Goal: Contribute content: Contribute content

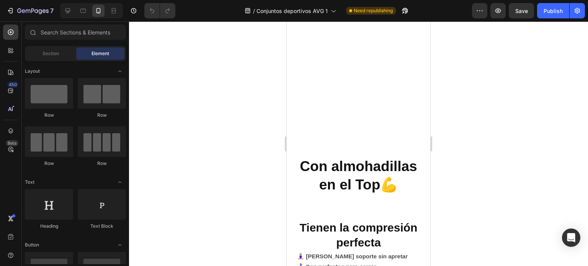
scroll to position [989, 0]
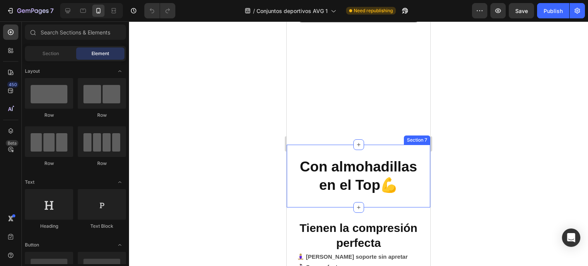
click at [342, 197] on div "Con almohadillas en el Top💪 Heading Section 7" at bounding box center [359, 176] width 144 height 63
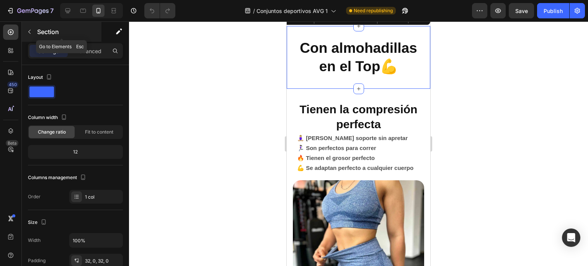
click at [29, 29] on icon "button" at bounding box center [29, 32] width 6 height 6
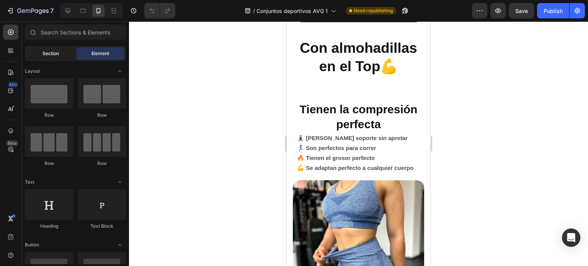
click at [49, 55] on span "Section" at bounding box center [50, 53] width 16 height 7
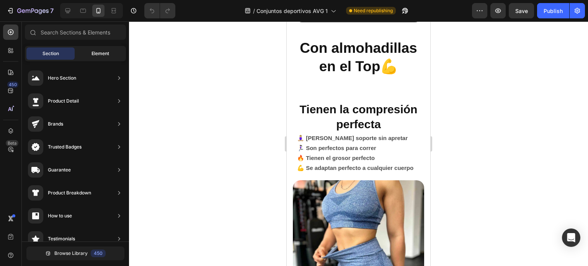
click at [87, 52] on div "Element" at bounding box center [100, 53] width 48 height 12
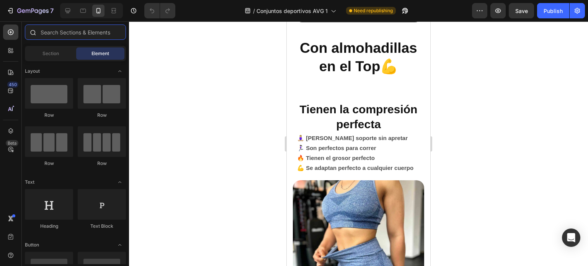
click at [54, 34] on input "text" at bounding box center [75, 31] width 101 height 15
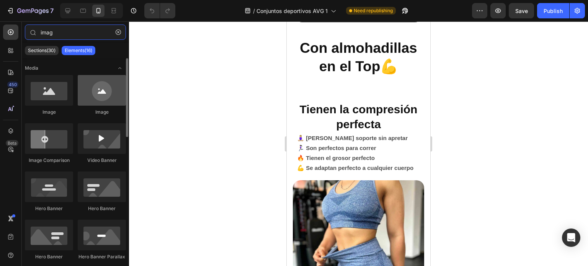
type input "imag"
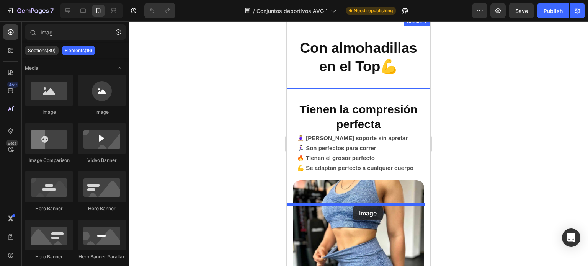
drag, startPoint x: 368, startPoint y: 122, endPoint x: 352, endPoint y: 206, distance: 84.8
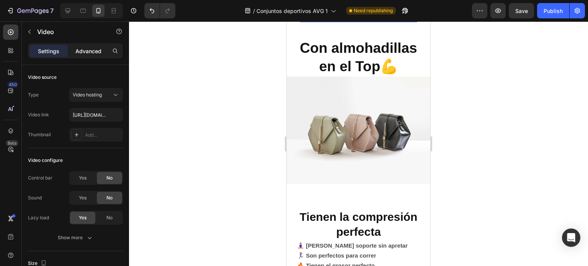
click at [84, 54] on p "Advanced" at bounding box center [88, 51] width 26 height 8
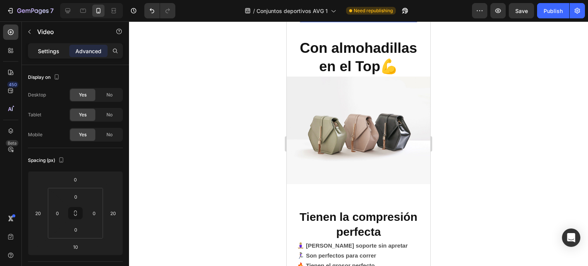
click at [51, 52] on p "Settings" at bounding box center [48, 51] width 21 height 8
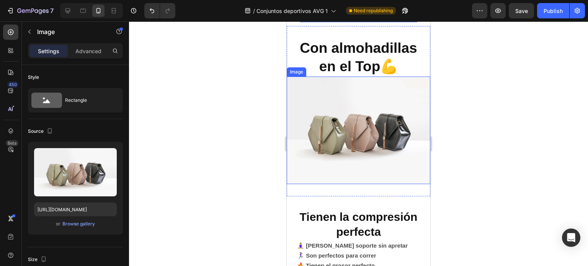
click at [354, 184] on img at bounding box center [359, 131] width 144 height 108
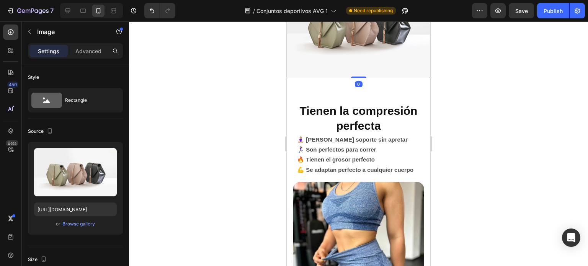
scroll to position [1096, 0]
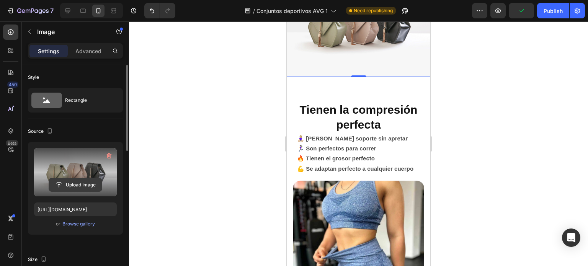
click at [74, 182] on input "file" at bounding box center [75, 184] width 53 height 13
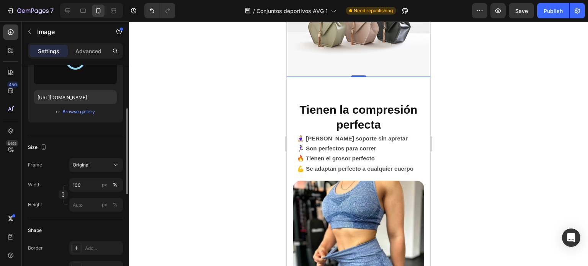
type input "https://cdn.shopify.com/s/files/1/0933/9712/3441/files/gempages_582707447496442…"
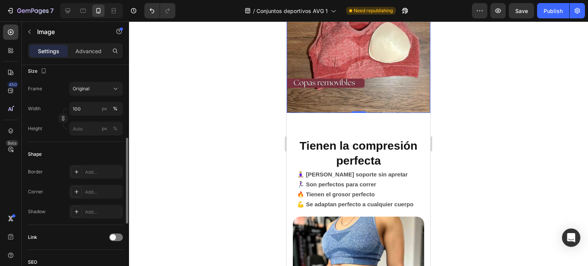
scroll to position [188, 0]
click at [97, 189] on div "Add..." at bounding box center [103, 192] width 36 height 7
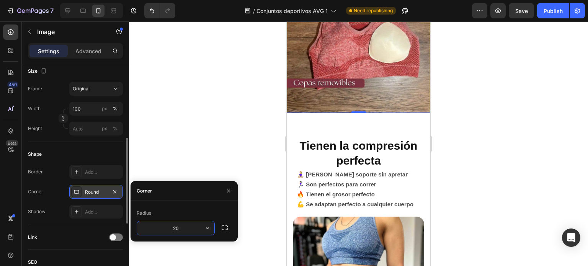
type input "20"
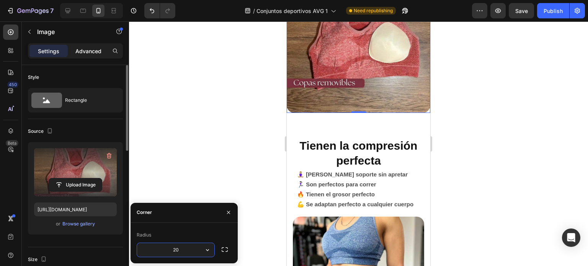
click at [82, 51] on p "Advanced" at bounding box center [88, 51] width 26 height 8
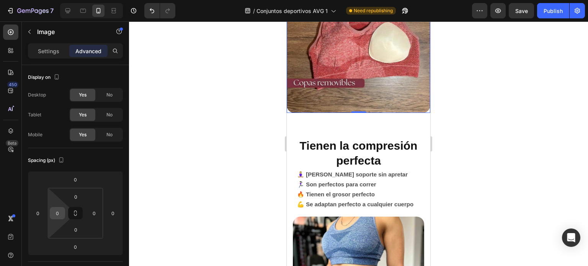
click at [59, 209] on input "0" at bounding box center [57, 212] width 11 height 11
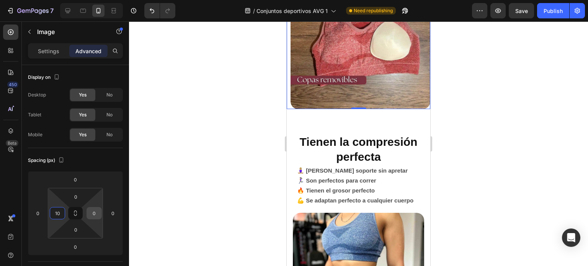
type input "10"
click at [96, 215] on input "0" at bounding box center [93, 212] width 11 height 11
type input "10"
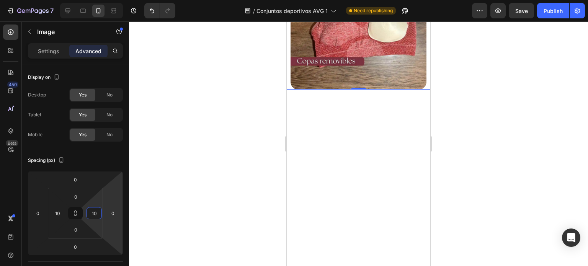
scroll to position [1112, 0]
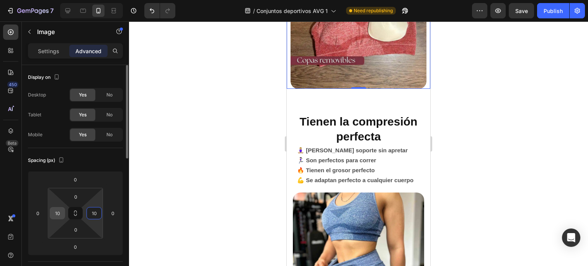
click at [59, 216] on input "10" at bounding box center [57, 212] width 11 height 11
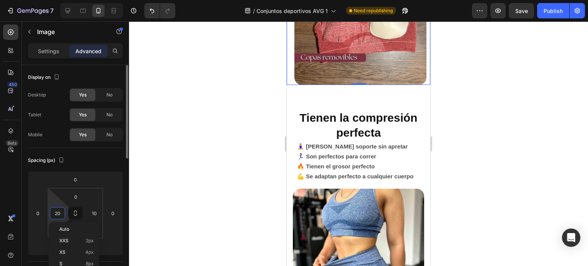
type input "20"
click at [93, 214] on input "10" at bounding box center [93, 212] width 11 height 11
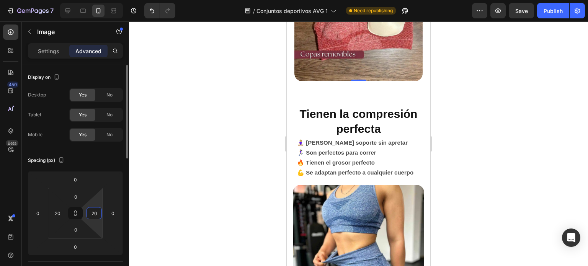
type input "20"
click at [460, 170] on div at bounding box center [358, 143] width 459 height 245
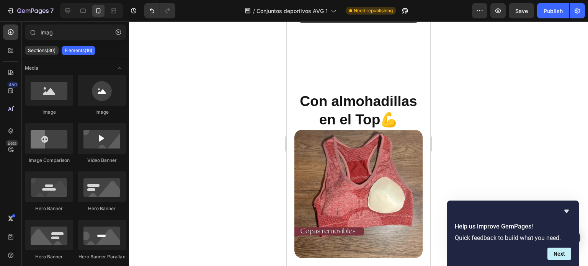
scroll to position [1064, 0]
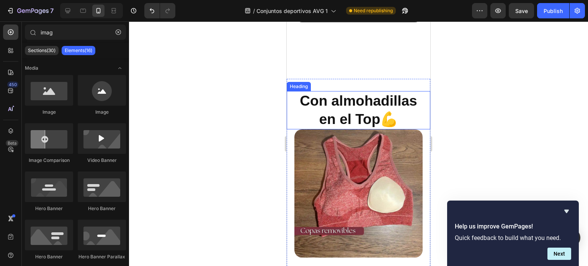
click at [386, 113] on h2 "Con almohadillas en el Top💪" at bounding box center [358, 110] width 136 height 38
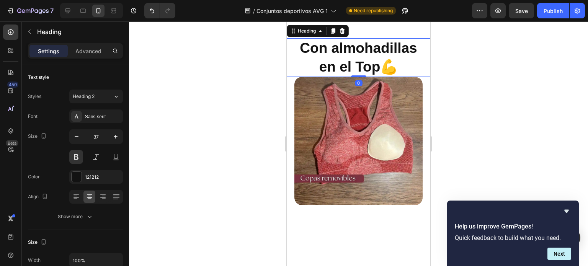
scroll to position [933, 0]
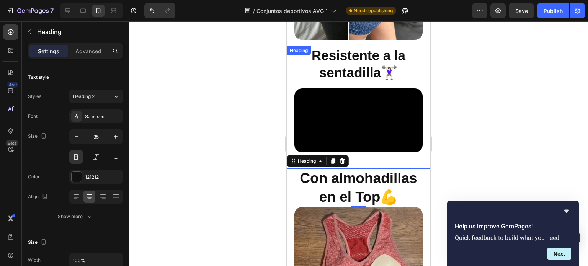
click at [363, 54] on h2 "Resistente a la sentadilla🏋🏻‍♀️" at bounding box center [359, 64] width 144 height 36
click at [352, 207] on h2 "Con almohadillas en el Top💪" at bounding box center [358, 187] width 136 height 38
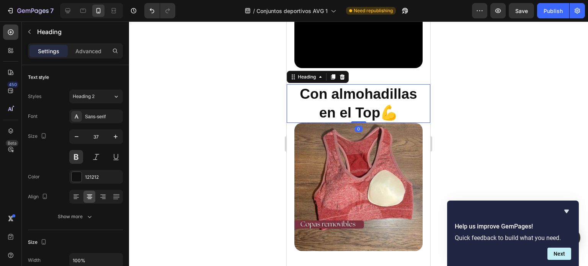
scroll to position [1039, 0]
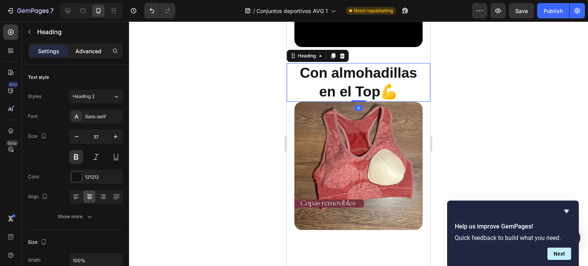
click at [88, 48] on p "Advanced" at bounding box center [88, 51] width 26 height 8
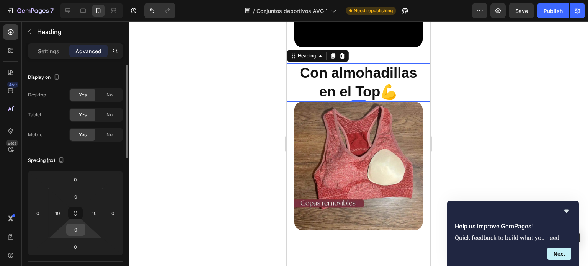
click at [79, 228] on input "0" at bounding box center [75, 229] width 15 height 11
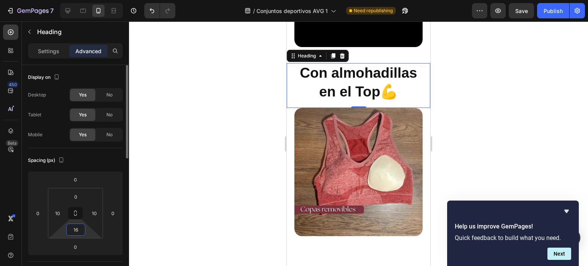
type input "16"
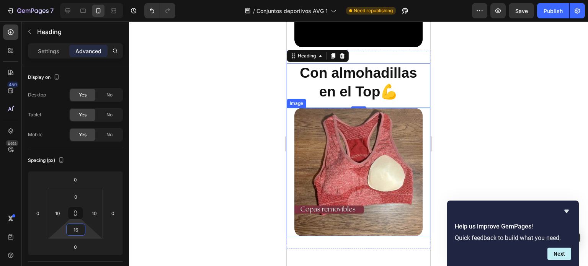
click at [419, 170] on div "Image" at bounding box center [359, 172] width 144 height 128
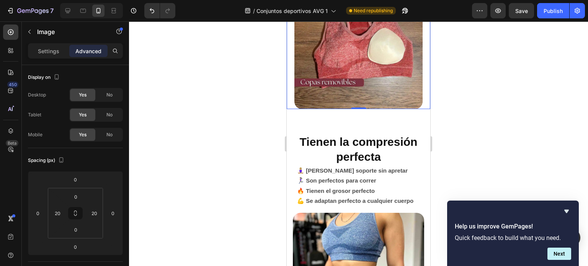
scroll to position [1062, 0]
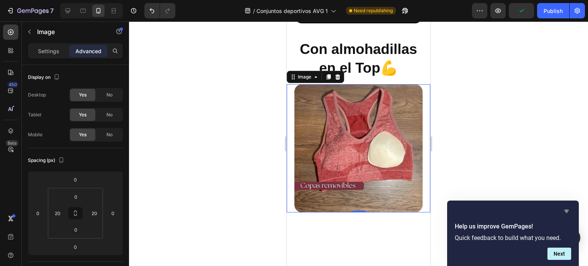
click at [568, 208] on icon "Hide survey" at bounding box center [566, 211] width 9 height 9
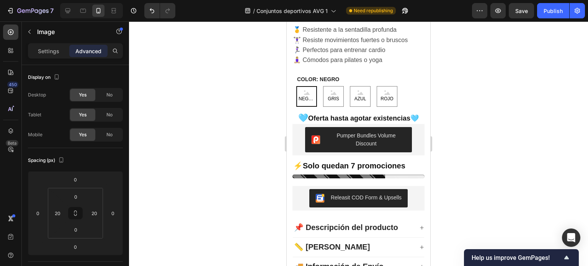
scroll to position [0, 0]
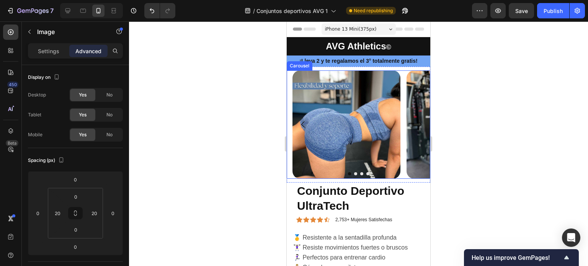
click at [418, 125] on button "Carousel Next Arrow" at bounding box center [419, 124] width 21 height 21
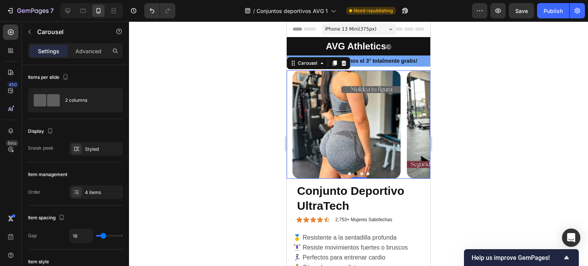
click at [418, 125] on button "Carousel Next Arrow" at bounding box center [419, 124] width 21 height 21
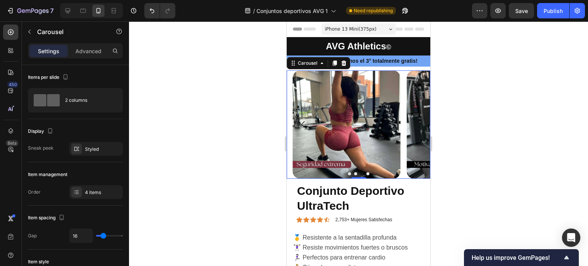
click at [418, 125] on button "Carousel Next Arrow" at bounding box center [419, 124] width 21 height 21
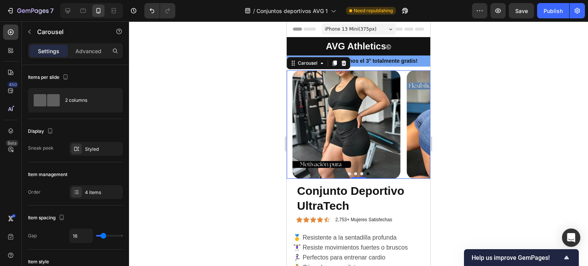
click at [418, 125] on button "Carousel Next Arrow" at bounding box center [419, 124] width 21 height 21
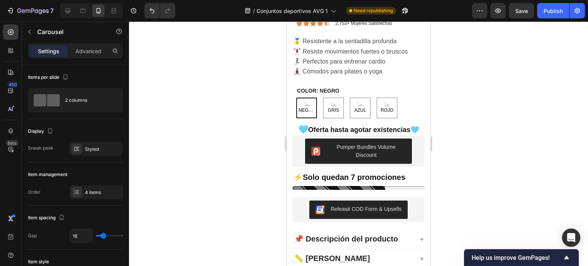
scroll to position [145, 0]
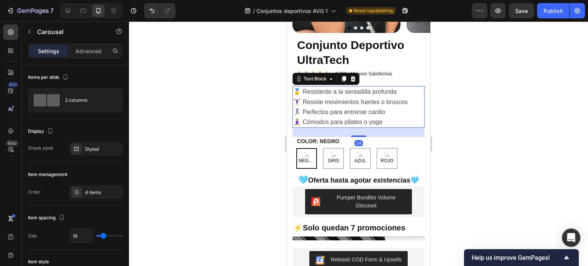
click at [383, 122] on p "🧘🏼‍♀️ Cómodos para pilates o yoga" at bounding box center [358, 122] width 131 height 10
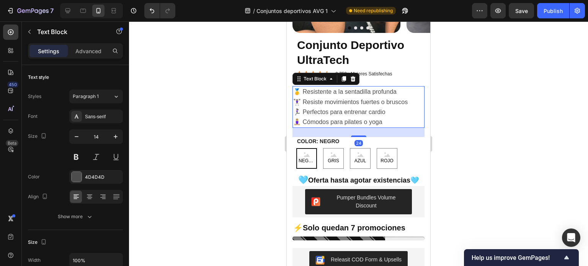
click at [383, 122] on p "🧘🏼‍♀️ Cómodos para pilates o yoga" at bounding box center [358, 122] width 131 height 10
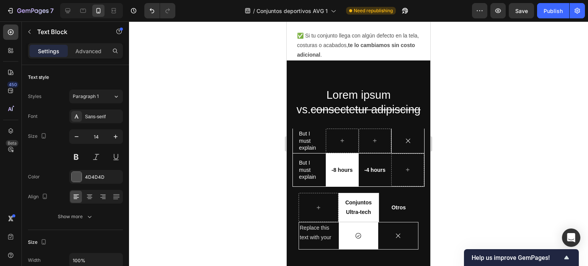
scroll to position [1859, 0]
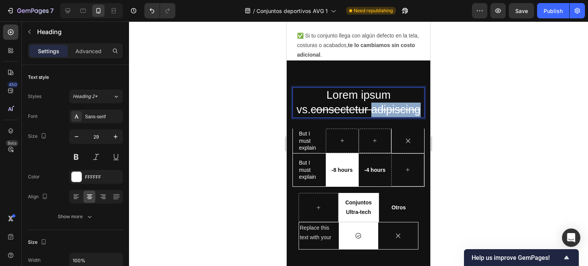
click at [361, 109] on s "consectetur adipiscing" at bounding box center [366, 109] width 110 height 12
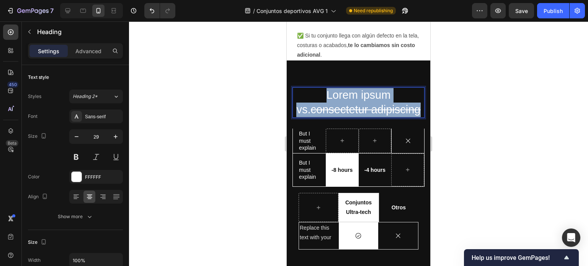
click at [361, 109] on s "consectetur adipiscing" at bounding box center [366, 109] width 110 height 12
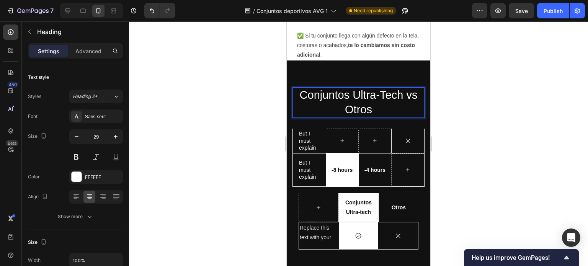
click at [376, 111] on p "Conjuntos Ultra-Tech vs Otros" at bounding box center [358, 102] width 131 height 29
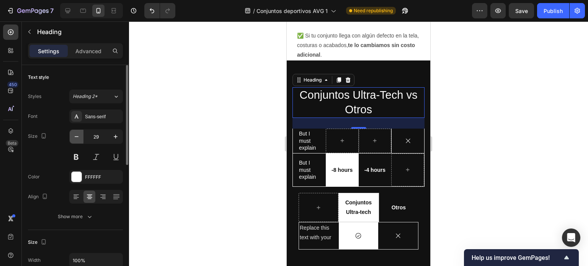
click at [76, 134] on icon "button" at bounding box center [77, 137] width 8 height 8
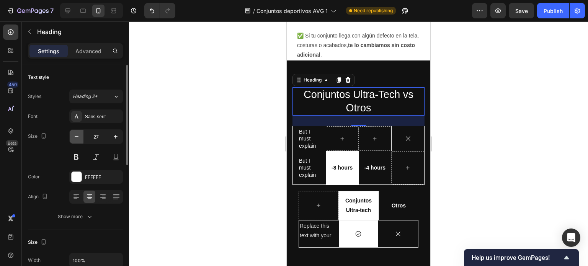
click at [76, 134] on icon "button" at bounding box center [77, 137] width 8 height 8
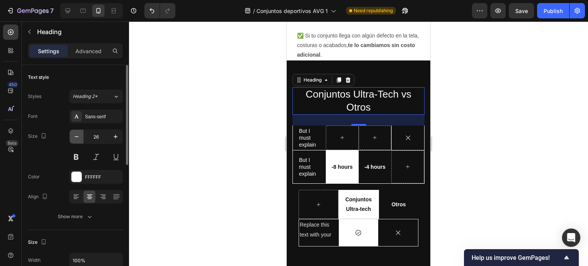
click at [76, 134] on icon "button" at bounding box center [77, 137] width 8 height 8
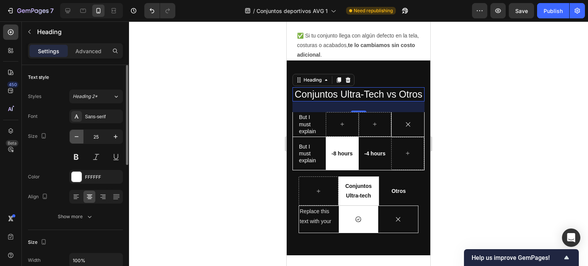
click at [76, 134] on icon "button" at bounding box center [77, 137] width 8 height 8
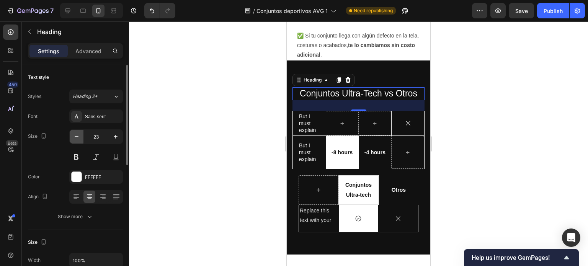
type input "22"
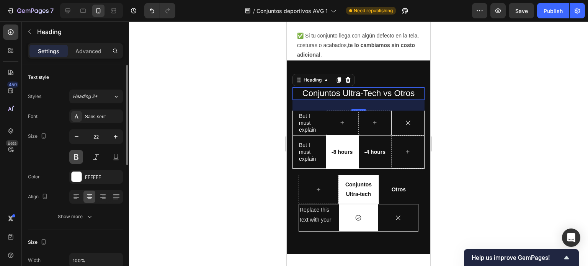
click at [77, 156] on button at bounding box center [76, 157] width 14 height 14
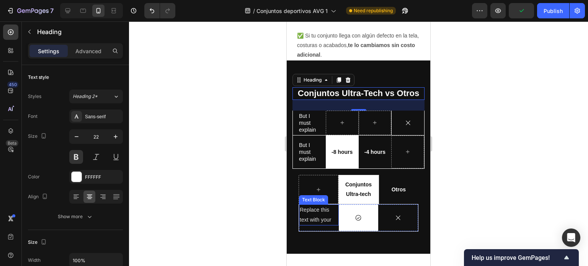
click at [307, 215] on p "Replace this text with your" at bounding box center [319, 214] width 38 height 19
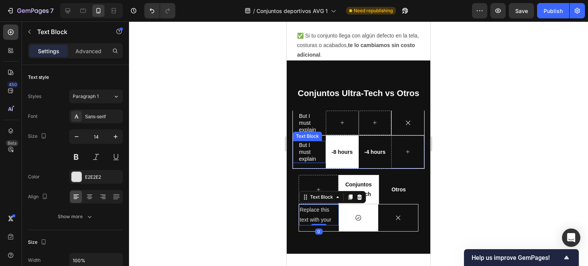
click at [309, 151] on p "But I must explain" at bounding box center [309, 152] width 21 height 21
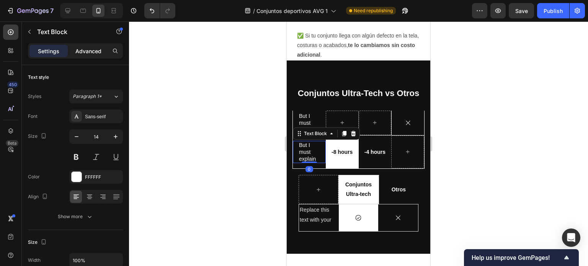
click at [94, 51] on p "Advanced" at bounding box center [88, 51] width 26 height 8
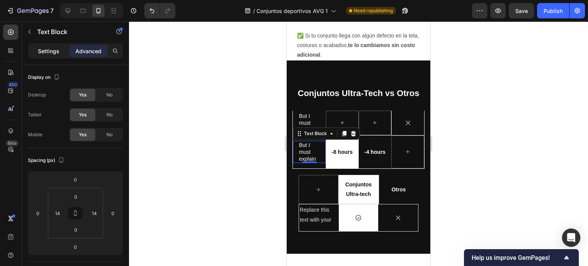
click at [56, 51] on p "Settings" at bounding box center [48, 51] width 21 height 8
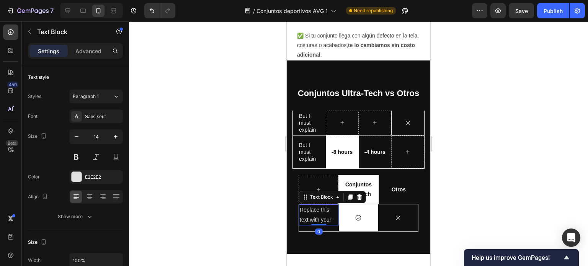
click at [326, 211] on p "Replace this text with your" at bounding box center [319, 214] width 38 height 19
click at [86, 52] on p "Advanced" at bounding box center [88, 51] width 26 height 8
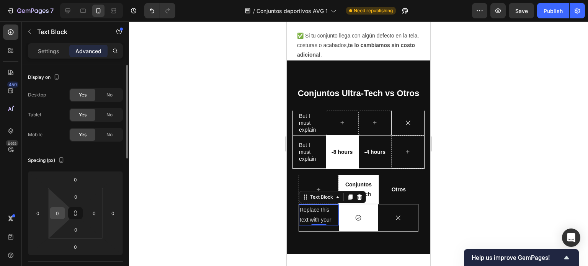
click at [58, 212] on input "0" at bounding box center [57, 212] width 11 height 11
type input "14"
click at [92, 212] on input "0" at bounding box center [93, 212] width 11 height 11
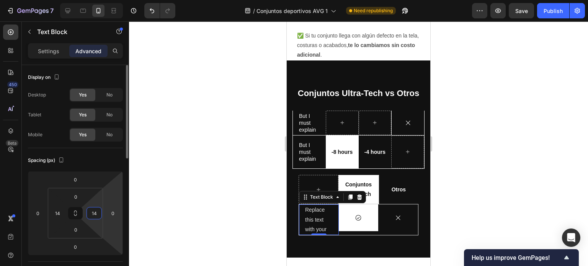
type input "14"
click at [100, 0] on html "7 / Conjuntos deportivos AVG 1 Need republishing Preview Save Publish 450 Beta …" at bounding box center [294, 0] width 588 height 0
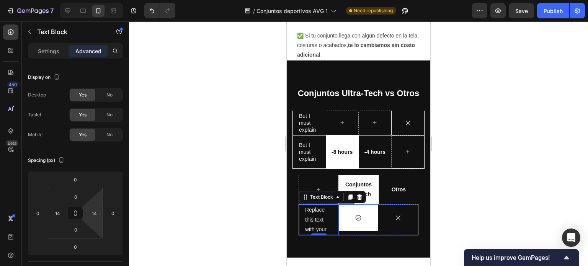
click at [358, 226] on div "Icon Row" at bounding box center [359, 217] width 40 height 27
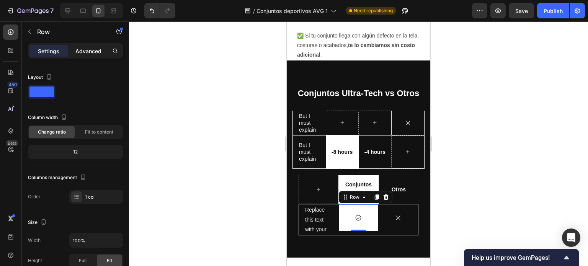
click at [86, 49] on p "Advanced" at bounding box center [88, 51] width 26 height 8
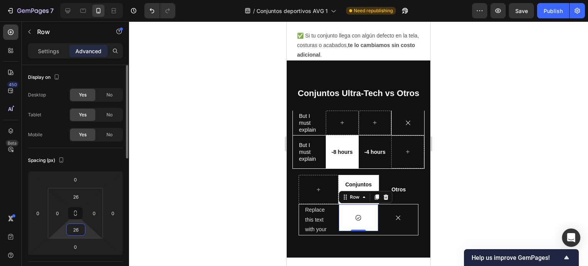
click at [74, 228] on input "26" at bounding box center [75, 229] width 15 height 11
type input "1"
type input "27"
click at [323, 227] on p "Replace this text with your" at bounding box center [319, 219] width 28 height 29
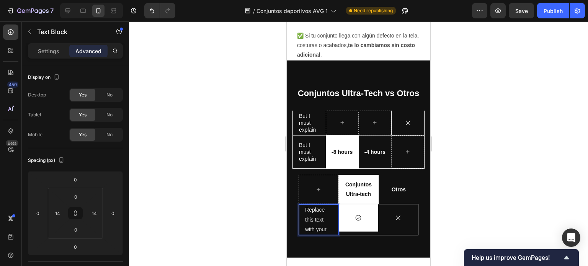
click at [325, 227] on p "Replace this text with your" at bounding box center [319, 219] width 28 height 29
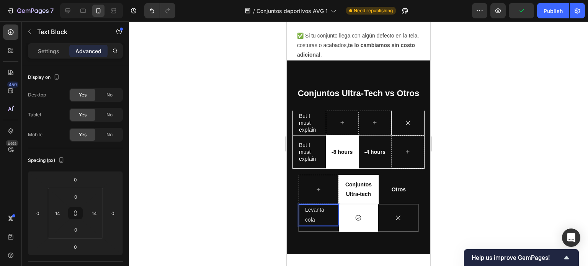
click at [474, 210] on div at bounding box center [358, 143] width 459 height 245
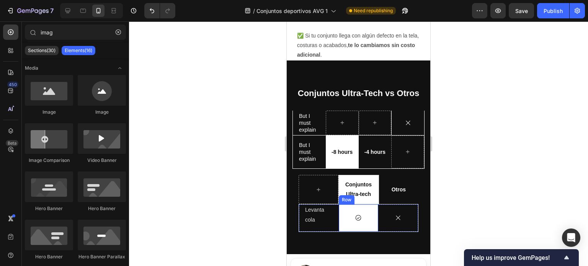
scroll to position [1900, 0]
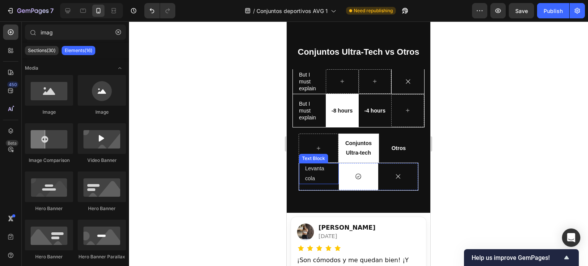
click at [313, 170] on p "Levanta cola" at bounding box center [319, 173] width 28 height 19
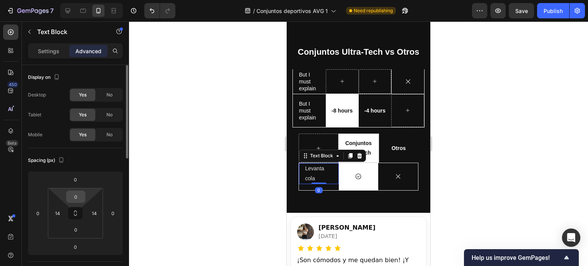
click at [76, 200] on input "0" at bounding box center [75, 196] width 15 height 11
type input "10"
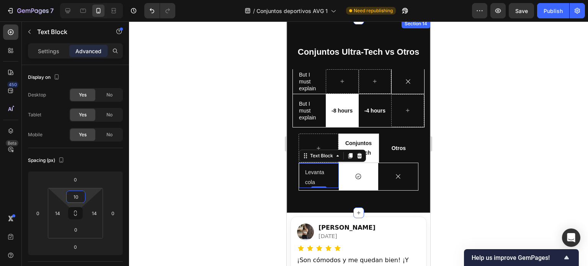
click at [504, 166] on div at bounding box center [358, 143] width 459 height 245
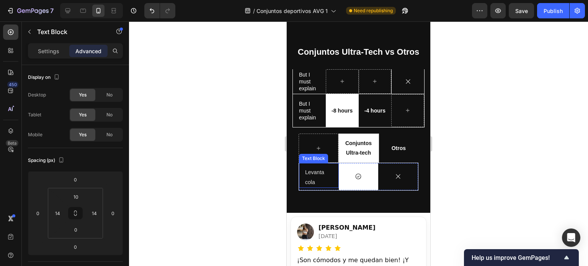
click at [308, 182] on p "Levanta cola" at bounding box center [319, 177] width 28 height 19
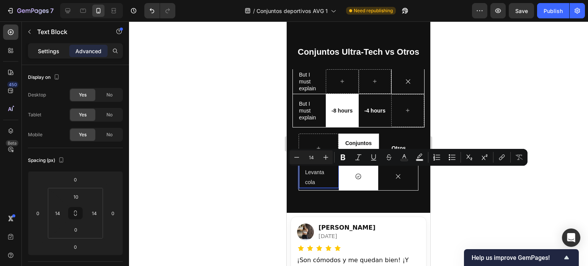
click at [51, 52] on p "Settings" at bounding box center [48, 51] width 21 height 8
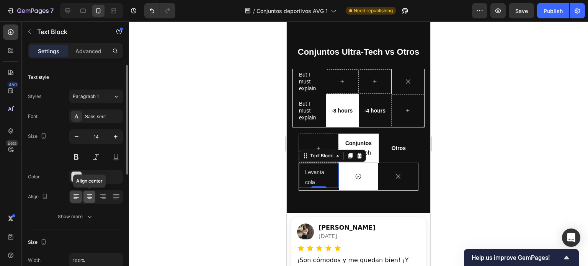
click at [90, 197] on icon at bounding box center [89, 197] width 5 height 1
click at [78, 160] on button at bounding box center [76, 157] width 14 height 14
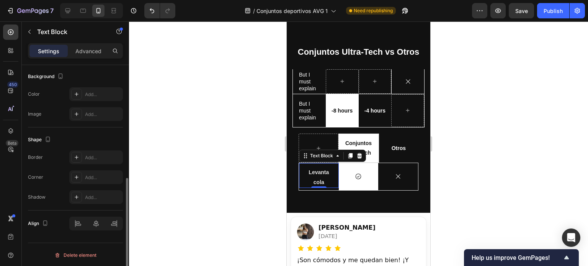
scroll to position [230, 0]
click at [92, 52] on p "Advanced" at bounding box center [88, 51] width 26 height 8
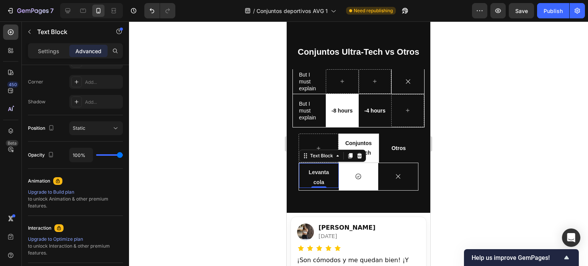
scroll to position [0, 0]
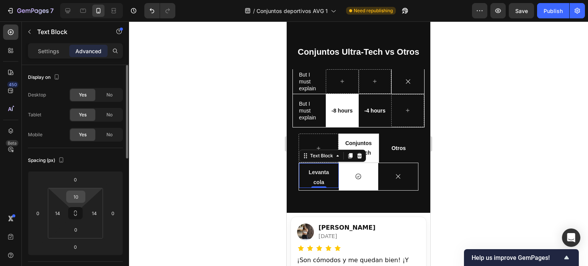
click at [75, 197] on input "10" at bounding box center [75, 196] width 15 height 11
type input "0"
click at [48, 47] on p "Settings" at bounding box center [48, 51] width 21 height 8
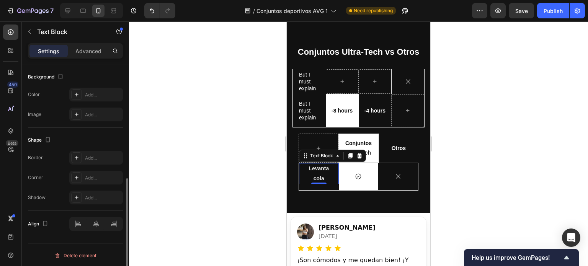
scroll to position [230, 0]
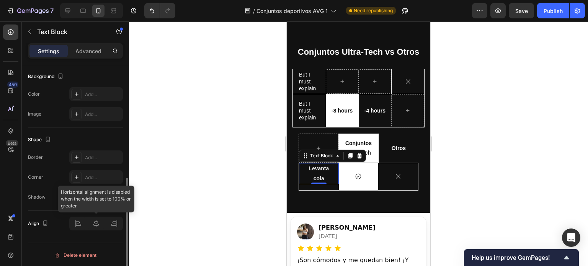
click at [97, 225] on div at bounding box center [96, 224] width 54 height 14
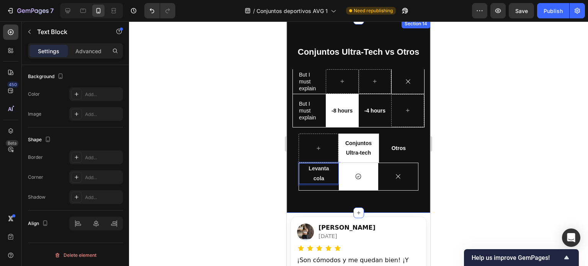
click at [503, 176] on div at bounding box center [358, 143] width 459 height 245
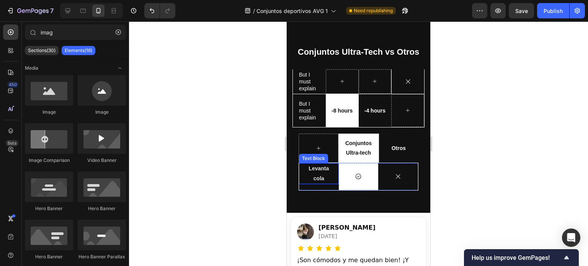
click at [317, 176] on p "Levanta cola" at bounding box center [319, 173] width 28 height 19
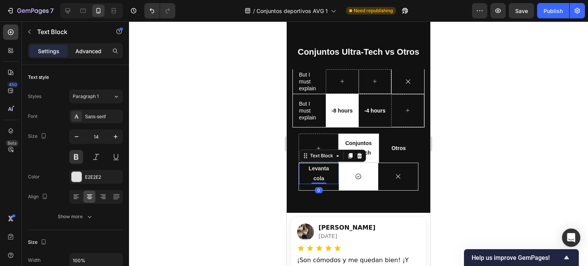
click at [86, 50] on p "Advanced" at bounding box center [88, 51] width 26 height 8
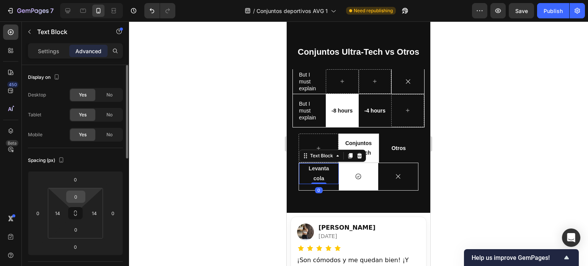
click at [75, 198] on input "0" at bounding box center [75, 196] width 15 height 11
type input "10"
click at [451, 179] on div at bounding box center [358, 143] width 459 height 245
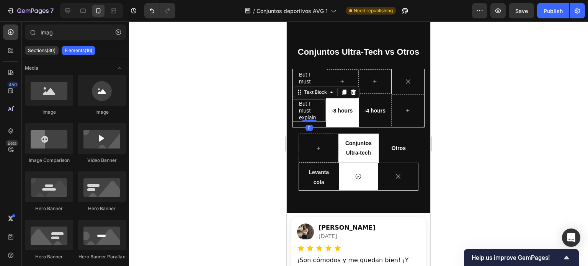
click at [321, 109] on div "But I must explain Text Block 0" at bounding box center [309, 111] width 33 height 23
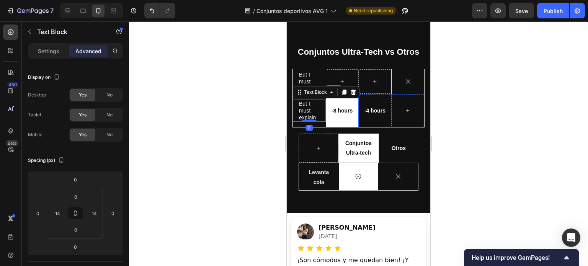
click at [337, 125] on div "-8 hours Text Block Row" at bounding box center [342, 110] width 33 height 33
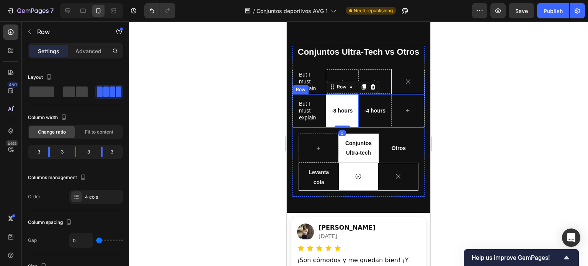
scroll to position [224, 0]
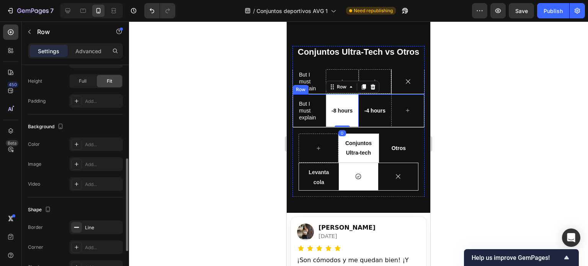
click at [362, 125] on div "-4 hours Text Block" at bounding box center [375, 110] width 33 height 33
click at [372, 122] on div "-4 hours Text Block" at bounding box center [375, 110] width 33 height 33
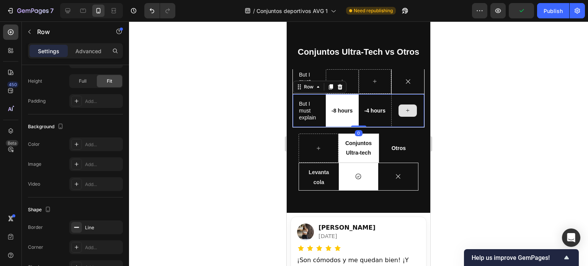
click at [410, 125] on div at bounding box center [407, 110] width 33 height 33
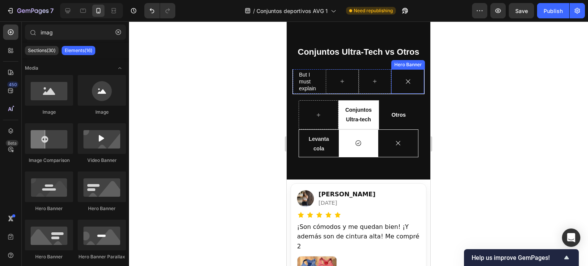
click at [411, 90] on div "Icon" at bounding box center [408, 81] width 33 height 24
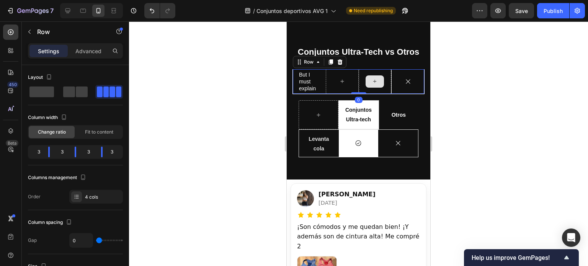
click at [384, 93] on div at bounding box center [375, 81] width 33 height 24
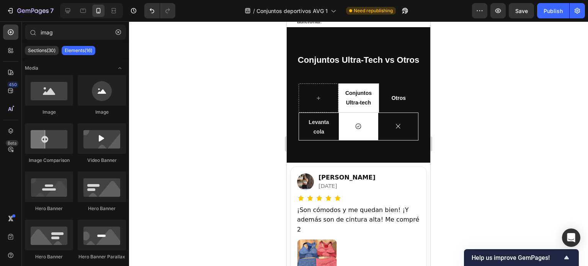
scroll to position [1891, 0]
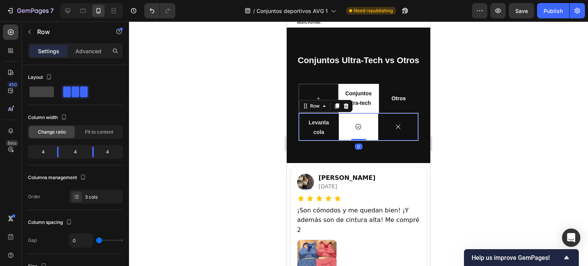
click at [313, 139] on div "Levanta cola Text Block" at bounding box center [319, 126] width 40 height 27
click at [338, 105] on icon at bounding box center [337, 105] width 4 height 5
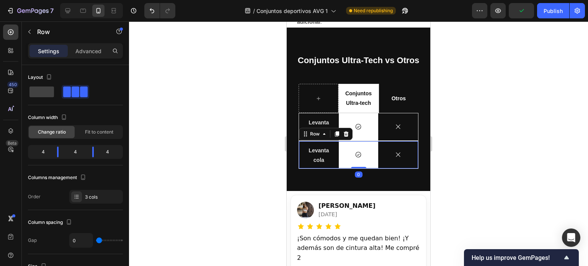
scroll to position [224, 0]
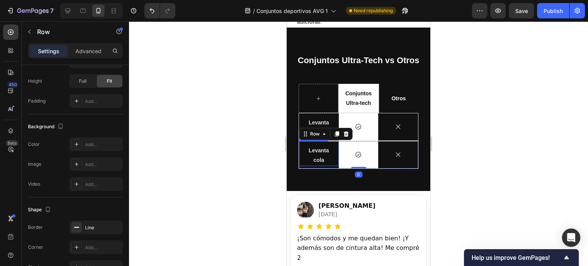
click at [320, 158] on p "Levanta cola" at bounding box center [319, 155] width 28 height 19
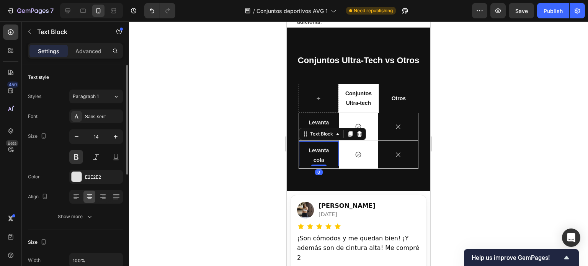
click at [320, 158] on p "Levanta cola" at bounding box center [319, 155] width 28 height 19
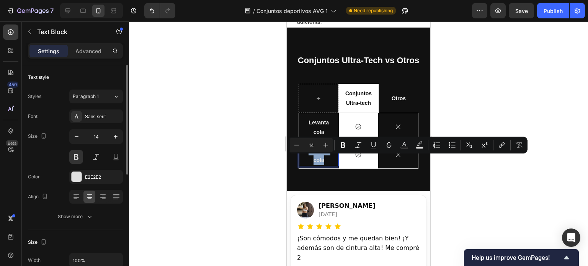
click at [320, 158] on p "Levanta cola" at bounding box center [319, 155] width 28 height 19
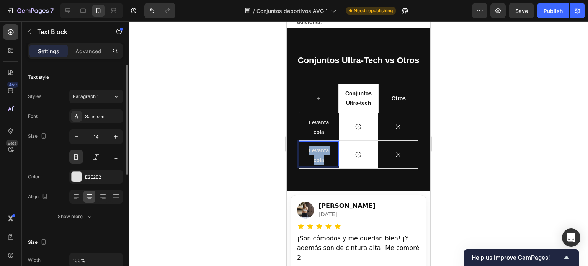
click at [320, 158] on p "Levanta cola" at bounding box center [319, 155] width 28 height 19
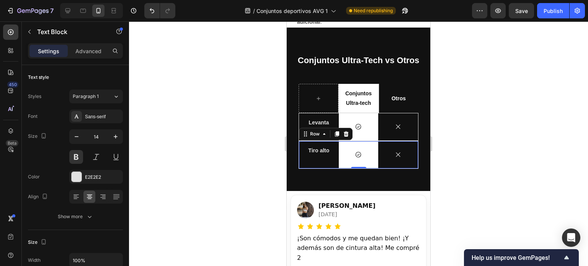
click at [326, 164] on div "Tiro alto Text Block" at bounding box center [319, 154] width 40 height 27
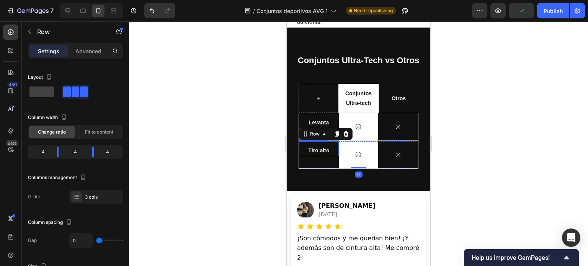
click at [325, 152] on p "Tiro alto" at bounding box center [319, 151] width 28 height 10
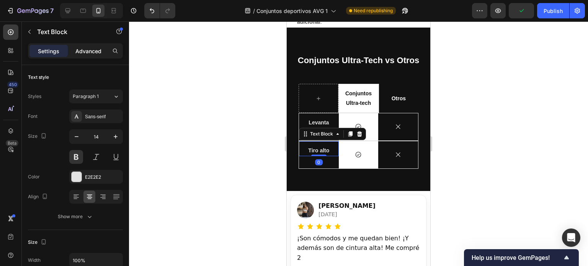
click at [84, 51] on p "Advanced" at bounding box center [88, 51] width 26 height 8
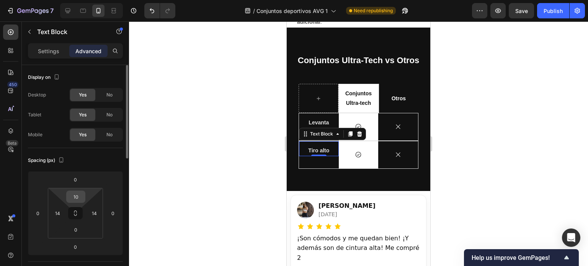
click at [81, 197] on input "10" at bounding box center [75, 196] width 15 height 11
type input "1"
type input "20"
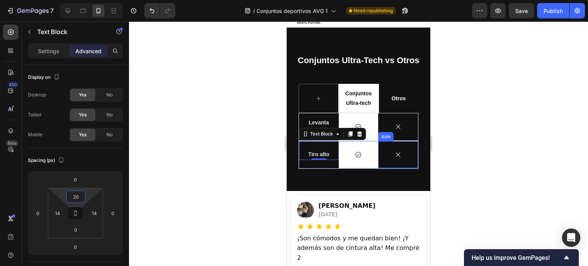
click at [378, 153] on div "Icon" at bounding box center [398, 154] width 40 height 27
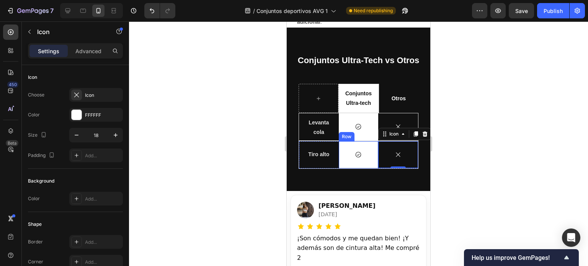
scroll to position [1934, 0]
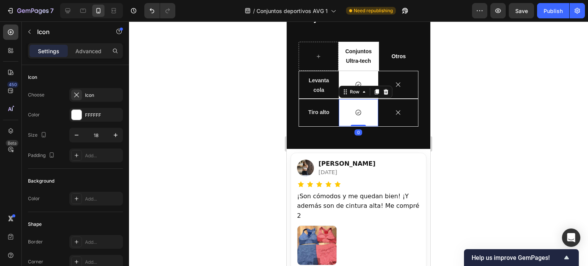
click at [339, 124] on div "Icon Row 0" at bounding box center [359, 112] width 40 height 27
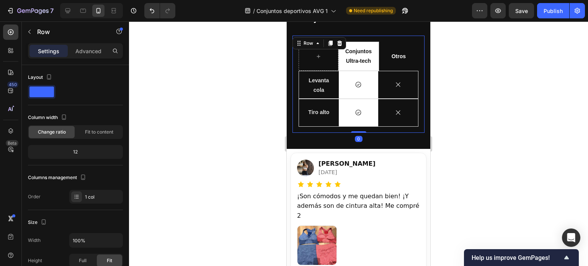
click at [329, 126] on div "Conjuntos Ultra-tech Text Block Row Otros Text Block Hero Banner Row Levanta co…" at bounding box center [358, 84] width 132 height 97
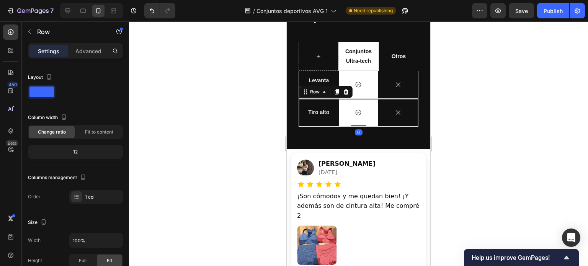
click at [330, 122] on div "Tiro alto Text Block" at bounding box center [319, 112] width 40 height 27
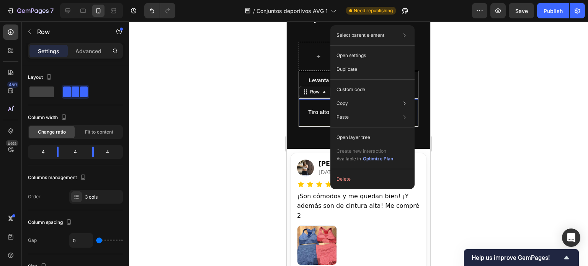
click at [314, 121] on div "Tiro alto Text Block" at bounding box center [319, 112] width 40 height 27
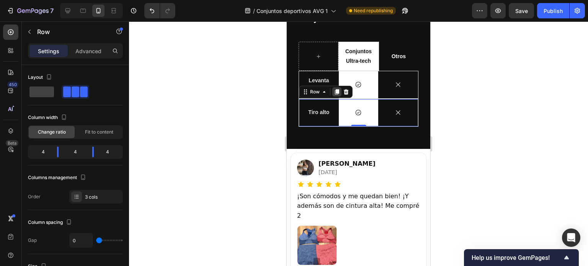
click at [337, 95] on div at bounding box center [336, 91] width 9 height 9
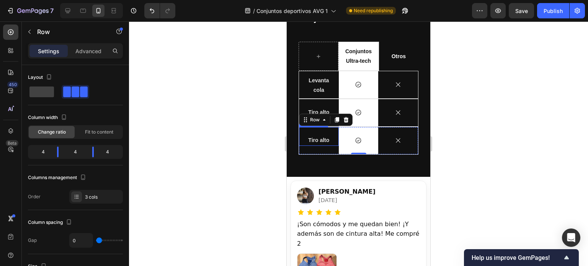
click at [316, 139] on p "Tiro alto" at bounding box center [319, 140] width 28 height 10
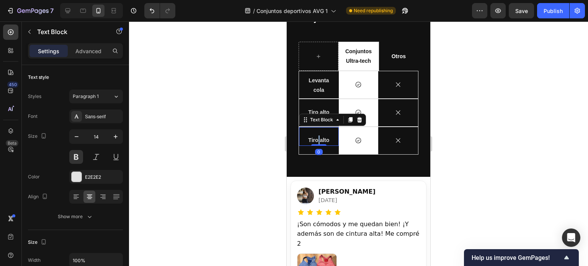
click at [316, 139] on p "Tiro alto" at bounding box center [319, 140] width 28 height 10
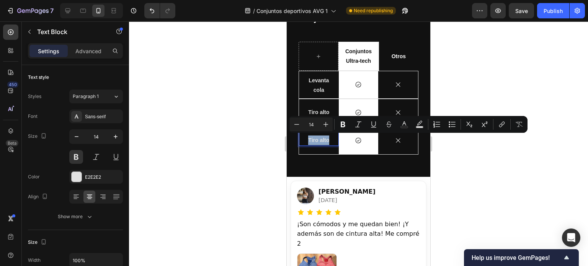
click at [316, 139] on p "Tiro alto" at bounding box center [319, 140] width 28 height 10
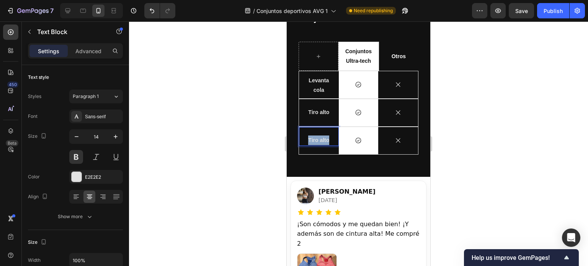
click at [316, 139] on p "Tiro alto" at bounding box center [319, 140] width 28 height 10
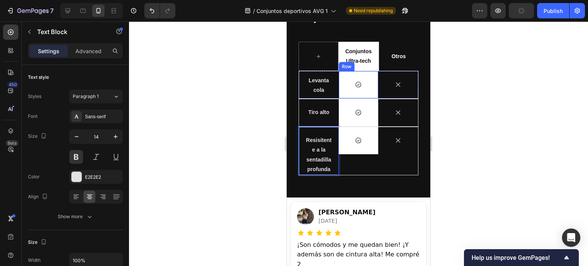
click at [336, 93] on div "Levanta cola Text Block" at bounding box center [319, 83] width 40 height 24
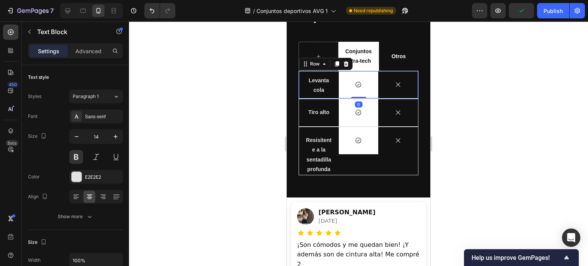
click at [329, 96] on div "Levanta cola Text Block" at bounding box center [319, 84] width 40 height 27
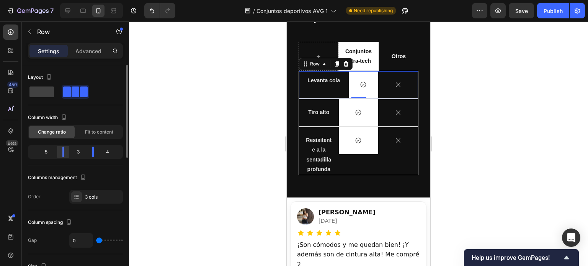
drag, startPoint x: 58, startPoint y: 150, endPoint x: 68, endPoint y: 150, distance: 9.6
click at [68, 150] on div at bounding box center [63, 152] width 14 height 11
drag, startPoint x: 90, startPoint y: 152, endPoint x: 100, endPoint y: 152, distance: 9.6
click at [100, 152] on div at bounding box center [98, 152] width 14 height 11
drag, startPoint x: 61, startPoint y: 154, endPoint x: 78, endPoint y: 155, distance: 17.2
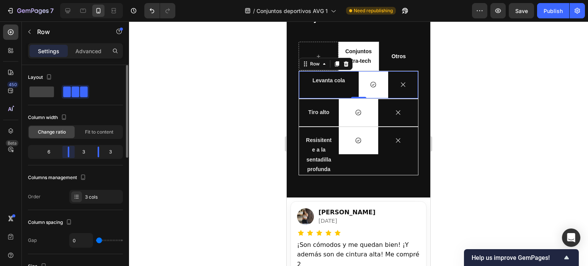
click at [78, 155] on div "6 3 3" at bounding box center [75, 152] width 95 height 14
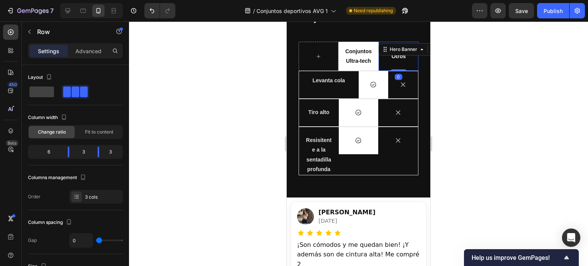
click at [379, 59] on div "Otros Text Block" at bounding box center [398, 56] width 39 height 26
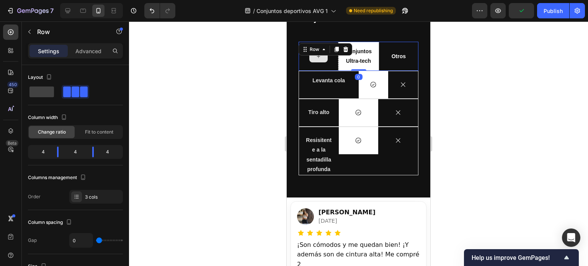
click at [333, 68] on div at bounding box center [319, 56] width 40 height 29
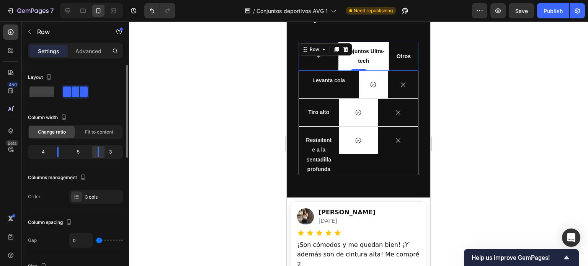
drag, startPoint x: 93, startPoint y: 150, endPoint x: 99, endPoint y: 150, distance: 6.1
click at [99, 150] on div at bounding box center [98, 152] width 14 height 11
drag, startPoint x: 57, startPoint y: 148, endPoint x: 77, endPoint y: 150, distance: 20.3
click at [77, 150] on div "6 3 3" at bounding box center [75, 152] width 95 height 14
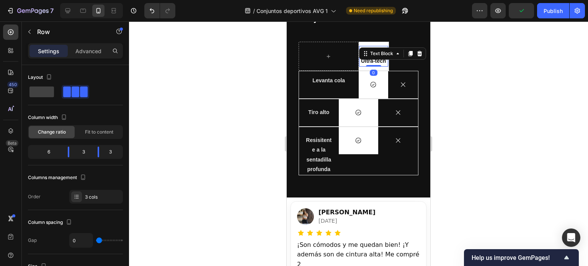
click at [379, 65] on p "Conjuntos Ultra-tech" at bounding box center [374, 56] width 28 height 19
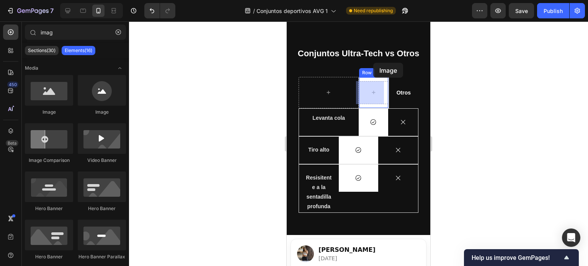
scroll to position [1896, 0]
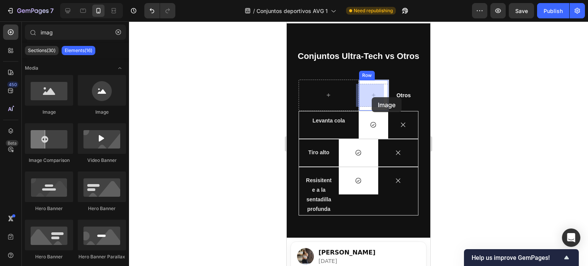
drag, startPoint x: 339, startPoint y: 120, endPoint x: 372, endPoint y: 97, distance: 39.5
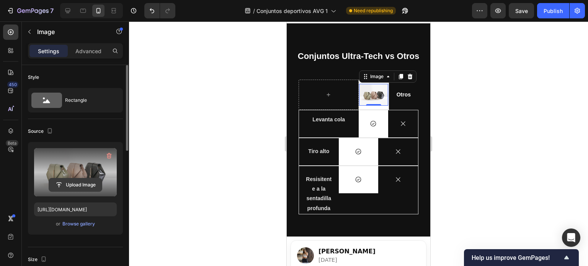
click at [66, 185] on input "file" at bounding box center [75, 184] width 53 height 13
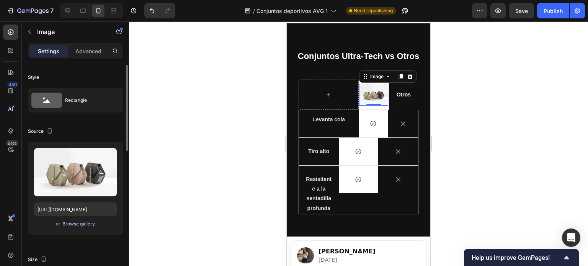
click at [79, 224] on div "Browse gallery" at bounding box center [78, 223] width 33 height 7
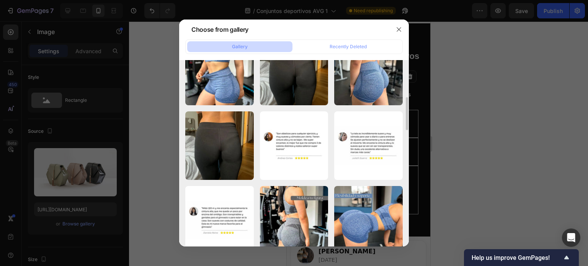
scroll to position [186, 0]
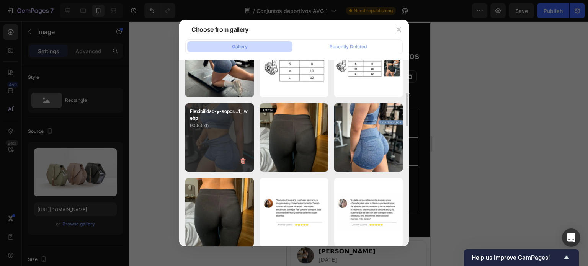
click at [220, 142] on div "Flexibilidad-y-sopor...1_.webp 90.53 kb" at bounding box center [219, 137] width 69 height 69
type input "https://cdn.shopify.com/s/files/1/0933/9712/3441/files/gempages_582707447496442…"
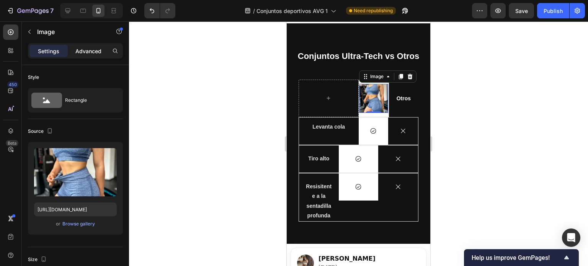
click at [91, 54] on p "Advanced" at bounding box center [88, 51] width 26 height 8
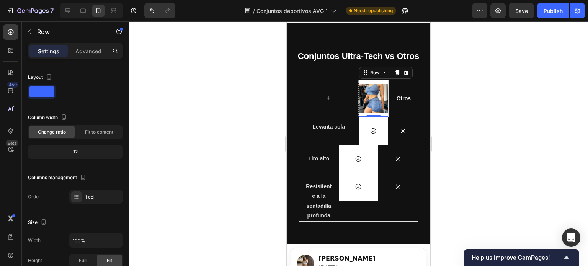
click at [377, 113] on div "Image Row 0" at bounding box center [374, 99] width 30 height 38
click at [93, 54] on p "Advanced" at bounding box center [88, 51] width 26 height 8
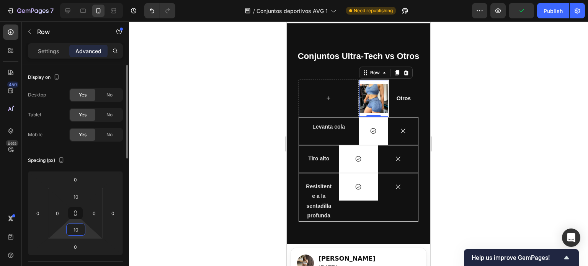
click at [74, 232] on input "10" at bounding box center [75, 229] width 15 height 11
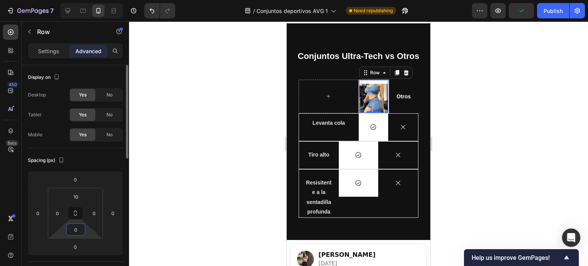
type input "0"
click at [78, 194] on input "10" at bounding box center [75, 196] width 15 height 11
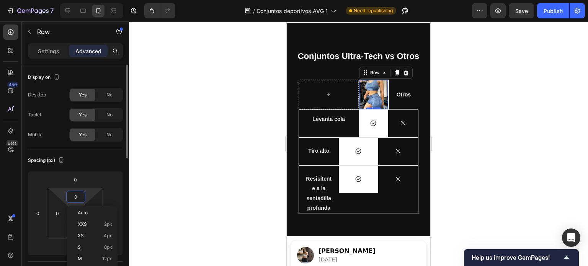
type input "0"
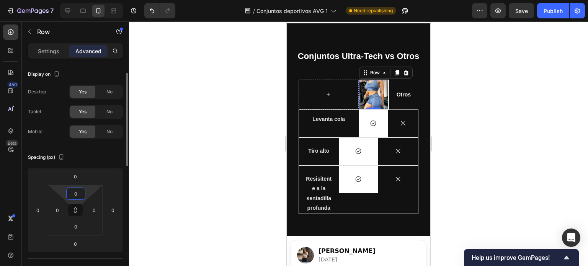
scroll to position [0, 0]
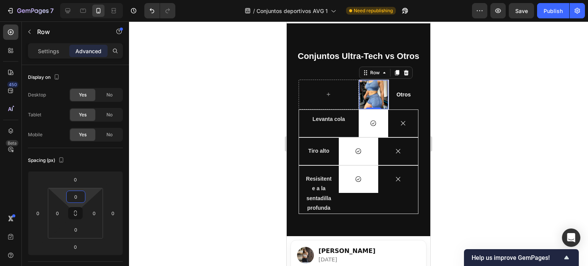
click at [445, 113] on div at bounding box center [358, 143] width 459 height 245
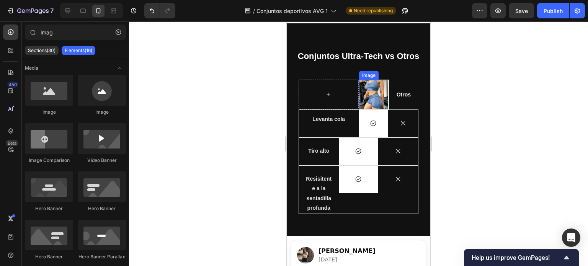
click at [374, 95] on img at bounding box center [373, 94] width 29 height 29
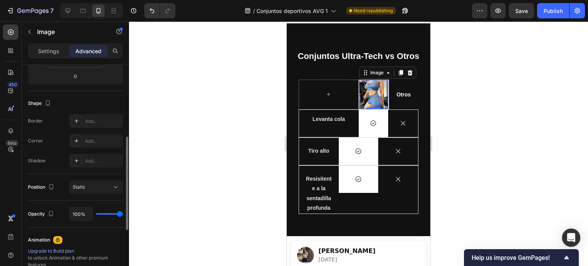
scroll to position [171, 0]
click at [96, 142] on div "Add..." at bounding box center [103, 140] width 36 height 7
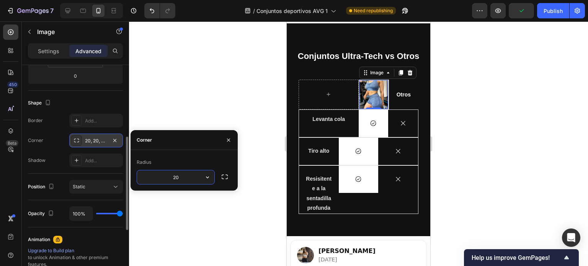
type input "2"
click at [93, 108] on div "Shape" at bounding box center [75, 103] width 95 height 12
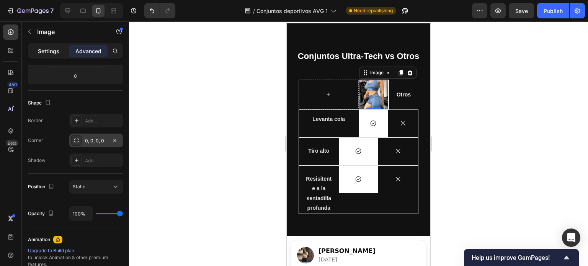
click at [51, 48] on p "Settings" at bounding box center [48, 51] width 21 height 8
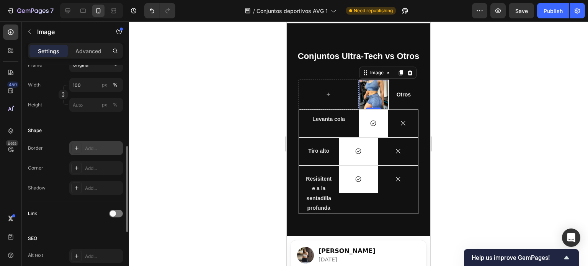
scroll to position [212, 0]
click at [93, 173] on div "Add..." at bounding box center [96, 168] width 54 height 14
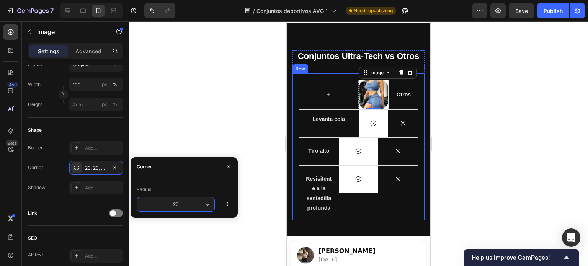
type input "2"
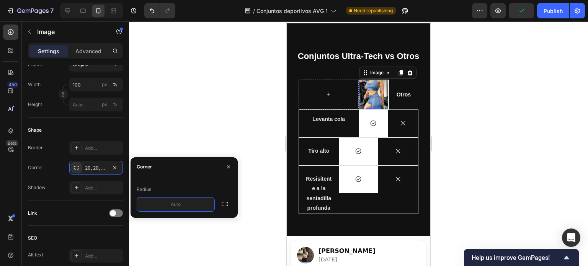
click at [463, 131] on div at bounding box center [358, 143] width 459 height 245
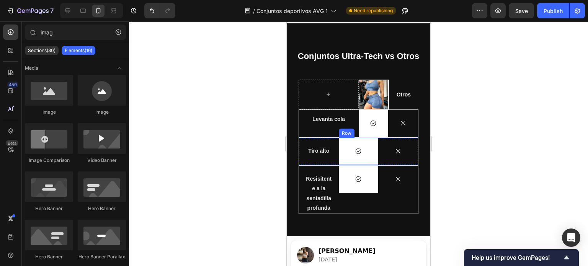
click at [372, 159] on div "Icon Row" at bounding box center [359, 151] width 40 height 27
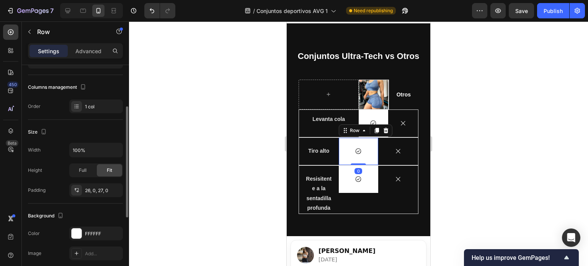
scroll to position [91, 0]
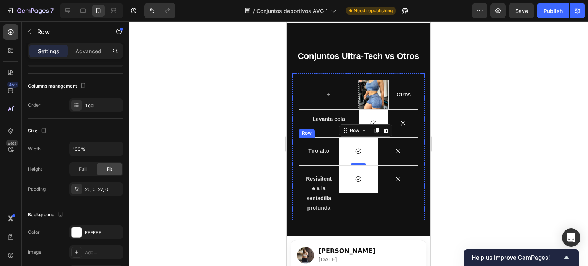
click at [321, 159] on div "Tiro alto Text Block" at bounding box center [319, 151] width 40 height 27
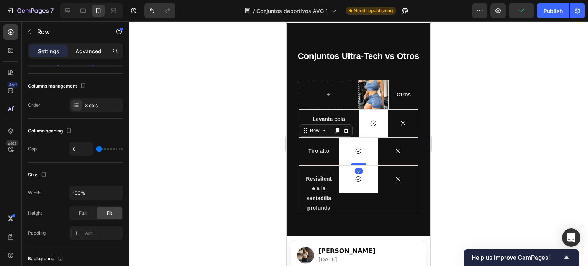
click at [82, 51] on p "Advanced" at bounding box center [88, 51] width 26 height 8
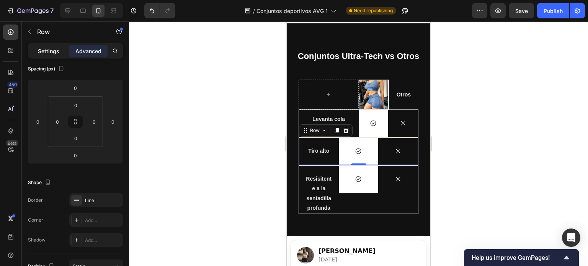
click at [52, 56] on div "Settings" at bounding box center [48, 51] width 38 height 12
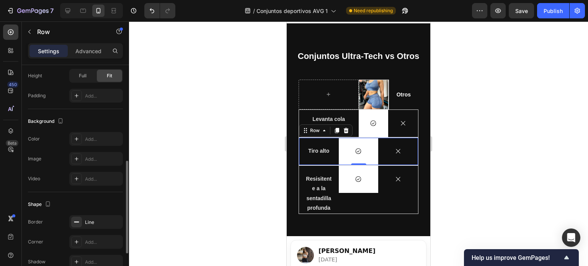
scroll to position [0, 0]
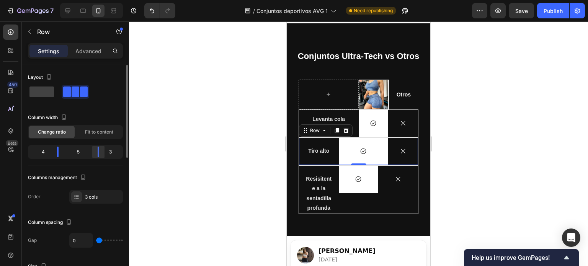
drag, startPoint x: 93, startPoint y: 150, endPoint x: 101, endPoint y: 151, distance: 8.5
click at [101, 151] on div at bounding box center [98, 152] width 14 height 11
drag, startPoint x: 60, startPoint y: 152, endPoint x: 73, endPoint y: 153, distance: 13.1
click at [73, 153] on div at bounding box center [69, 152] width 14 height 11
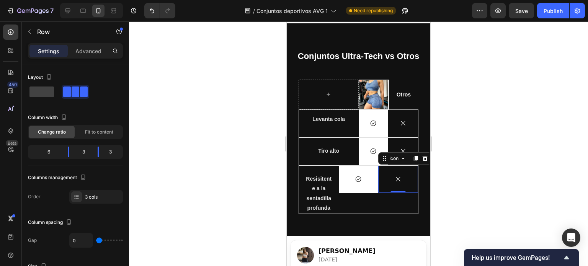
click at [378, 185] on div "Icon 0" at bounding box center [398, 179] width 40 height 27
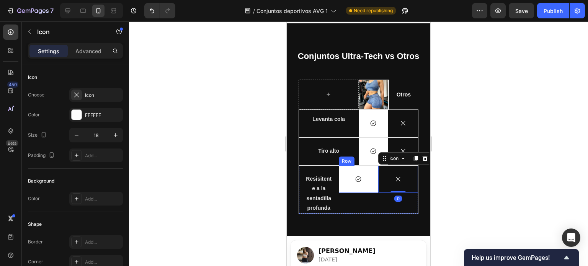
click at [366, 187] on div "Icon Row" at bounding box center [359, 179] width 40 height 27
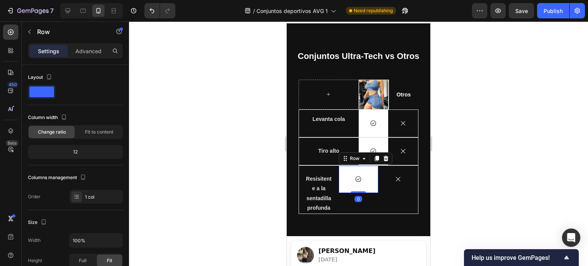
click at [373, 190] on div "Icon Row 0" at bounding box center [359, 179] width 40 height 27
click at [330, 180] on p "Resisitente a la sentadilla profunda" at bounding box center [319, 193] width 28 height 39
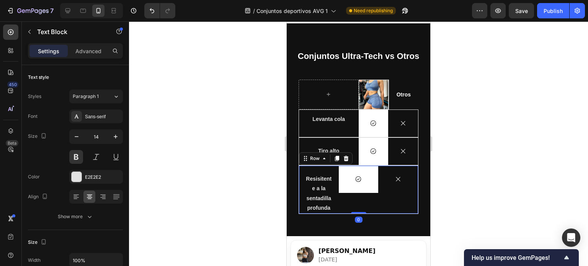
click at [348, 199] on div "Icon Row" at bounding box center [359, 190] width 40 height 48
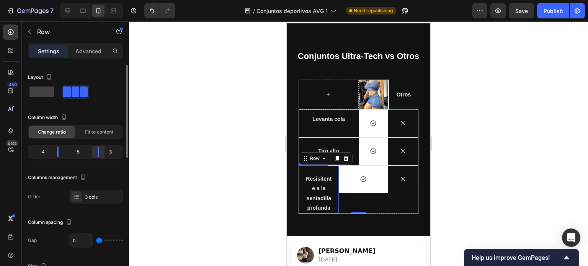
drag, startPoint x: 94, startPoint y: 153, endPoint x: 104, endPoint y: 154, distance: 10.4
click at [104, 154] on div at bounding box center [98, 152] width 14 height 11
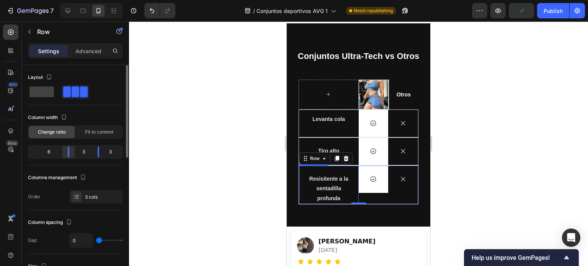
drag, startPoint x: 58, startPoint y: 152, endPoint x: 73, endPoint y: 153, distance: 15.4
click at [73, 153] on div at bounding box center [69, 152] width 14 height 11
click at [334, 190] on p "Resisitente a la sentadilla profunda" at bounding box center [328, 188] width 47 height 29
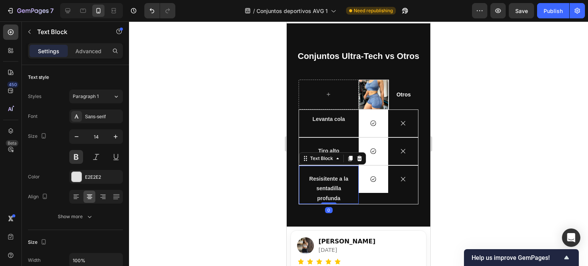
click at [83, 57] on div "Settings Advanced" at bounding box center [75, 50] width 95 height 15
click at [81, 51] on p "Advanced" at bounding box center [88, 51] width 26 height 8
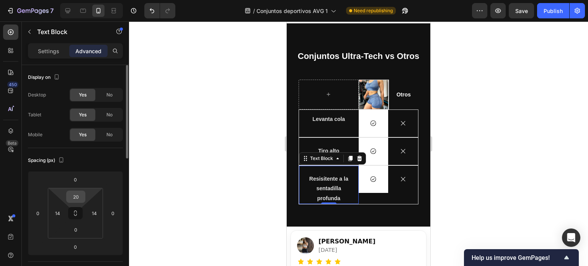
click at [74, 196] on input "20" at bounding box center [75, 196] width 15 height 11
type input "0"
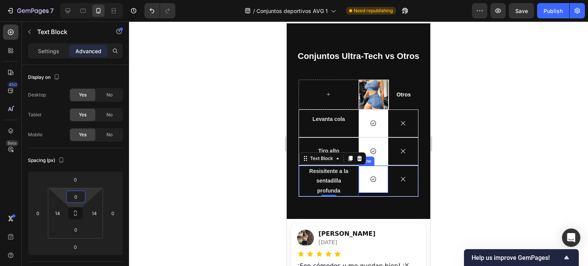
click at [367, 188] on div "Icon Row" at bounding box center [374, 179] width 30 height 27
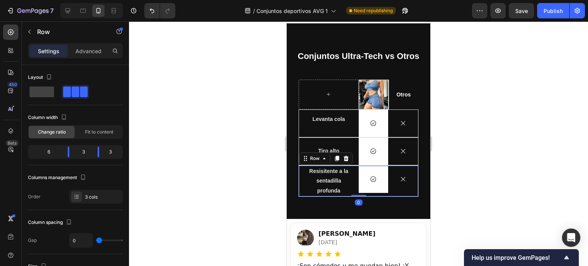
click at [374, 192] on div "Icon Row" at bounding box center [374, 181] width 30 height 31
click at [372, 191] on div "Icon Row" at bounding box center [374, 181] width 30 height 31
click at [377, 185] on div "Icon Row" at bounding box center [374, 179] width 30 height 27
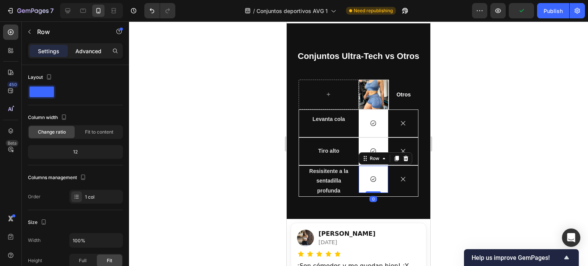
click at [93, 53] on p "Advanced" at bounding box center [88, 51] width 26 height 8
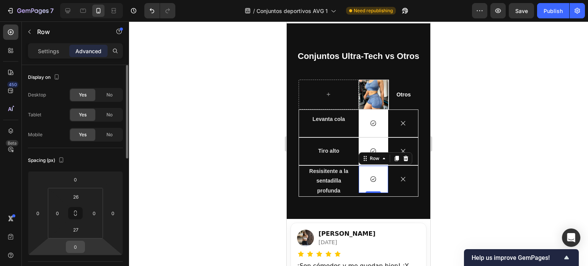
click at [82, 246] on input "0" at bounding box center [75, 246] width 15 height 11
type input "10"
click at [115, 157] on div "Spacing (px)" at bounding box center [75, 160] width 95 height 12
click at [77, 246] on input "10" at bounding box center [75, 246] width 15 height 11
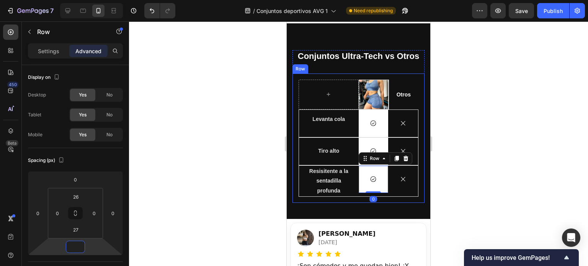
click at [337, 187] on p "Resisitente a la sentadilla profunda" at bounding box center [328, 180] width 47 height 29
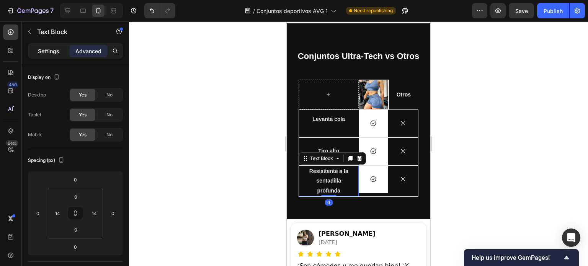
click at [53, 51] on p "Settings" at bounding box center [48, 51] width 21 height 8
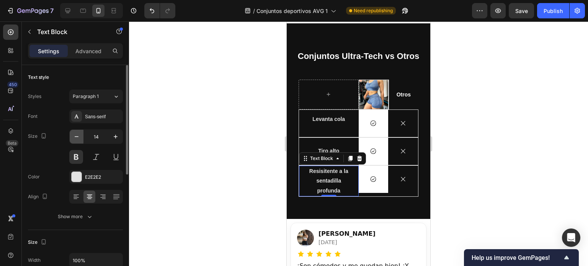
click at [78, 137] on icon "button" at bounding box center [77, 137] width 8 height 8
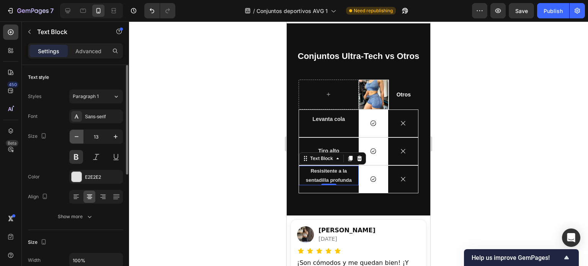
click at [78, 137] on icon "button" at bounding box center [77, 137] width 8 height 8
click at [118, 133] on icon "button" at bounding box center [116, 137] width 8 height 8
click at [77, 139] on icon "button" at bounding box center [77, 137] width 8 height 8
type input "12"
click at [88, 51] on p "Advanced" at bounding box center [88, 51] width 26 height 8
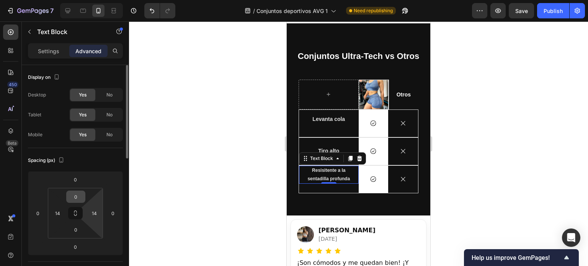
click at [77, 191] on div "0" at bounding box center [75, 197] width 19 height 12
click at [77, 191] on input "0" at bounding box center [75, 196] width 15 height 11
type input "10"
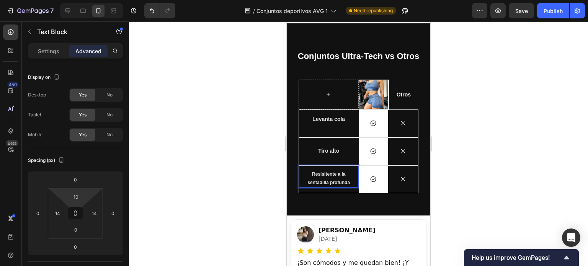
click at [461, 173] on div at bounding box center [358, 143] width 459 height 245
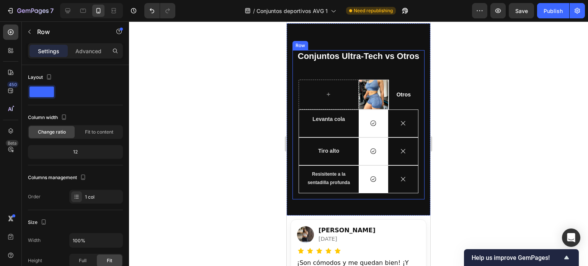
click at [383, 67] on div "Conjuntos Ultra-Tech vs Otros Heading Image Row Otros Text Block Hero Banner Ro…" at bounding box center [358, 124] width 132 height 149
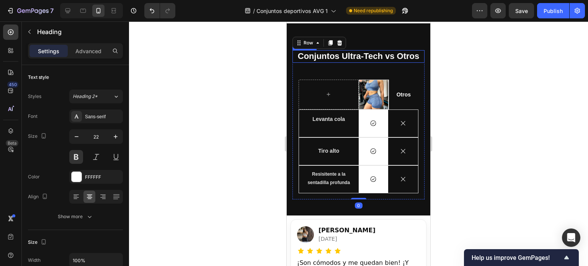
click at [357, 59] on p "Conjuntos Ultra-Tech vs Otros" at bounding box center [358, 56] width 131 height 11
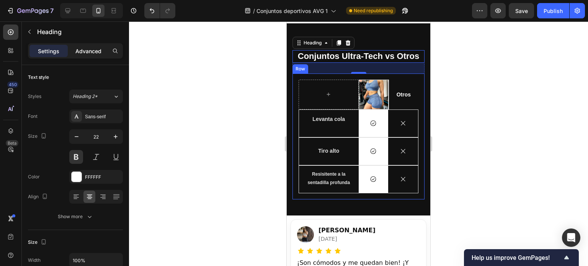
click at [92, 49] on p "Advanced" at bounding box center [88, 51] width 26 height 8
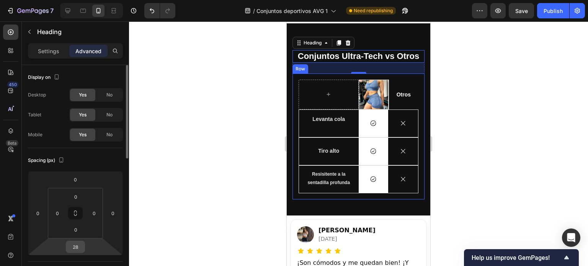
click at [81, 245] on input "28" at bounding box center [75, 246] width 15 height 11
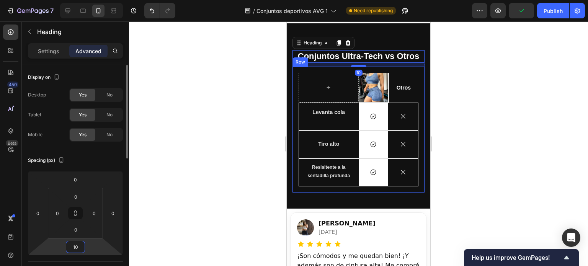
type input "1"
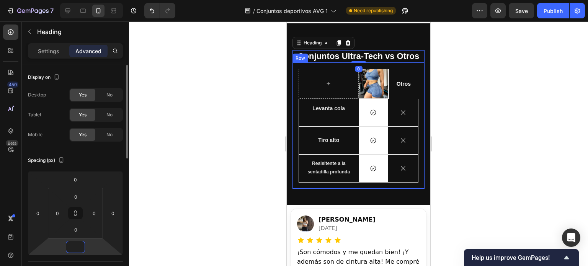
type input "5"
type input "0"
click at [98, 160] on div "Spacing (px)" at bounding box center [75, 160] width 95 height 12
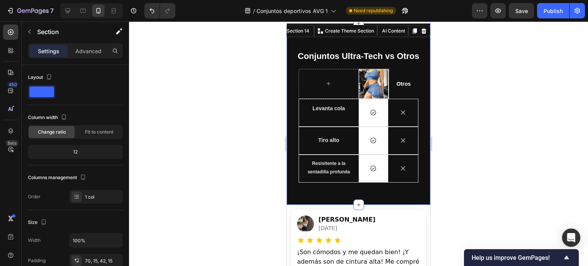
click at [386, 33] on div "Conjuntos Ultra-Tech vs Otros Heading Image Row Otros Text Block Hero Banner Ro…" at bounding box center [359, 113] width 144 height 181
click at [378, 44] on div "Conjuntos Ultra-Tech vs Otros Heading Image Row Otros Text Block Hero Banner Ro…" at bounding box center [359, 113] width 144 height 181
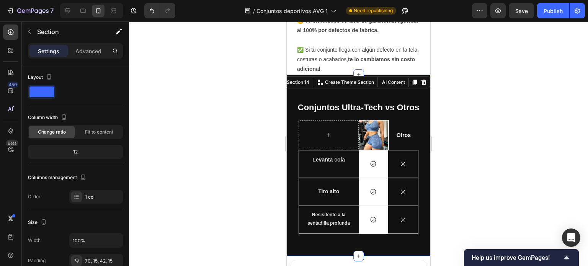
scroll to position [1844, 0]
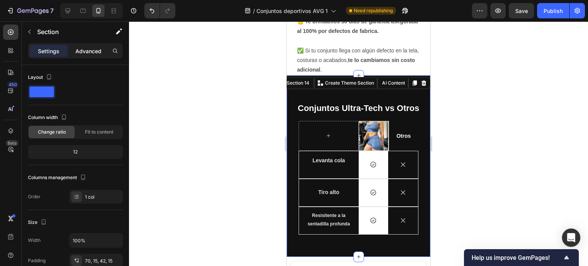
click at [86, 50] on p "Advanced" at bounding box center [88, 51] width 26 height 8
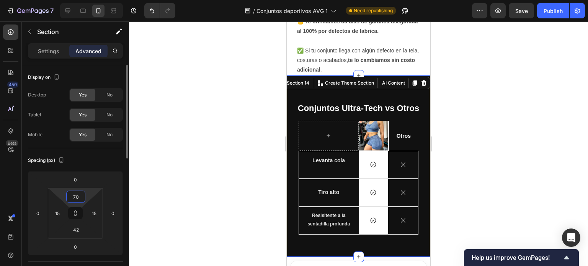
click at [79, 197] on input "70" at bounding box center [75, 196] width 15 height 11
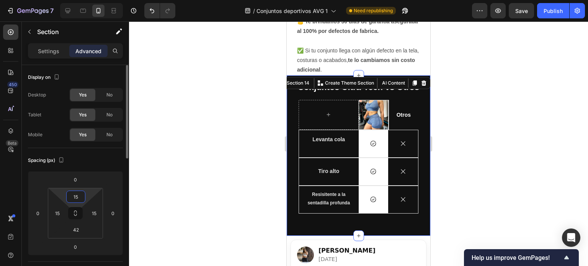
type input "1"
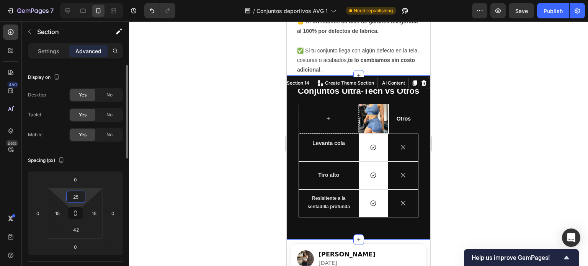
type input "25"
click at [77, 229] on input "42" at bounding box center [75, 229] width 15 height 11
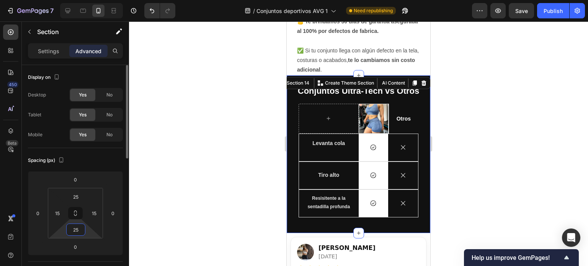
type input "25"
click at [187, 203] on div at bounding box center [358, 143] width 459 height 245
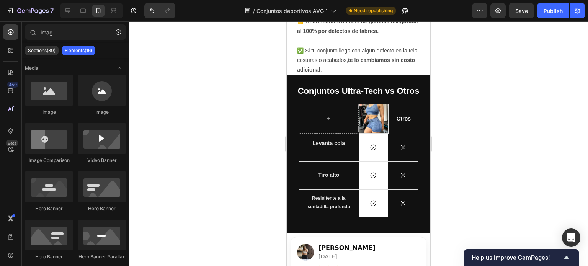
click at [484, 133] on div at bounding box center [358, 143] width 459 height 245
click at [402, 110] on div "Otros Text Block" at bounding box center [403, 119] width 29 height 26
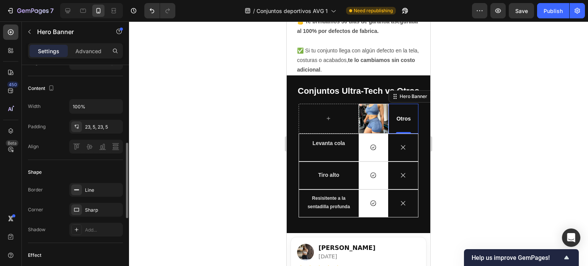
scroll to position [229, 0]
click at [82, 214] on div "Sharp" at bounding box center [96, 209] width 54 height 14
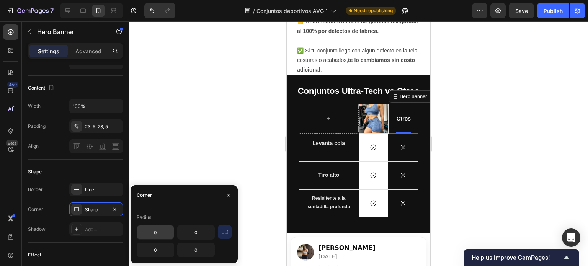
click at [157, 232] on input "0" at bounding box center [155, 232] width 37 height 14
type input "15"
click at [197, 231] on input "0" at bounding box center [196, 232] width 37 height 14
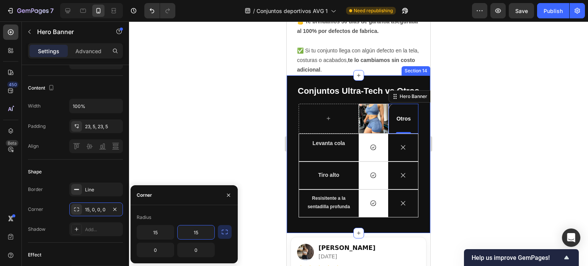
type input "15"
click at [201, 217] on div "Radius" at bounding box center [184, 217] width 95 height 12
click at [200, 234] on input "15" at bounding box center [196, 232] width 37 height 14
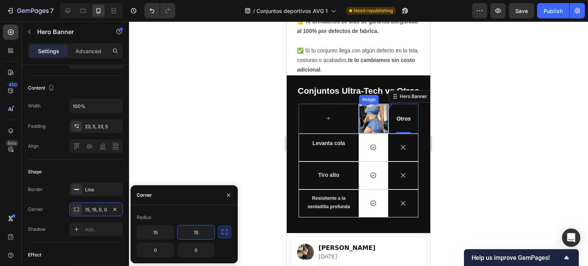
click at [372, 118] on img at bounding box center [373, 118] width 29 height 29
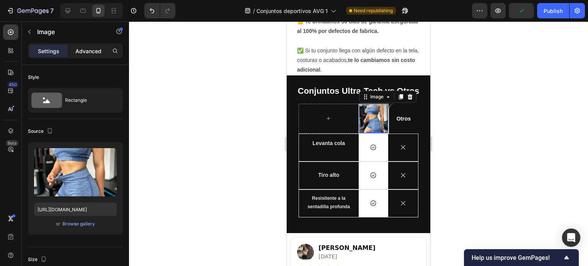
click at [89, 52] on p "Advanced" at bounding box center [88, 51] width 26 height 8
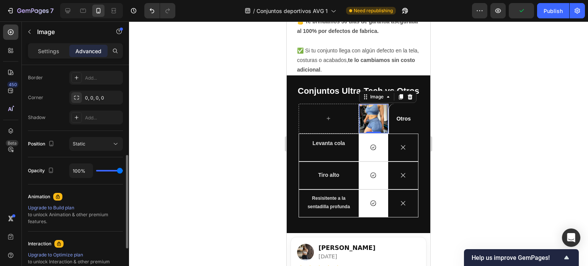
scroll to position [308, 0]
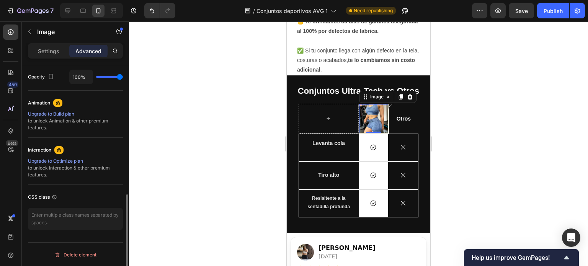
click at [359, 128] on img at bounding box center [373, 118] width 29 height 29
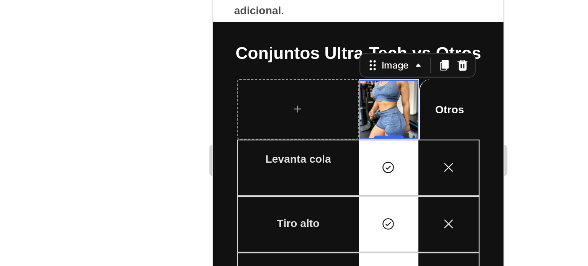
click at [285, 19] on img at bounding box center [299, 9] width 29 height 29
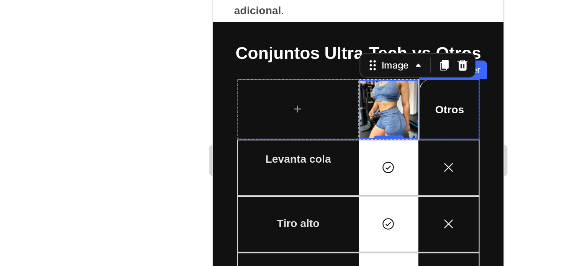
click at [315, 16] on div "Otros Text Block" at bounding box center [329, 10] width 29 height 26
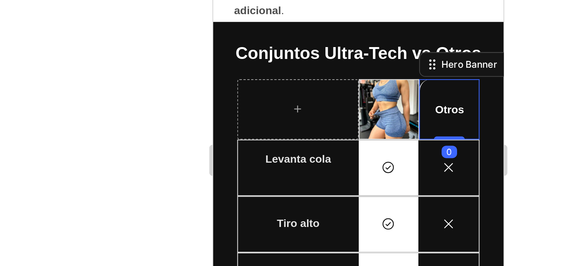
scroll to position [0, 0]
click at [437, 121] on div at bounding box center [358, 143] width 459 height 245
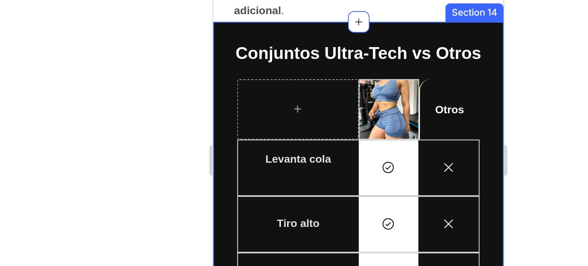
click at [330, 17] on div "Otros Text Block" at bounding box center [329, 10] width 29 height 26
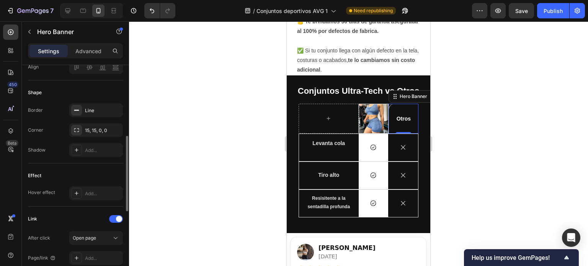
scroll to position [283, 0]
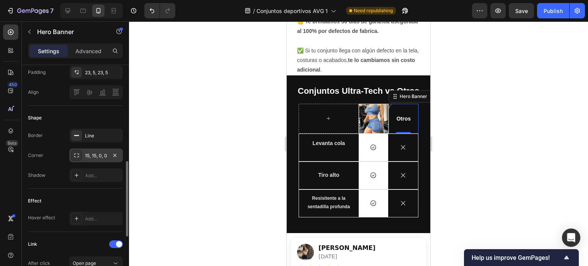
click at [92, 149] on div "15, 15, 0, 0" at bounding box center [96, 155] width 54 height 14
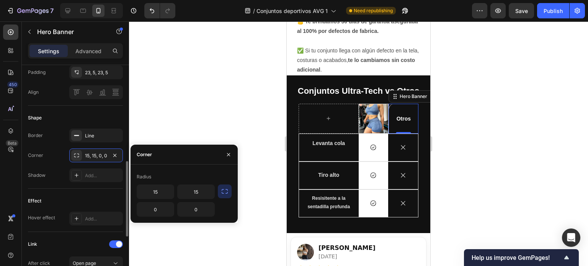
click at [107, 202] on div "Effect" at bounding box center [75, 201] width 95 height 12
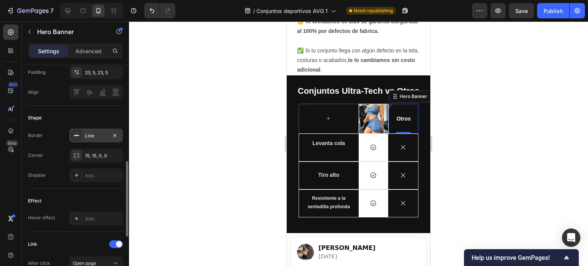
click at [96, 134] on div "Line" at bounding box center [96, 135] width 22 height 7
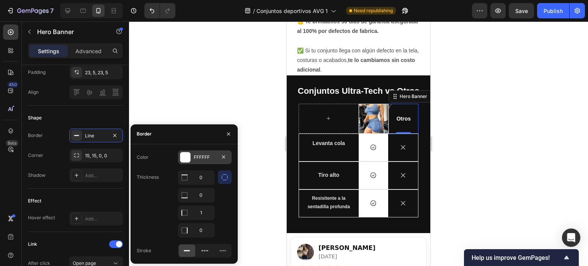
click at [204, 154] on div "FFFFFF" at bounding box center [205, 157] width 22 height 7
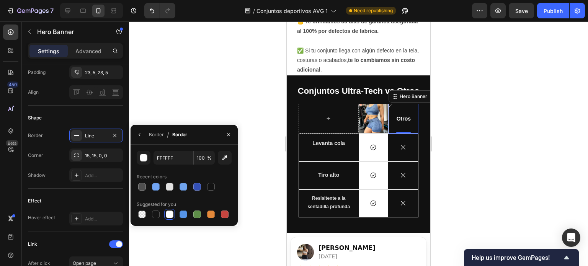
click at [397, 122] on div "Otros Text Block" at bounding box center [403, 119] width 29 height 26
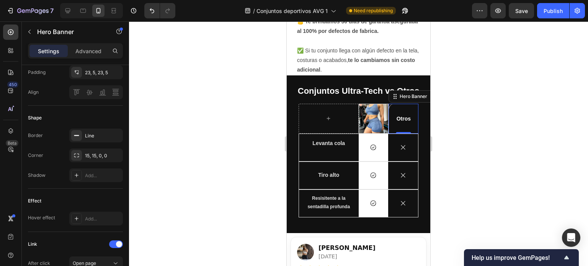
click at [414, 126] on div "Image Row Otros Text Block Hero Banner 0 Row Levanta cola Text Block Icon Row I…" at bounding box center [358, 161] width 132 height 126
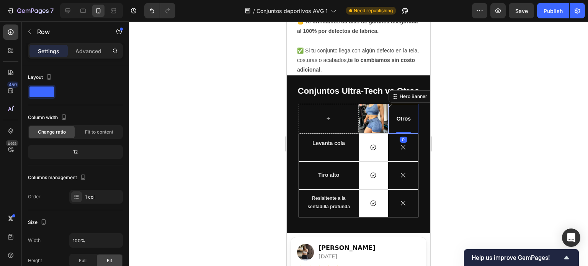
click at [409, 122] on div "Otros Text Block" at bounding box center [403, 119] width 29 height 26
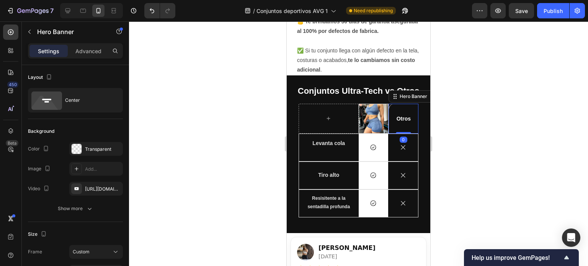
click at [392, 124] on div "Otros Text Block" at bounding box center [403, 119] width 29 height 26
click at [388, 134] on div "Icon 0" at bounding box center [403, 147] width 30 height 27
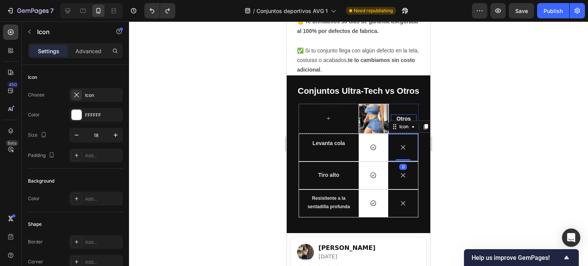
click at [401, 111] on div "Otros Text Block" at bounding box center [403, 119] width 29 height 26
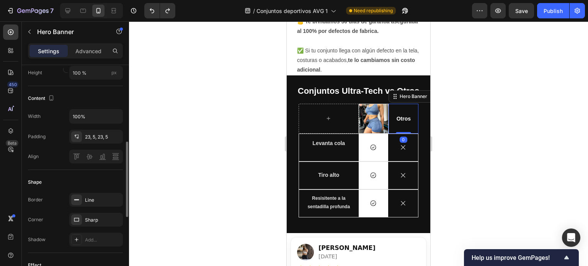
scroll to position [225, 0]
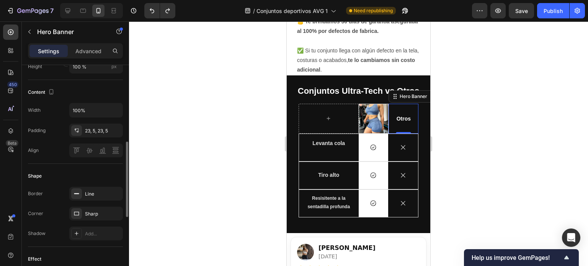
click at [86, 198] on div "Line" at bounding box center [96, 194] width 54 height 14
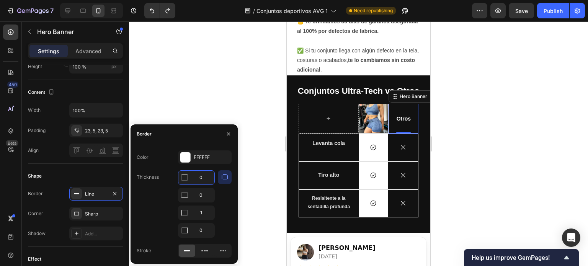
click at [191, 178] on input "0" at bounding box center [196, 178] width 36 height 14
click at [192, 194] on input "0" at bounding box center [196, 195] width 36 height 14
click at [194, 210] on input "1" at bounding box center [196, 213] width 36 height 14
click at [206, 179] on input "0" at bounding box center [196, 178] width 36 height 14
type input "1"
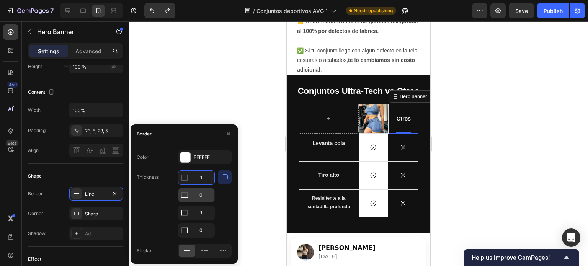
click at [201, 197] on input "0" at bounding box center [196, 195] width 36 height 14
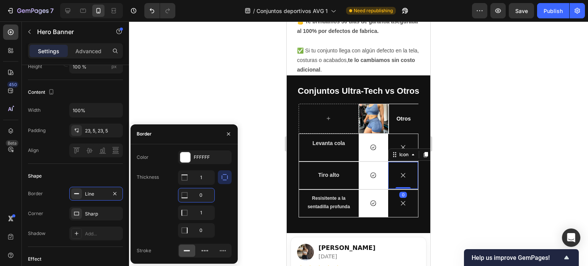
click at [401, 173] on icon at bounding box center [403, 175] width 4 height 4
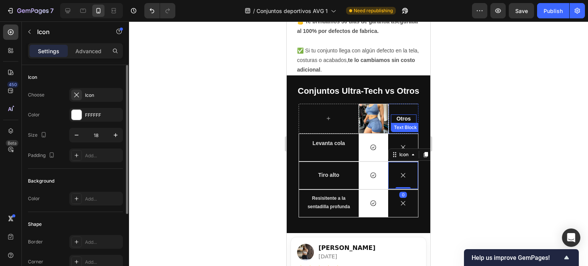
click at [400, 115] on p "Otros" at bounding box center [404, 118] width 24 height 7
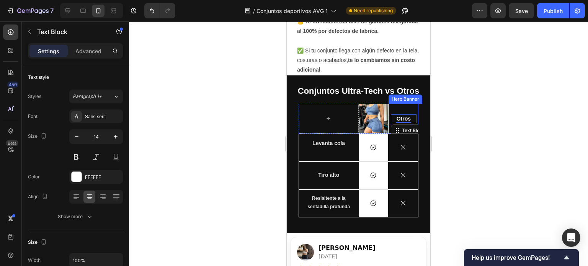
click at [398, 108] on div "Otros Text Block 0" at bounding box center [403, 119] width 29 height 26
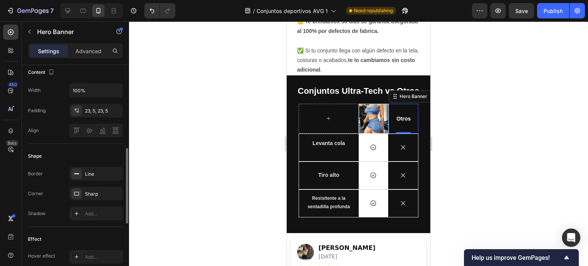
scroll to position [245, 0]
click at [93, 177] on div "Line" at bounding box center [96, 174] width 54 height 14
click at [94, 191] on div "Sharp" at bounding box center [96, 194] width 22 height 7
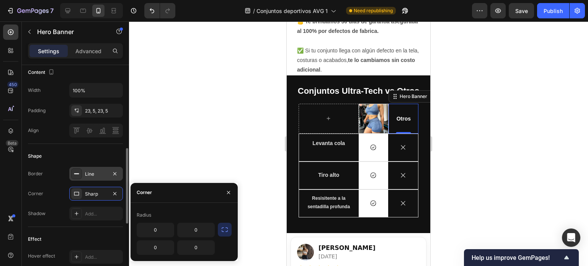
click at [93, 175] on div "Line" at bounding box center [96, 174] width 22 height 7
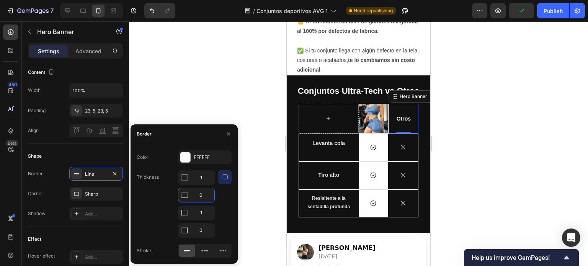
click at [204, 199] on input "0" at bounding box center [196, 195] width 36 height 14
type input "1"
click at [207, 231] on input "0" at bounding box center [196, 231] width 36 height 14
type input "1"
click at [388, 148] on div "Icon" at bounding box center [403, 147] width 30 height 27
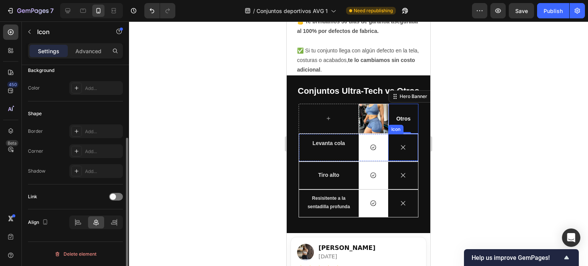
scroll to position [0, 0]
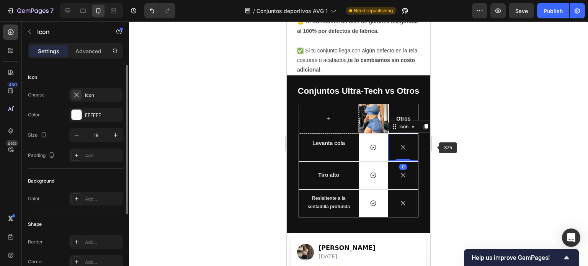
click at [438, 148] on div at bounding box center [358, 143] width 459 height 245
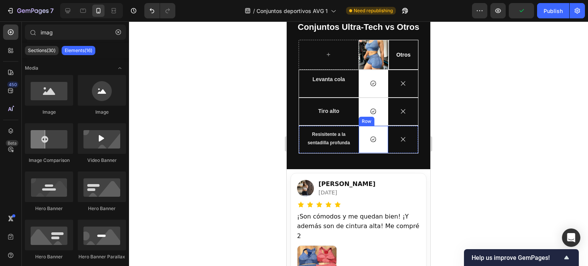
scroll to position [1909, 0]
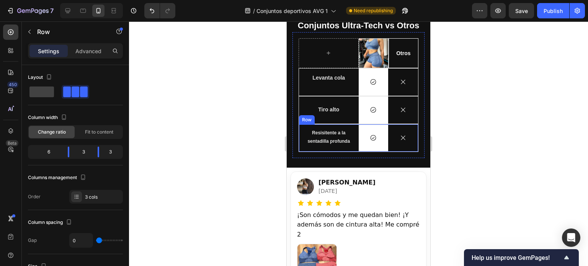
click at [331, 148] on div "Resisitente a la sentadilla profunda Text Block" at bounding box center [329, 137] width 60 height 27
click at [336, 116] on icon at bounding box center [337, 116] width 4 height 5
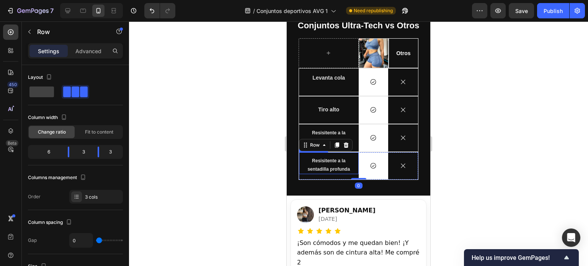
click at [325, 166] on p "Resisitente a la sentadilla profunda" at bounding box center [328, 165] width 47 height 16
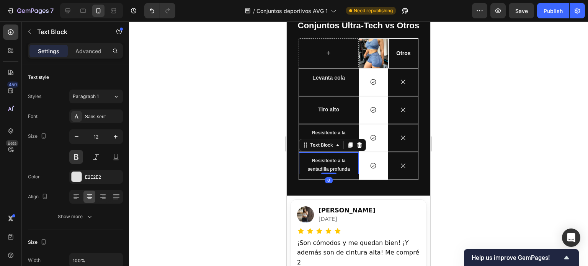
click at [325, 166] on p "Resisitente a la sentadilla profunda" at bounding box center [328, 165] width 47 height 16
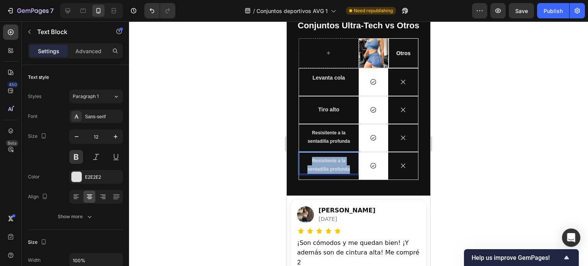
click at [325, 166] on p "Resisitente a la sentadilla profunda" at bounding box center [328, 165] width 47 height 16
click at [323, 132] on p "Resisitente a la sentadilla profunda" at bounding box center [328, 137] width 47 height 16
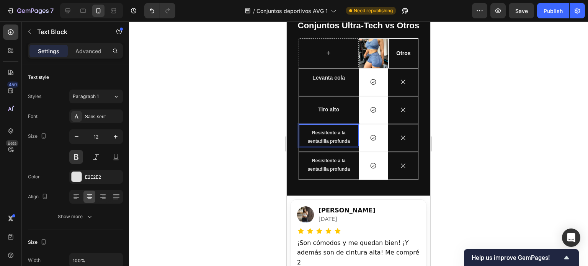
click at [318, 131] on p "Resisitente a la sentadilla profunda" at bounding box center [328, 137] width 47 height 16
click at [324, 131] on p "Resisitente a la sentadilla profunda" at bounding box center [328, 137] width 47 height 16
click at [334, 160] on p "Resisitente a la sentadilla profunda" at bounding box center [328, 165] width 47 height 16
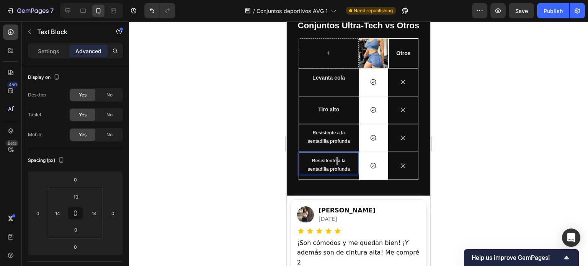
click at [334, 160] on p "Resisitente a la sentadilla profunda" at bounding box center [328, 165] width 47 height 16
click at [331, 167] on p "Costuras invisibles y comodas" at bounding box center [328, 165] width 47 height 16
click at [342, 166] on p "Costuras invisibles y cómodas" at bounding box center [328, 165] width 47 height 16
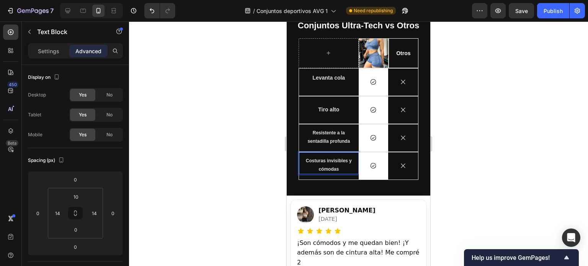
click at [342, 166] on p "Costuras invisibles y cómodas" at bounding box center [328, 165] width 47 height 16
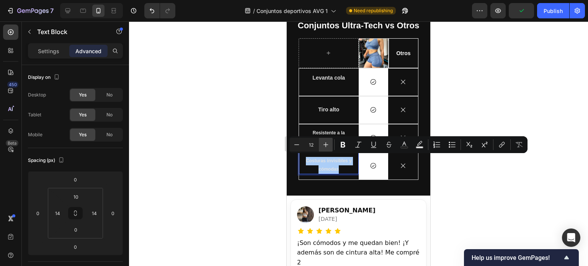
click at [325, 143] on icon "Editor contextual toolbar" at bounding box center [325, 144] width 5 height 5
click at [311, 145] on input "13" at bounding box center [311, 144] width 15 height 9
click at [294, 147] on icon "Editor contextual toolbar" at bounding box center [297, 145] width 8 height 8
type input "12"
click at [459, 176] on div at bounding box center [358, 143] width 459 height 245
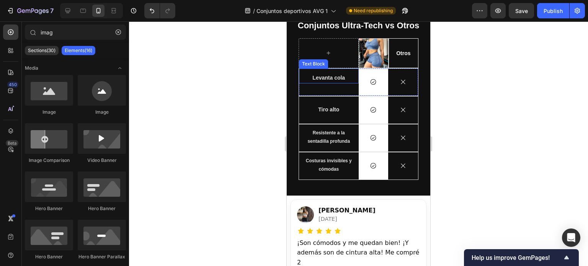
click at [330, 75] on p "Levanta cola" at bounding box center [328, 78] width 47 height 10
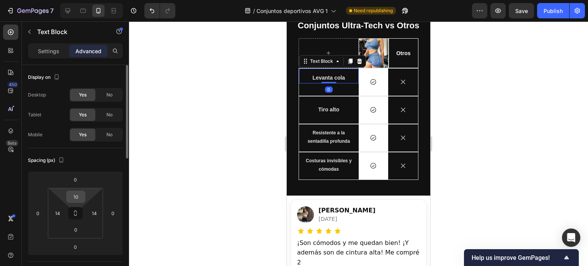
click at [81, 199] on input "10" at bounding box center [75, 196] width 15 height 11
type input "20"
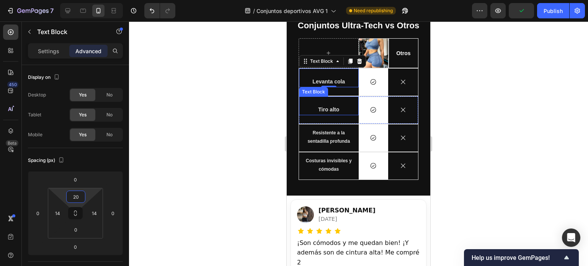
click at [316, 110] on p "Tiro alto" at bounding box center [328, 110] width 47 height 10
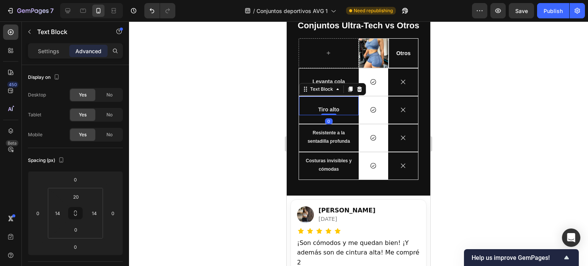
click at [494, 120] on div at bounding box center [358, 143] width 459 height 245
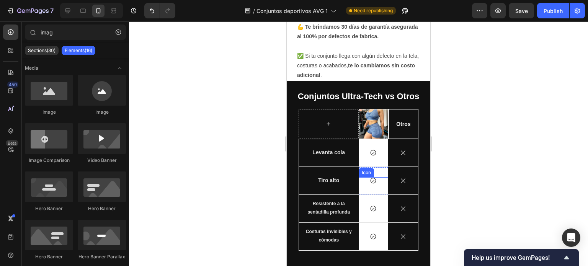
scroll to position [1839, 0]
click at [483, 130] on div at bounding box center [358, 143] width 459 height 245
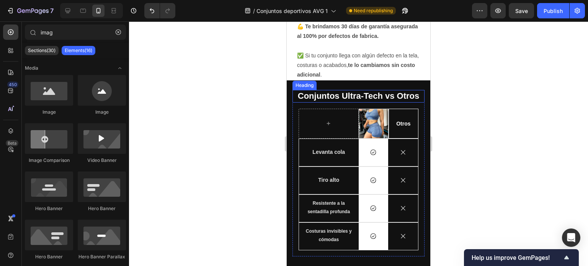
click at [366, 96] on p "Conjuntos Ultra-Tech vs Otros" at bounding box center [358, 96] width 131 height 11
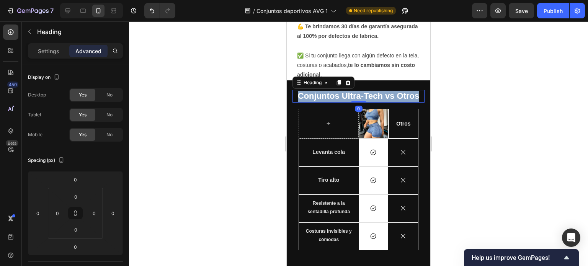
click at [366, 96] on p "Conjuntos Ultra-Tech vs Otros" at bounding box center [358, 96] width 131 height 11
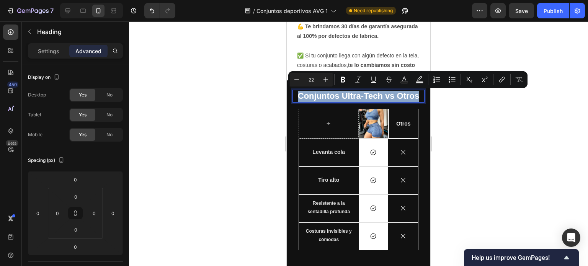
click at [366, 96] on p "Conjuntos Ultra-Tech vs Otros" at bounding box center [358, 96] width 131 height 11
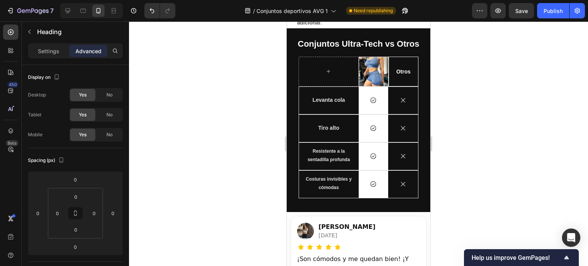
scroll to position [1879, 0]
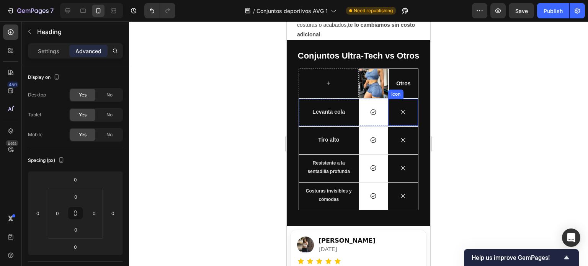
click at [456, 119] on div at bounding box center [358, 143] width 459 height 245
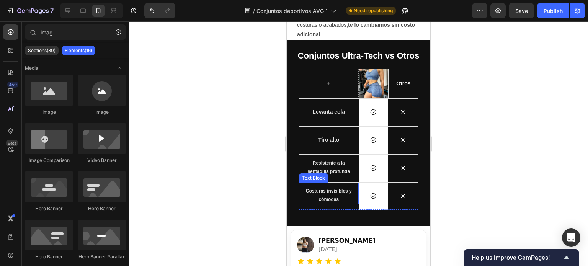
click at [341, 195] on p "Costuras invisibles y cómodas" at bounding box center [328, 195] width 47 height 16
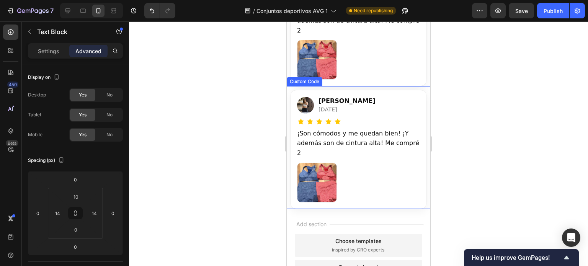
scroll to position [2087, 0]
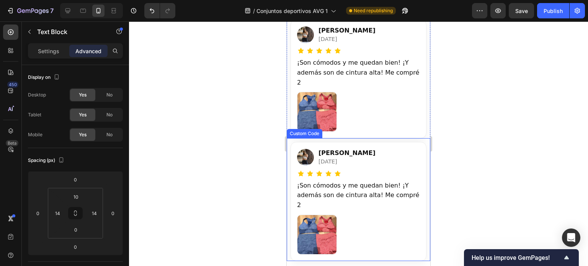
click at [328, 148] on div "[PERSON_NAME]" at bounding box center [346, 152] width 57 height 9
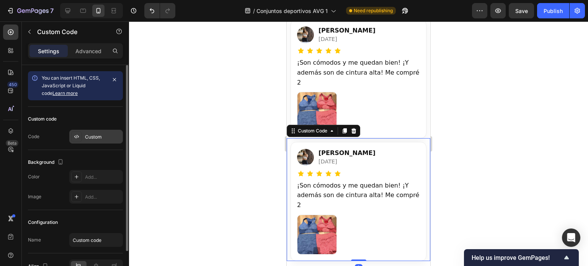
click at [87, 134] on div "Custom" at bounding box center [103, 137] width 36 height 7
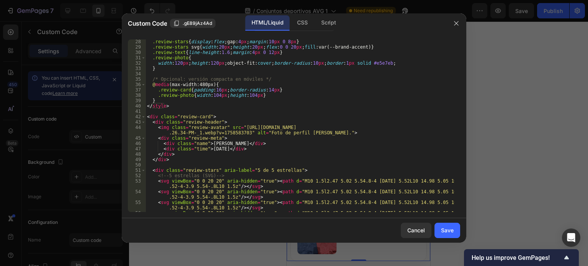
scroll to position [137, 0]
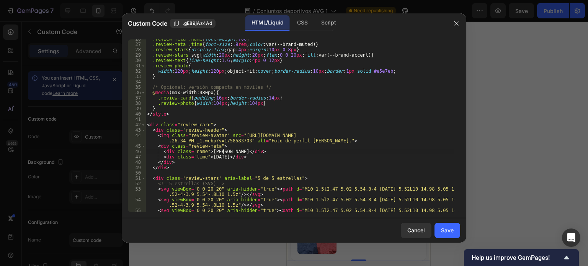
click at [222, 151] on div ".review-meta .name { font-weight : 700 } .review-meta .time { font-size : .9 re…" at bounding box center [299, 130] width 309 height 189
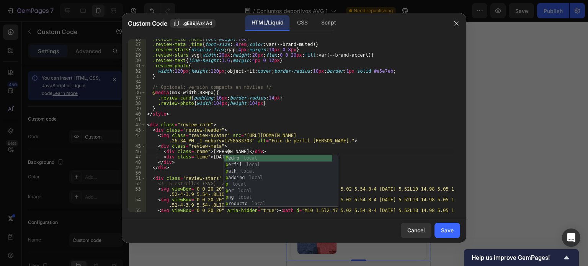
scroll to position [0, 7]
click at [276, 127] on div ".review-meta .name { font-weight : 700 } .review-meta .time { font-size : .9 re…" at bounding box center [299, 130] width 309 height 189
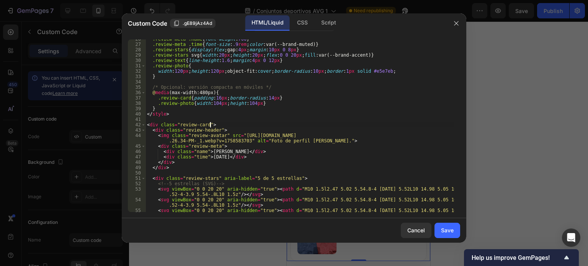
scroll to position [0, 5]
click at [222, 157] on div ".review-meta .name { font-weight : 700 } .review-meta .time { font-size : .9 re…" at bounding box center [299, 130] width 309 height 189
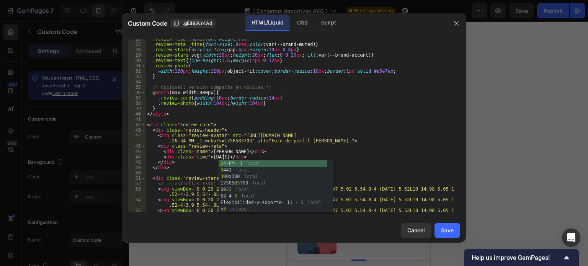
click at [300, 148] on div ".review-meta .name { font-weight : 700 } .review-meta .time { font-size : .9 re…" at bounding box center [299, 130] width 309 height 189
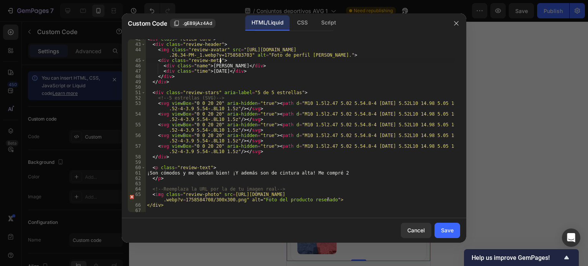
scroll to position [224, 0]
drag, startPoint x: 342, startPoint y: 171, endPoint x: 157, endPoint y: 172, distance: 184.9
click at [157, 172] on div "< div class = "review-card" > < div class = "review-header" > < img class = "re…" at bounding box center [299, 126] width 309 height 183
paste textarea "Suaves, duraderos y perfectos para salir o relajarte. Muy cómodos, elásticos y …"
click at [411, 173] on div "< div class = "review-card" > < div class = "review-header" > < img class = "re…" at bounding box center [299, 126] width 309 height 183
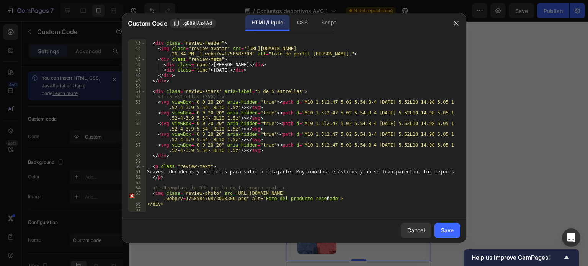
click at [439, 172] on div "< div class = "review-card" > < div class = "review-header" > < img class = "re…" at bounding box center [299, 126] width 309 height 183
type textarea "Suaves, duraderos y perfectos para salir o relajarte. Muy cómodos, elásticos y …"
click at [450, 229] on div "Save" at bounding box center [447, 230] width 13 height 8
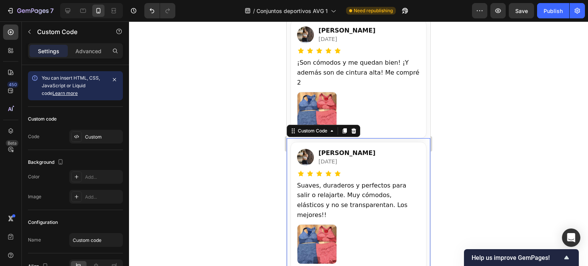
click at [318, 224] on img at bounding box center [317, 244] width 40 height 40
click at [92, 131] on div "Custom" at bounding box center [96, 137] width 54 height 14
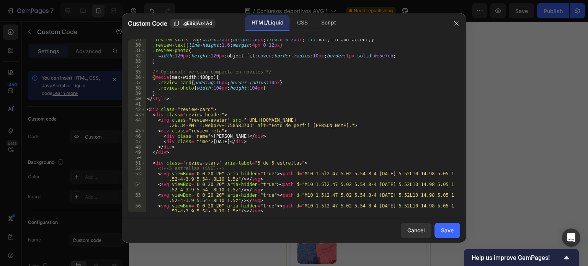
scroll to position [224, 0]
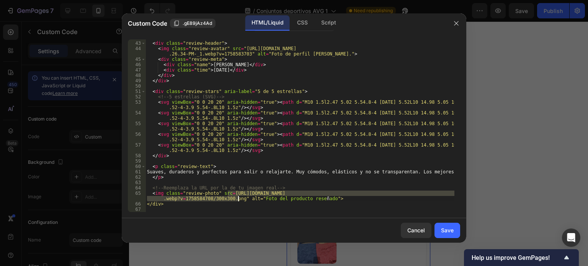
drag, startPoint x: 228, startPoint y: 193, endPoint x: 237, endPoint y: 199, distance: 11.0
click at [237, 199] on div "< div class = "review-card" > < div class = "review-header" > < img class = "re…" at bounding box center [299, 126] width 309 height 183
paste textarea "Suaves_-duraderos-y-perfectos-para-salir-o-relajarte.-Muy-comodos_-elasticos-y-…"
type textarea "<img class="review-photo" src=https://cdn.shopify.com/s/files/1/0933/9712/3441/…"
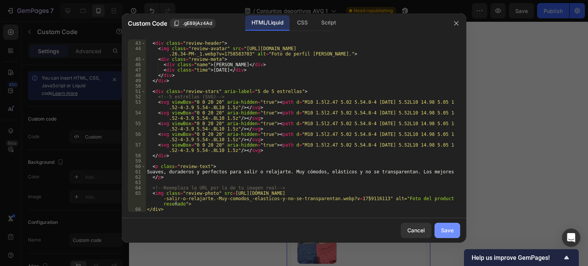
click at [445, 227] on div "Save" at bounding box center [447, 230] width 13 height 8
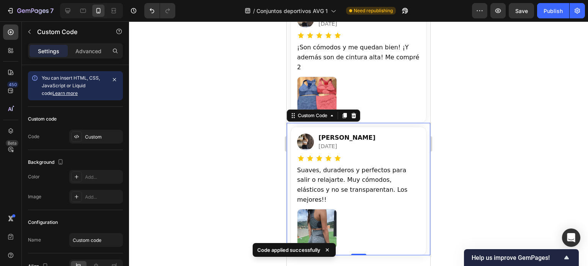
scroll to position [2102, 0]
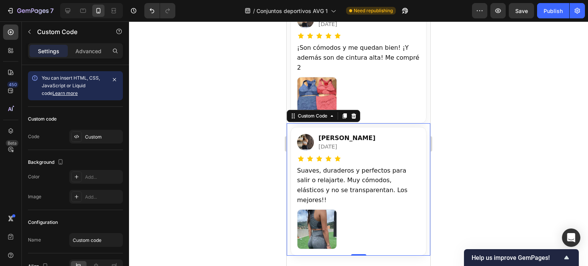
click at [321, 212] on img at bounding box center [317, 229] width 40 height 40
click at [457, 171] on div at bounding box center [358, 143] width 459 height 245
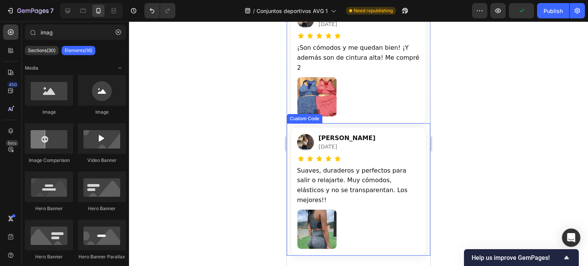
scroll to position [2047, 0]
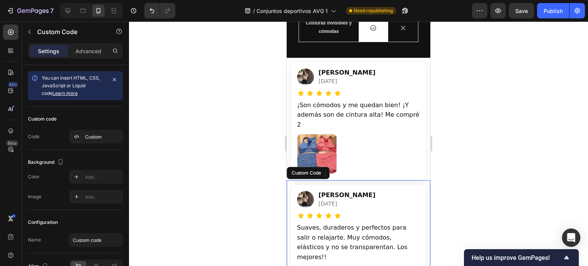
click at [305, 191] on img at bounding box center [305, 199] width 17 height 17
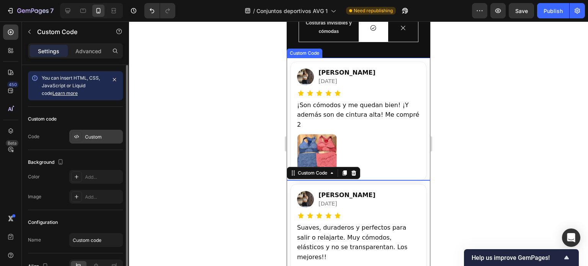
click at [90, 135] on div "Custom" at bounding box center [103, 137] width 36 height 7
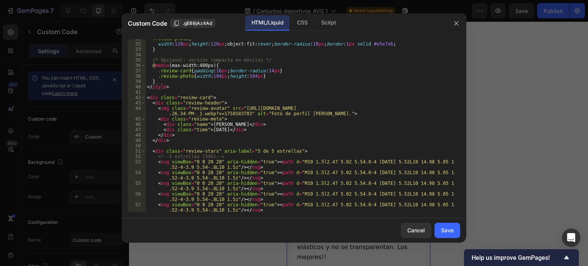
scroll to position [150, 0]
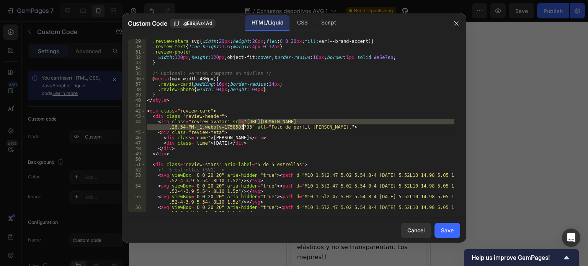
drag, startPoint x: 237, startPoint y: 121, endPoint x: 242, endPoint y: 127, distance: 7.7
click at [242, 127] on div ".review-stars svg { width : 20 px ; height : 20 px ; flex : 0 0 20 px ; fill : …" at bounding box center [299, 133] width 309 height 189
paste textarea "_Image_2025-09-05_at_2.59.00_PM.jpg?v=1759116231"
type textarea "<img class="review-avatar" src="[URL][DOMAIN_NAME][DATE]" alt="Foto de perfil d…"
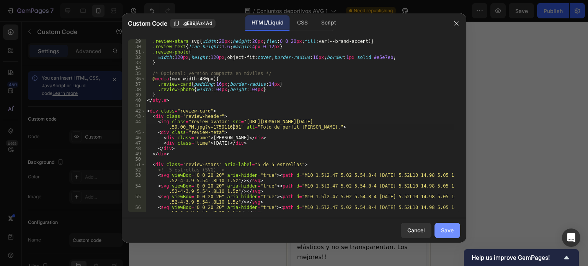
click at [446, 227] on div "Save" at bounding box center [447, 230] width 13 height 8
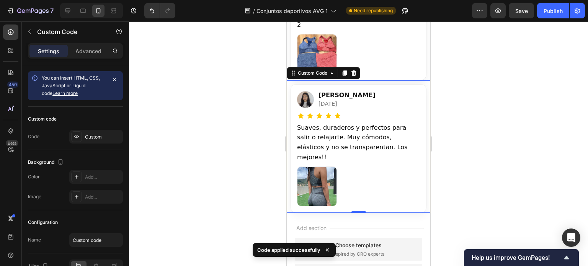
scroll to position [2146, 0]
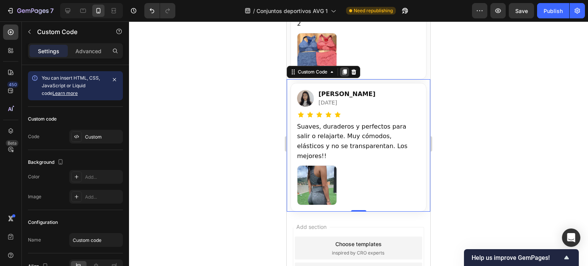
click at [344, 69] on icon at bounding box center [344, 72] width 6 height 6
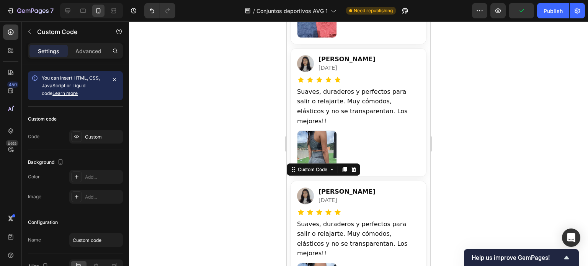
scroll to position [2240, 0]
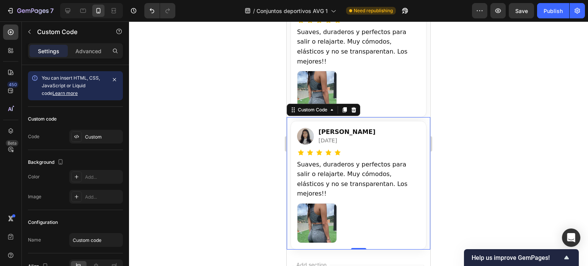
click at [325, 203] on img at bounding box center [317, 223] width 40 height 40
click at [91, 136] on div "Custom" at bounding box center [103, 137] width 36 height 7
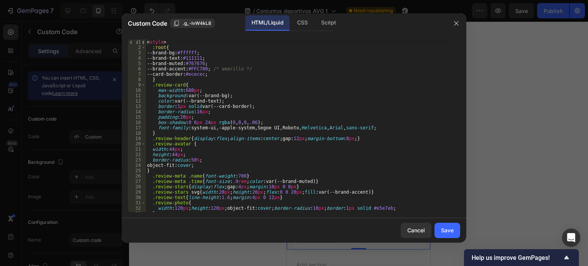
scroll to position [229, 0]
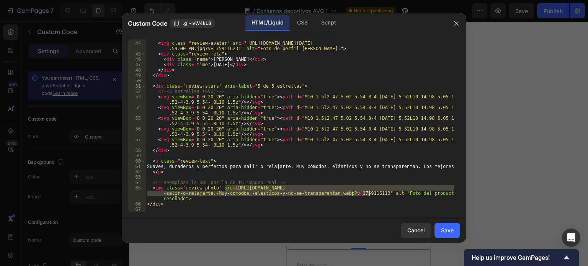
drag, startPoint x: 227, startPoint y: 187, endPoint x: 370, endPoint y: 192, distance: 143.2
click at [370, 192] on div "< div class = "review-header" > < img class = "review-avatar" src = "https://cd…" at bounding box center [299, 126] width 309 height 183
paste textarea "https://cdn.shopify.com/s/files/1/0933/9712/3441/files/Suaves_-duraderos-y-perf…"
click at [229, 185] on div "< div class = "review-header" > < img class = "review-avatar" src = "https://cd…" at bounding box center [299, 126] width 309 height 183
drag, startPoint x: 228, startPoint y: 186, endPoint x: 369, endPoint y: 194, distance: 141.5
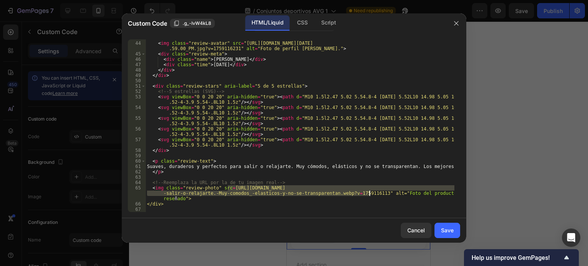
click at [369, 194] on div "< div class = "review-header" > < img class = "review-avatar" src = "https://cd…" at bounding box center [299, 126] width 309 height 183
paste textarea "_1.webp?v=1759116528"
type textarea "<img class="review-photo" src=https://cdn.shopify.com/s/files/1/0933/9712/3441/…"
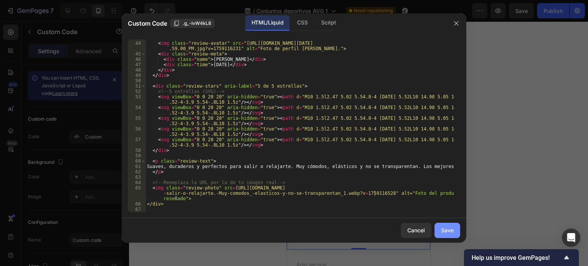
click at [455, 230] on button "Save" at bounding box center [447, 230] width 26 height 15
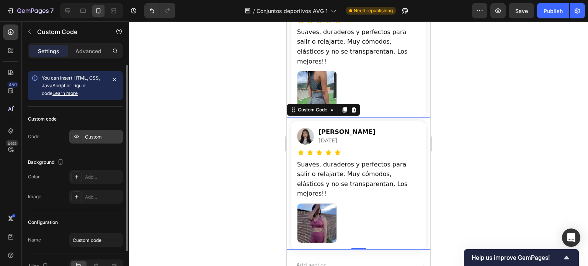
click at [87, 135] on div "Custom" at bounding box center [103, 137] width 36 height 7
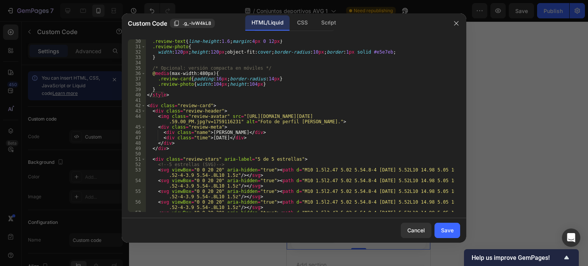
scroll to position [156, 0]
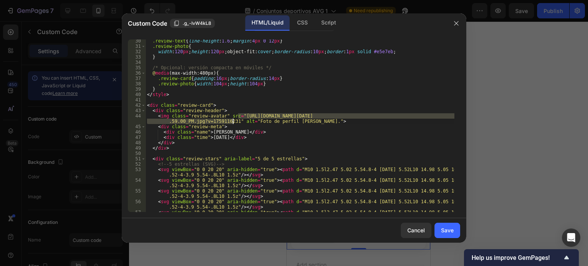
drag, startPoint x: 237, startPoint y: 114, endPoint x: 233, endPoint y: 121, distance: 7.9
click at [233, 121] on div ".review-text { line-height : 1.6 ; margin : 4 px 0 12 px } .review-photo { widt…" at bounding box center [299, 132] width 309 height 189
paste textarea "-Image-2025-09-28-at-10.30.32-PM-_1.webp?v=175911667"
type textarea "<img class="review-avatar" src="https://cdn.shopify.com/s/files/1/0933/9712/344…"
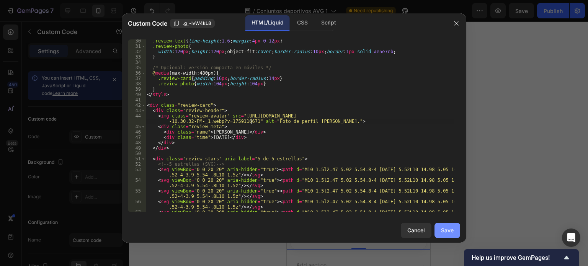
click at [447, 232] on div "Save" at bounding box center [447, 230] width 13 height 8
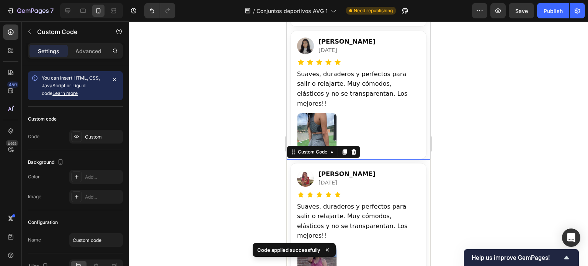
scroll to position [2201, 0]
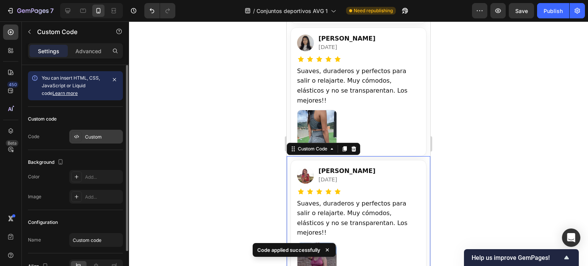
click at [91, 136] on div "Custom" at bounding box center [103, 137] width 36 height 7
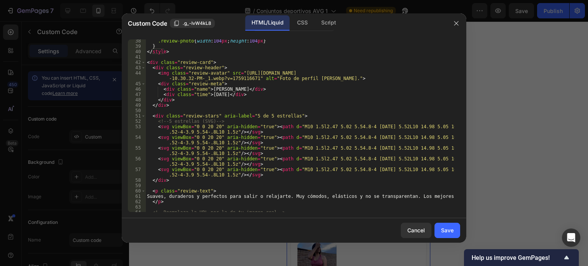
scroll to position [199, 0]
click at [227, 89] on div ".review-photo { width : 104 px ; height : 104 px } } </ style > < div class = "…" at bounding box center [299, 135] width 309 height 194
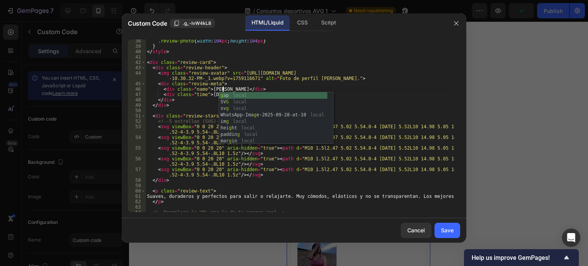
scroll to position [0, 6]
type textarea "<div class="name">Lina G.</div>"
click at [446, 230] on div "Save" at bounding box center [447, 230] width 13 height 8
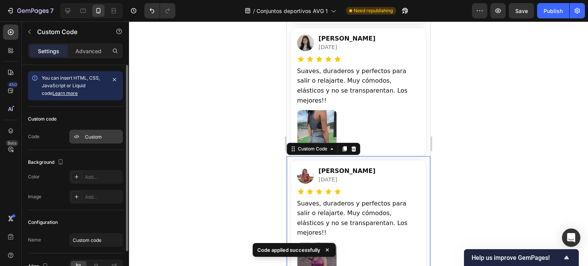
click at [106, 137] on div "Custom" at bounding box center [103, 137] width 36 height 7
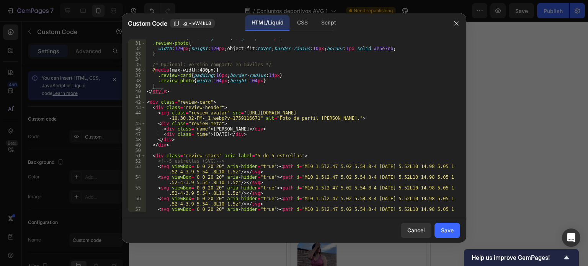
scroll to position [160, 0]
click at [222, 135] on div ".review-text { line-height : 1.6 ; margin : 4 px 0 12 px } .review-photo { widt…" at bounding box center [299, 129] width 309 height 189
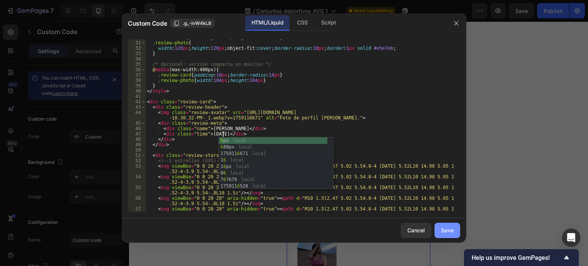
type textarea "<div class="time">hace 6 días</div>"
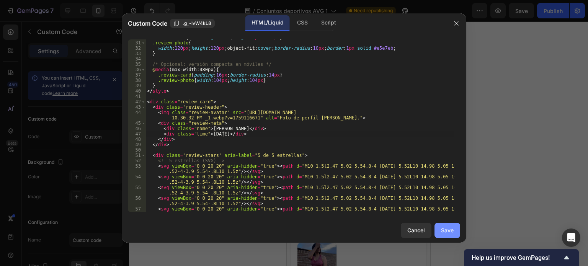
click at [449, 230] on div "Save" at bounding box center [447, 230] width 13 height 8
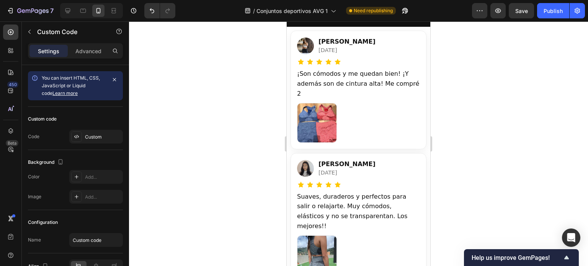
scroll to position [2076, 0]
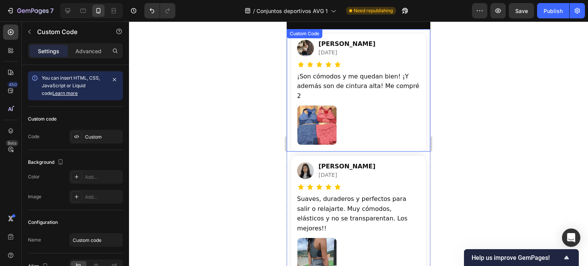
click at [349, 53] on div "Majo S. hace 4 días" at bounding box center [358, 48] width 123 height 18
click at [320, 34] on div "Custom Code" at bounding box center [312, 36] width 33 height 7
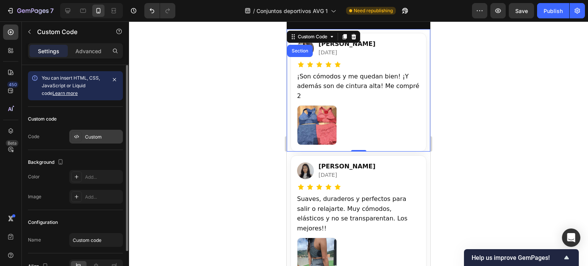
click at [92, 140] on div "Custom" at bounding box center [96, 137] width 54 height 14
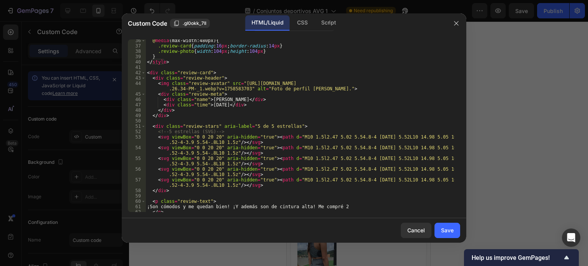
scroll to position [189, 0]
click at [221, 106] on div "@ media (max-width:480px) { .review-card { padding : 16 px ; border-radius : 14…" at bounding box center [299, 129] width 309 height 183
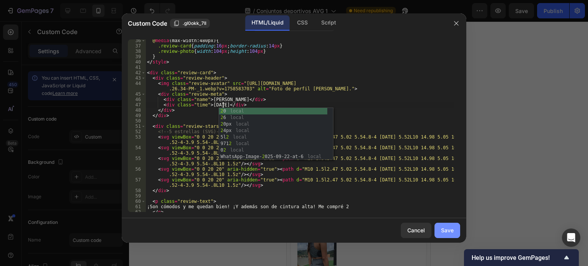
type textarea "<div class="time">hace 2 días</div>"
click at [439, 226] on button "Save" at bounding box center [447, 230] width 26 height 15
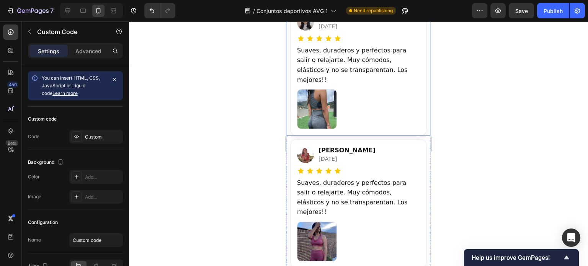
scroll to position [2227, 0]
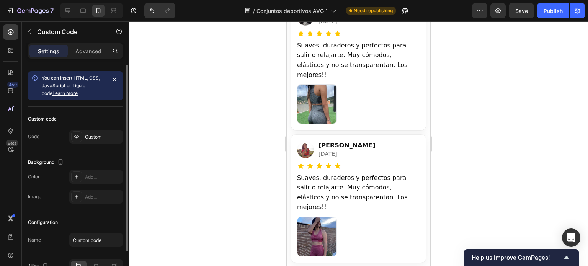
click at [95, 146] on div "Custom code Code Custom" at bounding box center [75, 128] width 95 height 43
click at [95, 143] on div "Custom" at bounding box center [96, 137] width 54 height 14
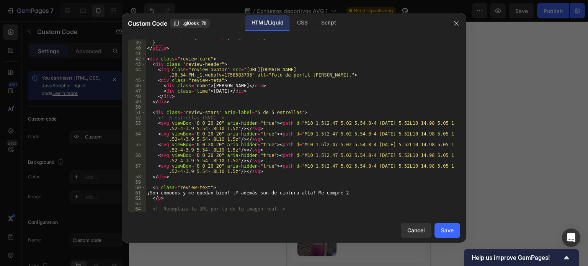
scroll to position [224, 0]
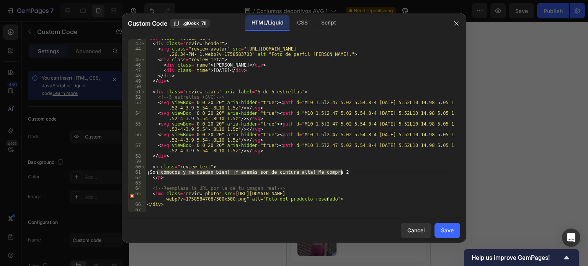
drag, startPoint x: 157, startPoint y: 172, endPoint x: 343, endPoint y: 173, distance: 185.2
click at [343, 173] on div "< div class = "review-card" > < div class = "review-header" > < img class = "re…" at bounding box center [299, 127] width 309 height 183
paste textarea "https://cdn.shopify.com/s/files/1/0933/9712/3441/files/WhatsApp-Image-2025-09-2…"
paste textarea "La tela no es demasiado apretada; son como elásticos, amplios y suaves."
drag, startPoint x: 216, startPoint y: 173, endPoint x: 192, endPoint y: 173, distance: 23.7
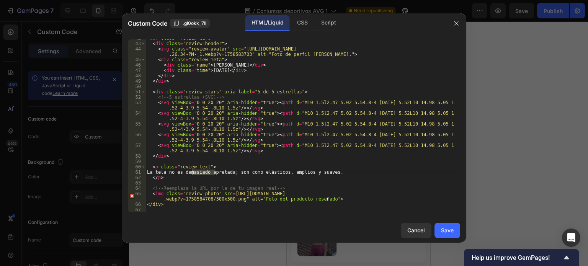
click at [192, 173] on div "< div class = "review-card" > < div class = "review-header" > < img class = "re…" at bounding box center [299, 127] width 309 height 183
click at [311, 173] on div "< div class = "review-card" > < div class = "review-header" > < img class = "re…" at bounding box center [299, 127] width 309 height 183
type textarea "La tela no es apretada; son como elásticos, amplios y suaves. Muy contenta con …"
click at [451, 228] on div "Save" at bounding box center [447, 230] width 13 height 8
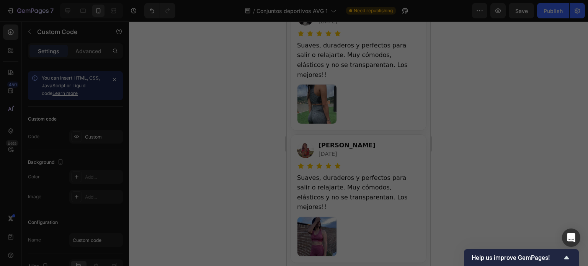
scroll to position [2237, 0]
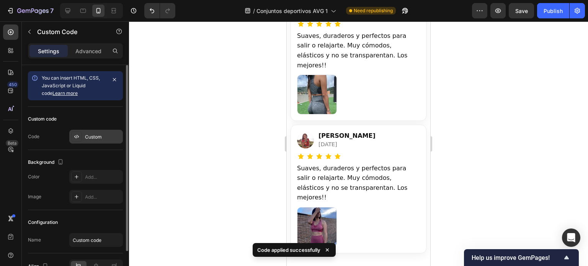
click at [88, 141] on div "Custom" at bounding box center [96, 137] width 54 height 14
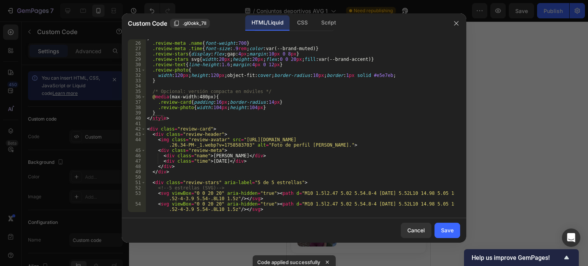
scroll to position [224, 0]
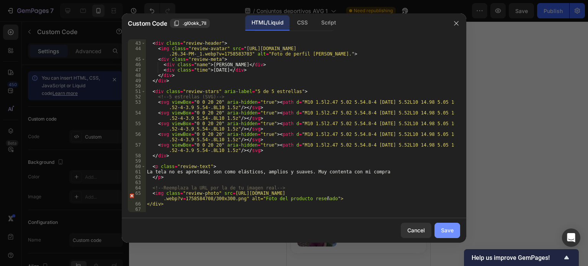
click at [444, 234] on div "Save" at bounding box center [447, 230] width 13 height 8
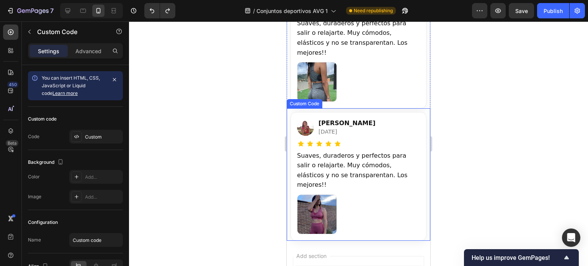
scroll to position [2250, 0]
click at [349, 150] on p "Suaves, duraderos y perfectos para salir o relajarte. Muy cómodos, elásticos y …" at bounding box center [358, 169] width 123 height 39
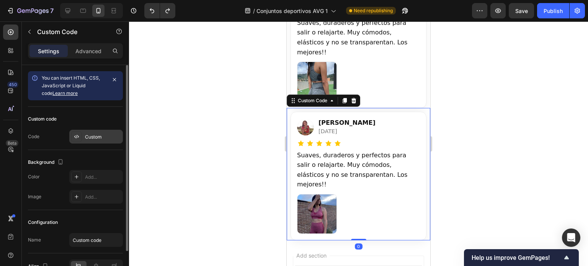
click at [87, 139] on div "Custom" at bounding box center [103, 137] width 36 height 7
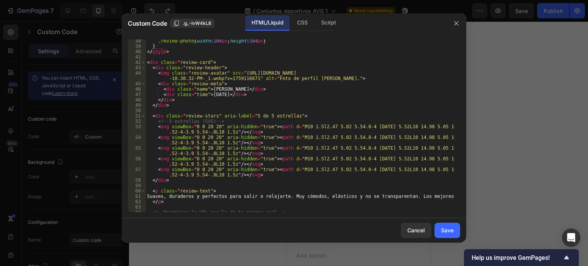
scroll to position [229, 0]
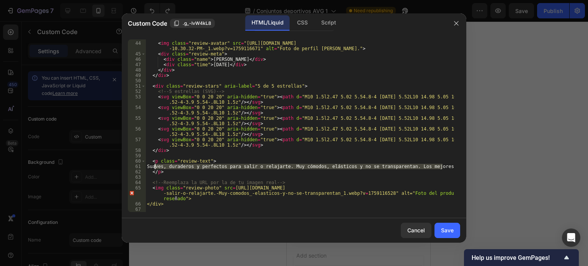
drag, startPoint x: 445, startPoint y: 167, endPoint x: 153, endPoint y: 165, distance: 291.3
click at [153, 165] on div "< div class = "review-header" > < img class = "review-avatar" src = "https://cd…" at bounding box center [299, 126] width 309 height 183
paste textarea "La tela no es demasiado apretada; son como elásticos, amplios y suaves."
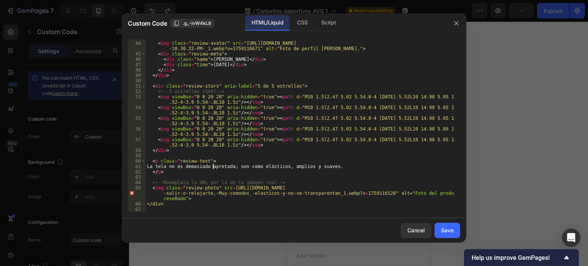
click at [213, 165] on div "< div class = "review-header" > < img class = "review-avatar" src = "https://cd…" at bounding box center [299, 126] width 309 height 183
click at [318, 168] on div "< div class = "review-header" > < img class = "review-avatar" src = "https://cd…" at bounding box center [299, 126] width 309 height 183
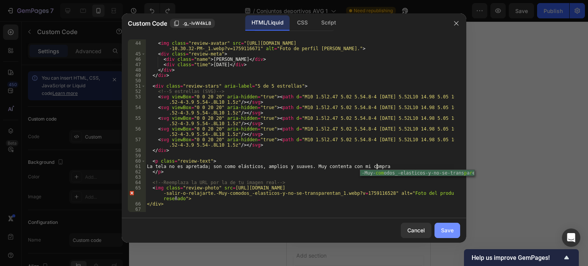
type textarea "La tela no es apretada; son como elásticos, amplios y suaves. Muy contenta con …"
click at [452, 228] on div "Save" at bounding box center [447, 230] width 13 height 8
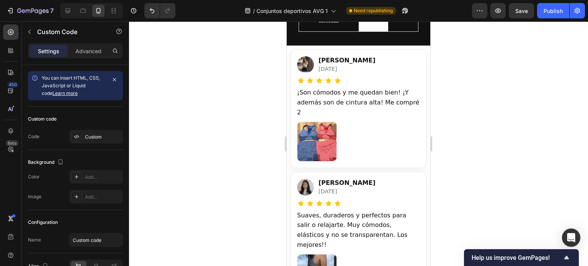
scroll to position [2056, 0]
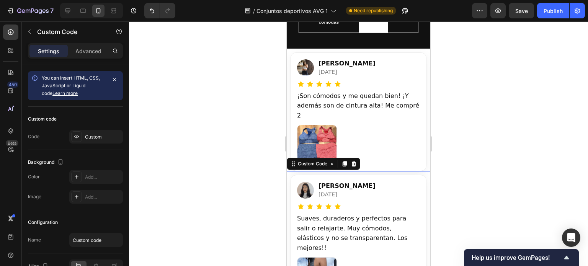
click at [328, 181] on div "Andrea P." at bounding box center [346, 185] width 57 height 9
click at [309, 160] on div "Custom Code" at bounding box center [312, 163] width 33 height 7
click at [326, 160] on div "Custom Code" at bounding box center [312, 163] width 33 height 7
click at [90, 140] on div "Custom" at bounding box center [96, 137] width 54 height 14
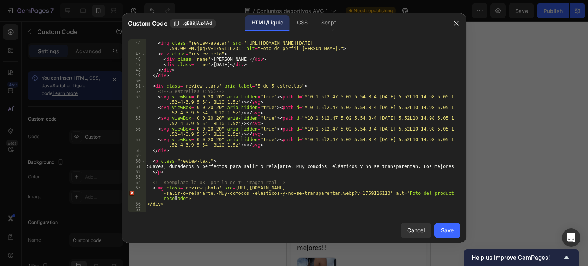
scroll to position [198, 0]
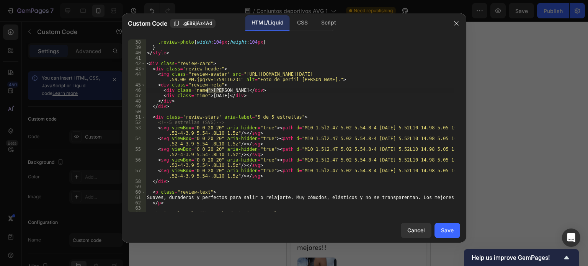
drag, startPoint x: 222, startPoint y: 90, endPoint x: 208, endPoint y: 91, distance: 14.2
click at [208, 91] on div ".review-card { padding : 16 px ; border-radius : 14 px } .review-photo { width …" at bounding box center [299, 125] width 309 height 183
type textarea "<div class="name">Daniela P.</div>"
click at [447, 226] on div "Save" at bounding box center [447, 230] width 13 height 8
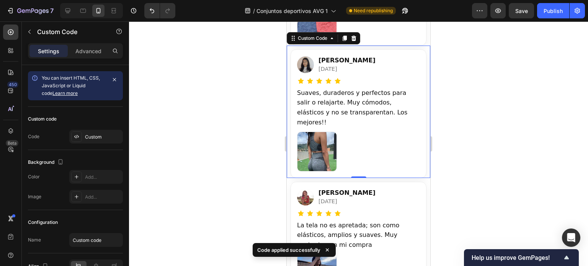
scroll to position [2271, 0]
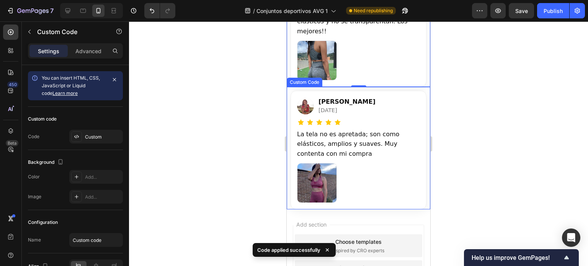
click at [386, 162] on div "Lina G. hace 6 días La tela no es apretada; son como elásticos, amplios y suave…" at bounding box center [358, 150] width 136 height 119
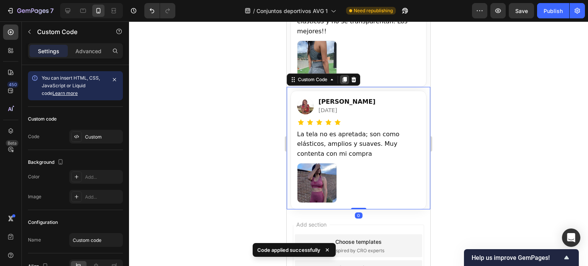
click at [344, 77] on icon at bounding box center [345, 79] width 4 height 5
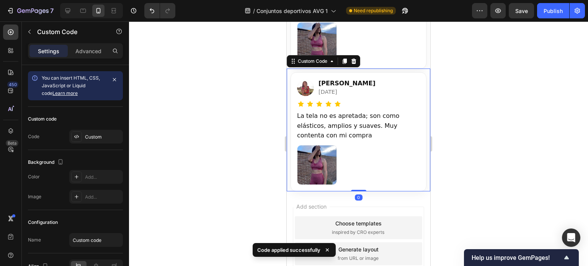
scroll to position [2412, 0]
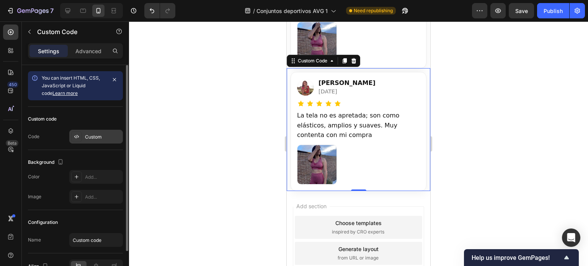
click at [88, 139] on div "Custom" at bounding box center [103, 137] width 36 height 7
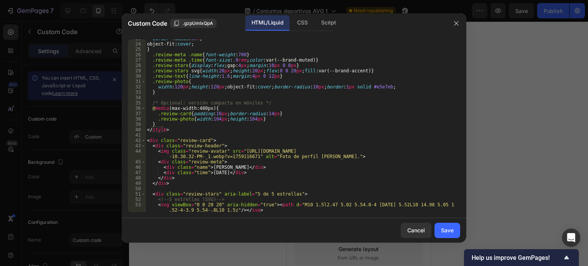
scroll to position [229, 0]
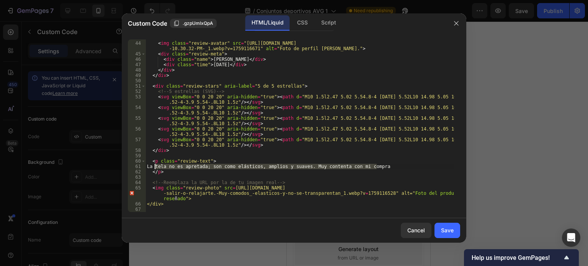
drag, startPoint x: 382, startPoint y: 166, endPoint x: 155, endPoint y: 166, distance: 227.3
click at [155, 166] on div "< div class = "review-header" > < img class = "review-avatar" src = "https://cd…" at bounding box center [299, 126] width 309 height 183
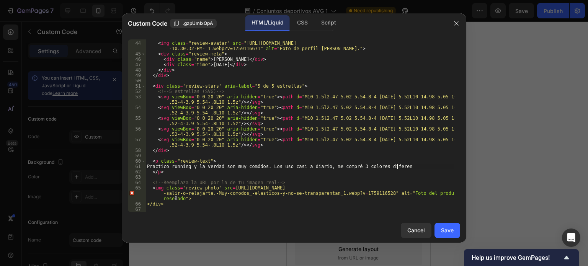
scroll to position [0, 21]
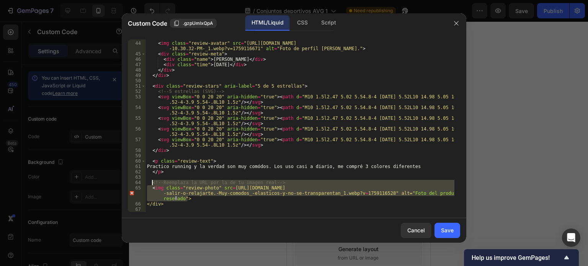
drag, startPoint x: 189, startPoint y: 199, endPoint x: 152, endPoint y: 184, distance: 40.5
click at [152, 184] on div "< div class = "review-header" > < img class = "review-avatar" src = "https://cd…" at bounding box center [299, 126] width 309 height 183
type textarea "<!-- Reemplaza la URL por la de tu imagen real --> <img class="review-photo" sr…"
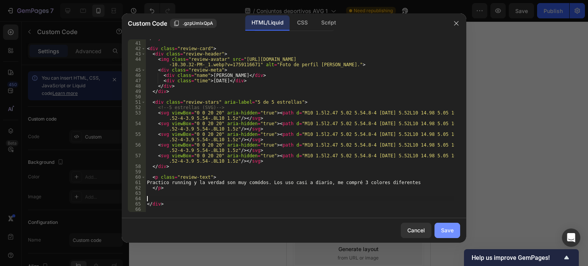
click at [445, 233] on div "Save" at bounding box center [447, 230] width 13 height 8
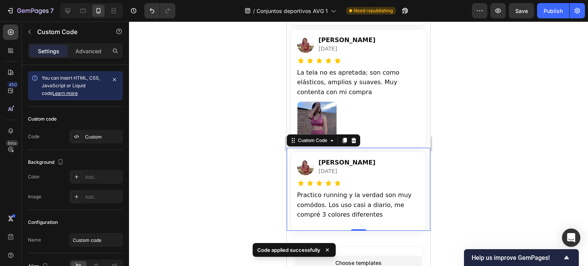
scroll to position [2322, 0]
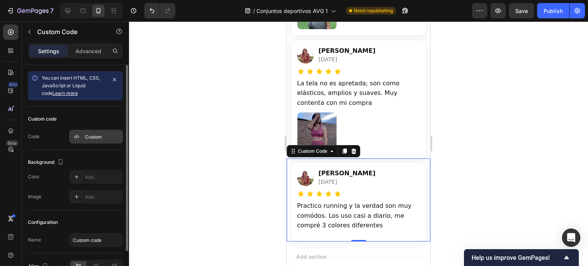
click at [100, 134] on div "Custom" at bounding box center [103, 137] width 36 height 7
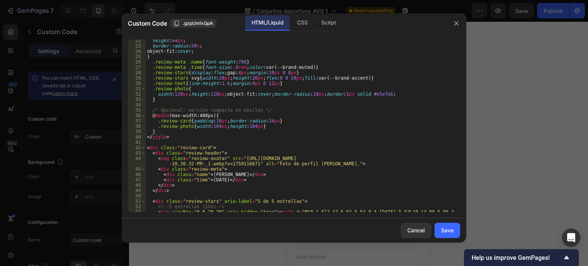
scroll to position [115, 0]
click at [222, 178] on div "height : 44 px ; border-radius : 50 % ; object-fit : cover ; } .review-meta .na…" at bounding box center [299, 130] width 309 height 189
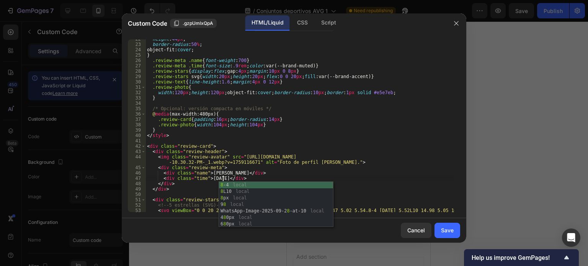
click at [222, 173] on div "height : 44 px ; border-radius : 50 % ; object-fit : cover ; } .review-meta .na…" at bounding box center [299, 130] width 309 height 189
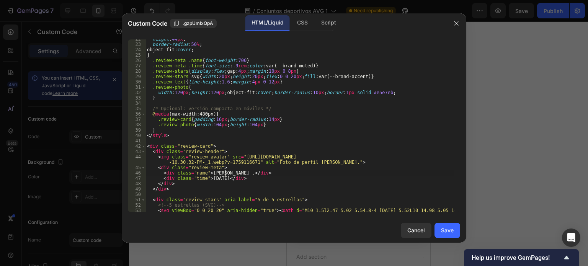
scroll to position [0, 7]
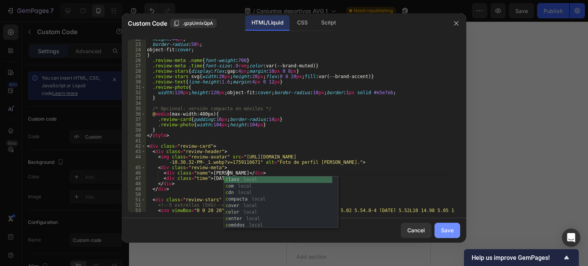
type textarea "<div class="name">[PERSON_NAME]</div>"
click at [449, 230] on div "Save" at bounding box center [447, 230] width 13 height 8
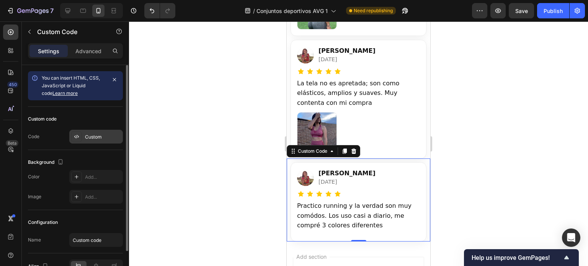
click at [98, 134] on div "Custom" at bounding box center [103, 137] width 36 height 7
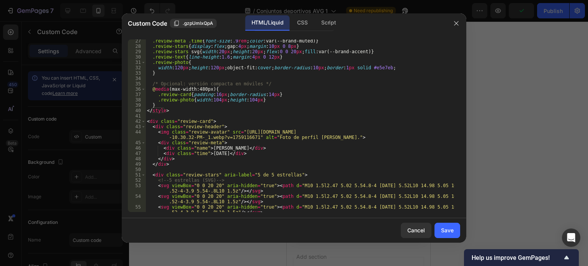
scroll to position [140, 0]
drag, startPoint x: 250, startPoint y: 137, endPoint x: 238, endPoint y: 133, distance: 12.7
click at [238, 133] on div ".review-meta .time { font-size : .9 rem ; color : var(--brand-muted) } .review-…" at bounding box center [299, 133] width 309 height 189
paste textarea "Flexibilidad-y-soporte-_22_-_1.webp?v=1759117062"
type textarea "<img class="review-avatar" src="[URL][DOMAIN_NAME]" alt="Foto de perfil de [PER…"
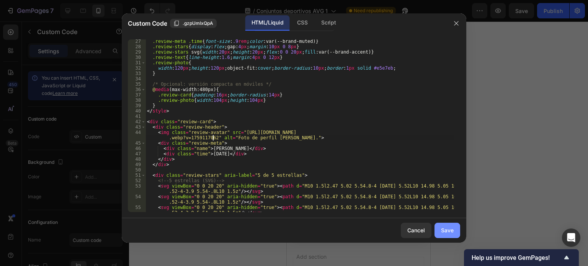
click at [445, 231] on div "Save" at bounding box center [447, 230] width 13 height 8
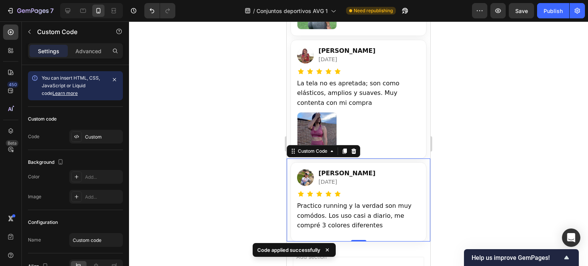
click at [468, 168] on div at bounding box center [358, 143] width 459 height 245
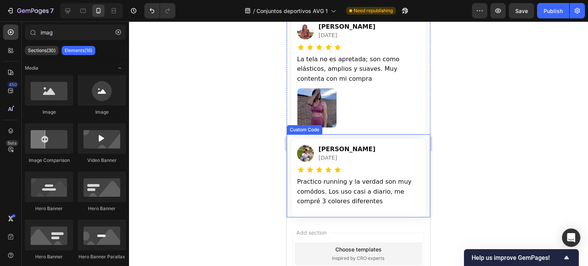
scroll to position [2347, 0]
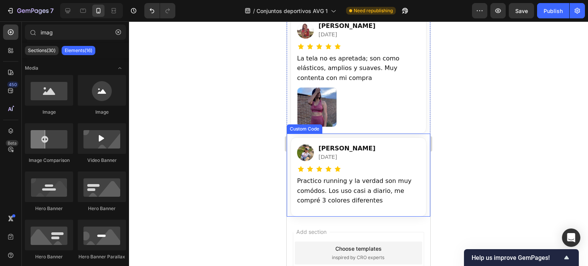
click at [350, 144] on div "Andrea C. hace 8 días" at bounding box center [358, 153] width 123 height 18
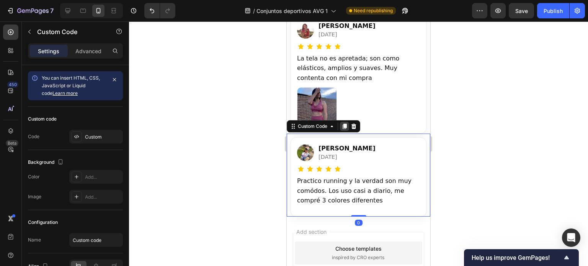
click at [343, 123] on icon at bounding box center [344, 126] width 6 height 6
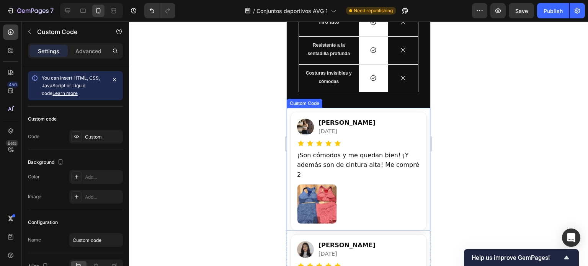
scroll to position [1975, 0]
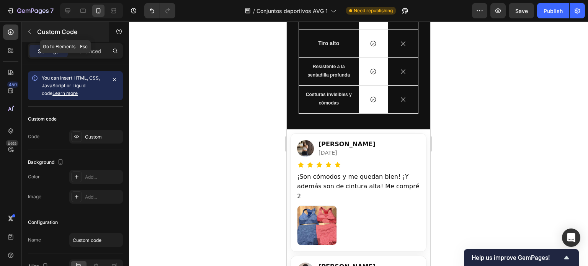
click at [28, 31] on icon "button" at bounding box center [29, 32] width 6 height 6
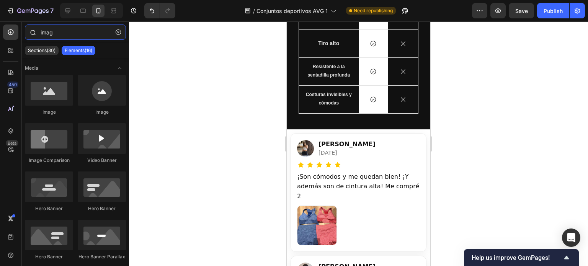
click at [60, 33] on input "imag" at bounding box center [75, 31] width 101 height 15
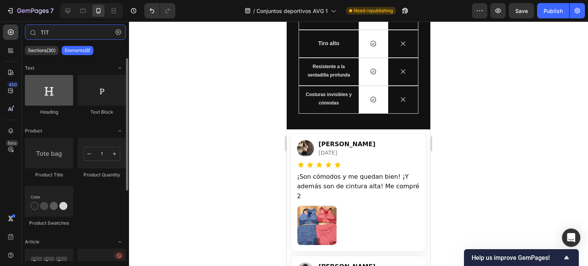
type input "TIT"
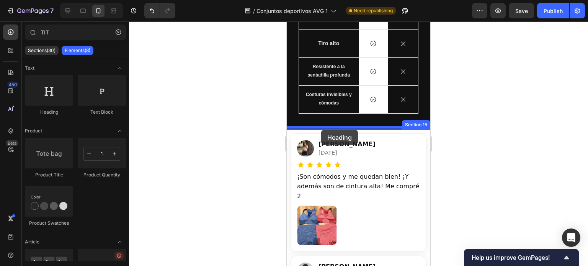
drag, startPoint x: 330, startPoint y: 111, endPoint x: 321, endPoint y: 130, distance: 21.2
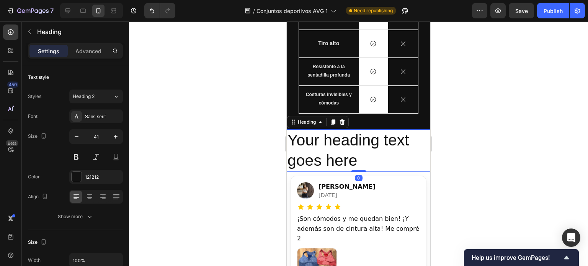
click at [325, 151] on h2 "Your heading text goes here" at bounding box center [359, 150] width 144 height 42
click at [325, 151] on p "Your heading text goes here" at bounding box center [358, 150] width 142 height 41
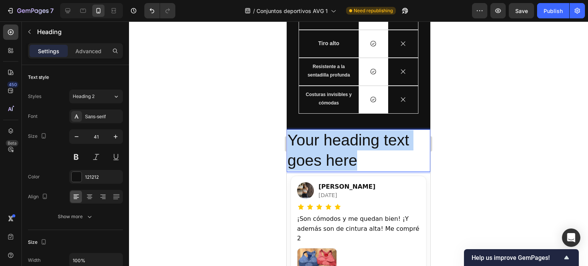
click at [325, 151] on p "Your heading text goes here" at bounding box center [358, 150] width 142 height 41
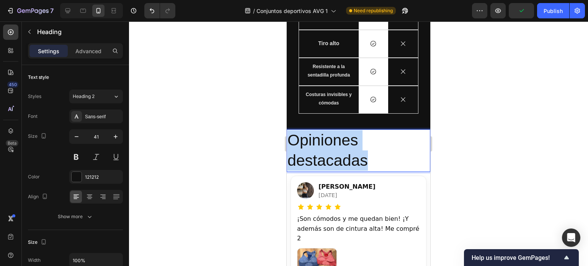
drag, startPoint x: 369, startPoint y: 160, endPoint x: 287, endPoint y: 140, distance: 84.4
click at [287, 140] on h2 "Opiniones destacadas" at bounding box center [359, 150] width 144 height 42
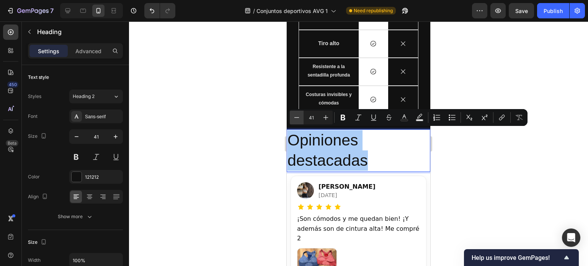
click at [299, 116] on icon "Editor contextual toolbar" at bounding box center [297, 118] width 8 height 8
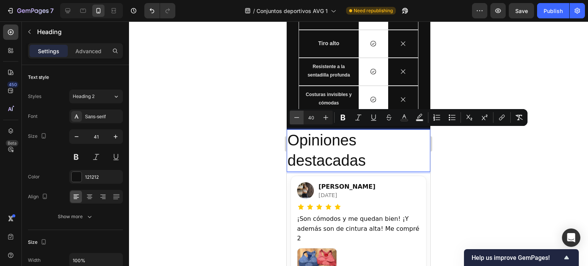
click at [299, 116] on icon "Editor contextual toolbar" at bounding box center [297, 118] width 8 height 8
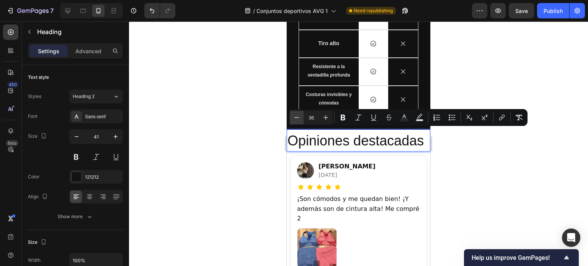
click at [299, 116] on icon "Editor contextual toolbar" at bounding box center [297, 118] width 8 height 8
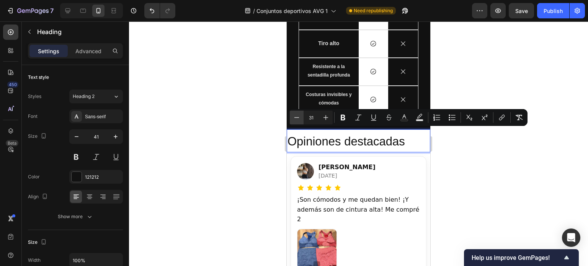
click at [299, 116] on icon "Editor contextual toolbar" at bounding box center [297, 118] width 8 height 8
type input "27"
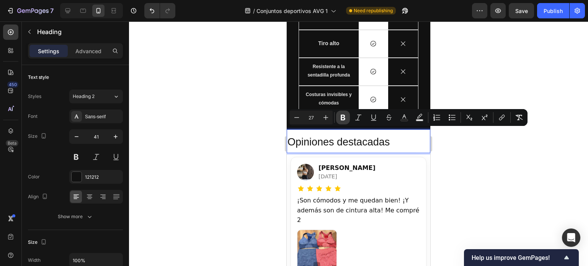
click at [342, 117] on icon "Editor contextual toolbar" at bounding box center [343, 118] width 5 height 6
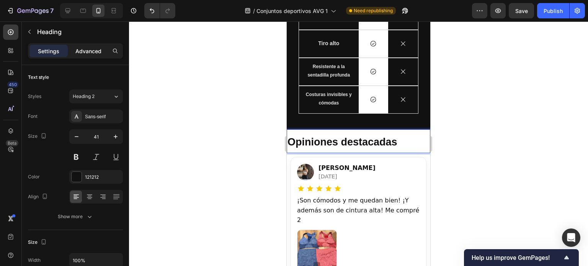
click at [84, 49] on p "Advanced" at bounding box center [88, 51] width 26 height 8
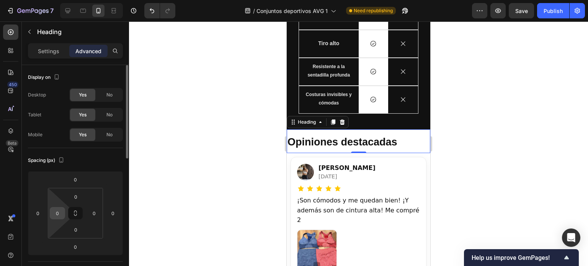
click at [60, 209] on input "0" at bounding box center [57, 212] width 11 height 11
type input "1"
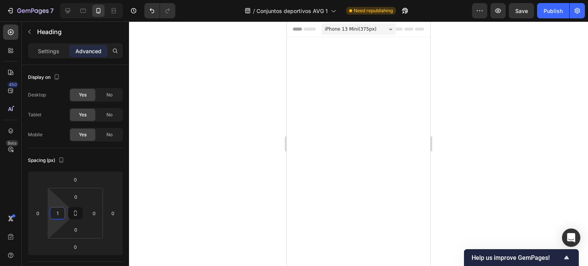
scroll to position [1975, 0]
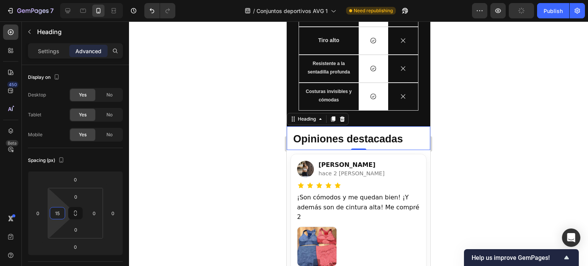
type input "15"
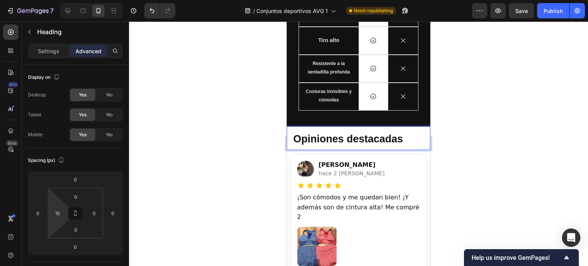
click at [406, 142] on p "Opiniones destacadas" at bounding box center [361, 138] width 136 height 22
click at [398, 142] on strong "Opiniones destacadas" at bounding box center [348, 138] width 110 height 11
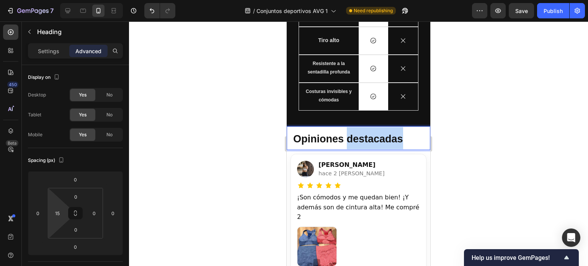
click at [398, 142] on strong "Opiniones destacadas" at bounding box center [348, 138] width 110 height 11
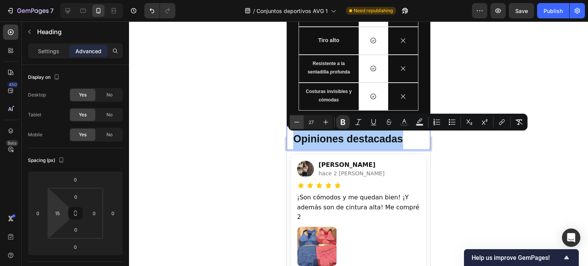
click at [299, 121] on icon "Editor contextual toolbar" at bounding box center [297, 122] width 8 height 8
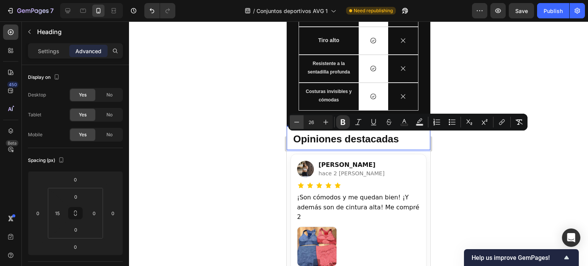
click at [299, 121] on icon "Editor contextual toolbar" at bounding box center [297, 122] width 8 height 8
type input "23"
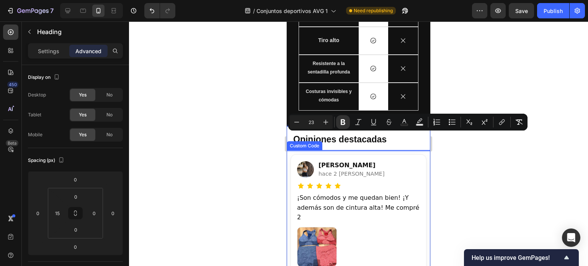
click at [491, 171] on div at bounding box center [358, 143] width 459 height 245
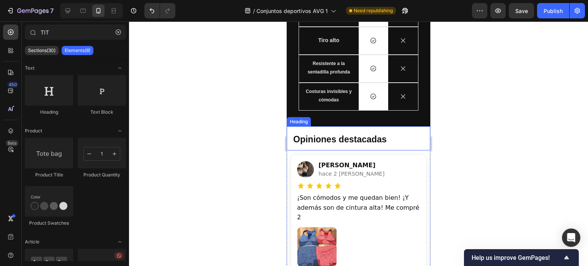
click at [374, 134] on p "⁠⁠⁠⁠⁠⁠⁠ Opiniones destacadas" at bounding box center [361, 138] width 136 height 23
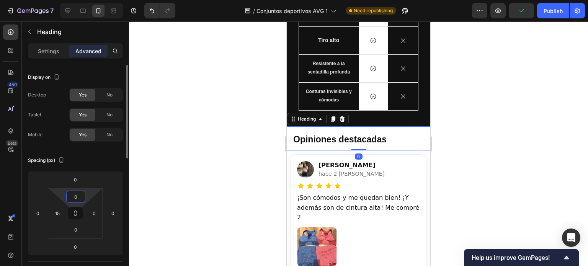
click at [79, 197] on input "0" at bounding box center [75, 196] width 15 height 11
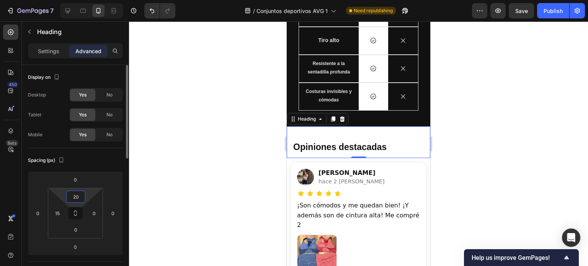
type input "20"
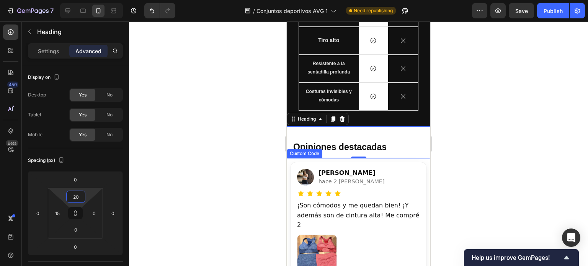
click at [395, 181] on div "[PERSON_NAME] hace 2 [PERSON_NAME]" at bounding box center [358, 177] width 123 height 18
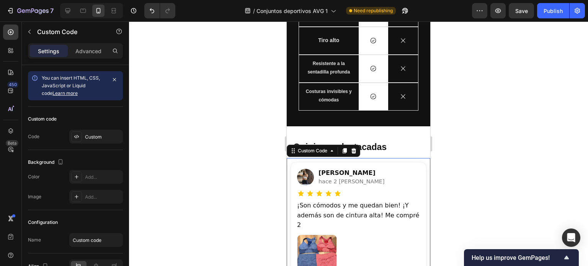
click at [415, 151] on p "⁠⁠⁠⁠⁠⁠⁠ Opiniones destacadas" at bounding box center [361, 146] width 136 height 23
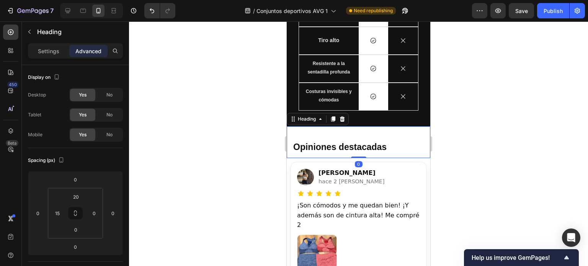
click at [474, 156] on div at bounding box center [358, 143] width 459 height 245
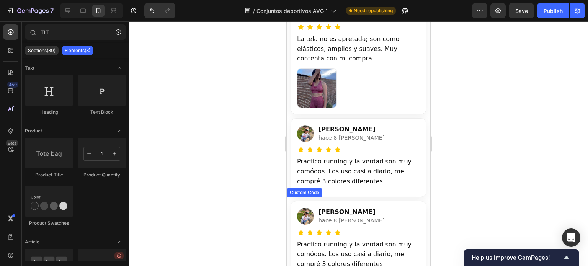
scroll to position [2450, 0]
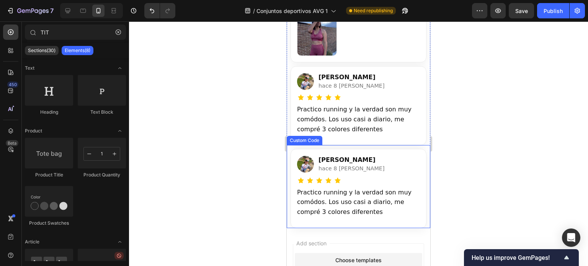
click at [354, 177] on div "5 de 5 estrellas" at bounding box center [358, 181] width 123 height 8
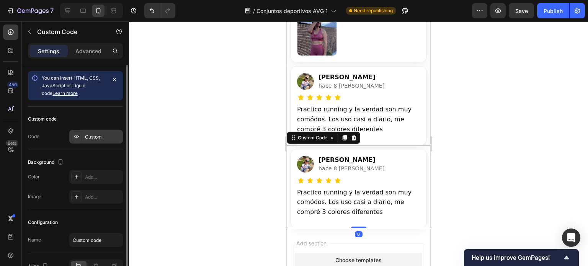
click at [89, 134] on div "Custom" at bounding box center [103, 137] width 36 height 7
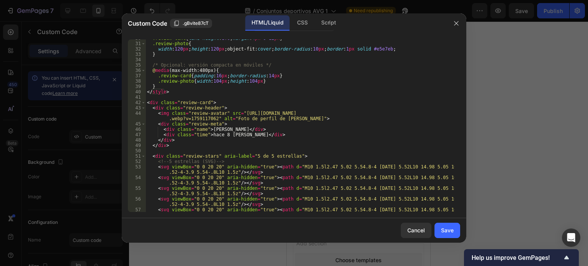
scroll to position [155, 0]
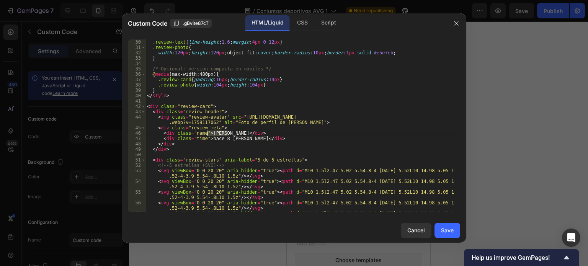
drag, startPoint x: 227, startPoint y: 132, endPoint x: 208, endPoint y: 133, distance: 18.8
click at [208, 133] on div ".review-text { line-height : 1.6 ; margin : 4 px 0 12 px } .review-photo { widt…" at bounding box center [299, 133] width 309 height 189
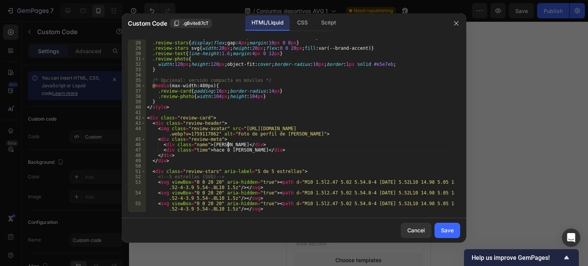
scroll to position [143, 0]
click at [212, 134] on div ".review-meta .time { font-size : .9 rem ; color : var(--brand-muted) } .review-…" at bounding box center [299, 129] width 309 height 189
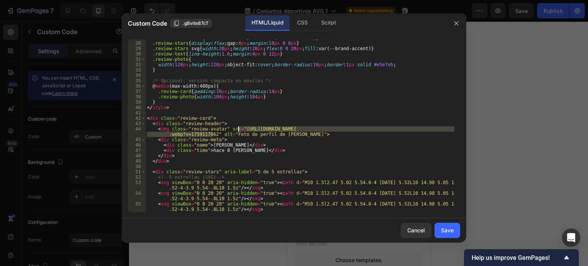
drag, startPoint x: 212, startPoint y: 134, endPoint x: 237, endPoint y: 128, distance: 25.8
click at [237, 128] on div ".review-meta .time { font-size : .9 rem ; color : var(--brand-muted) } .review-…" at bounding box center [299, 129] width 309 height 189
paste textarea "3_-_1_fd32cb17-fb74-400f-8632-56a52ddbabfd.webp?v=1759117828"
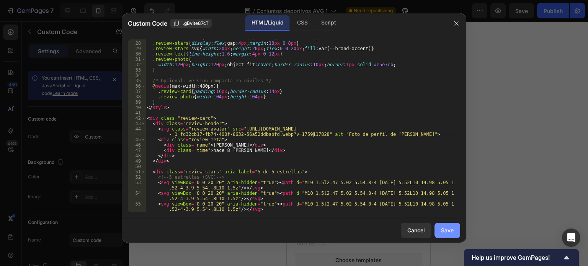
type textarea "<img class="review-avatar" src="[URL][DOMAIN_NAME]" alt="Foto de perfil de [PER…"
click at [445, 231] on div "Save" at bounding box center [447, 230] width 13 height 8
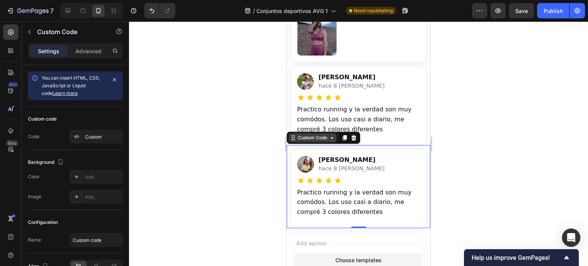
click at [306, 134] on div "Custom Code" at bounding box center [312, 137] width 33 height 7
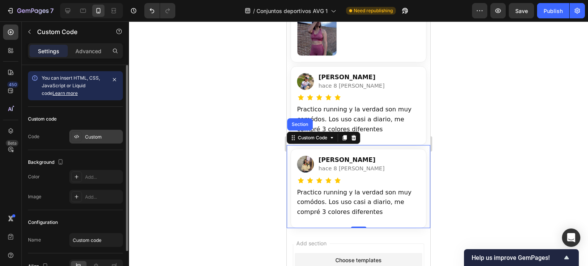
click at [104, 136] on div "Custom" at bounding box center [103, 137] width 36 height 7
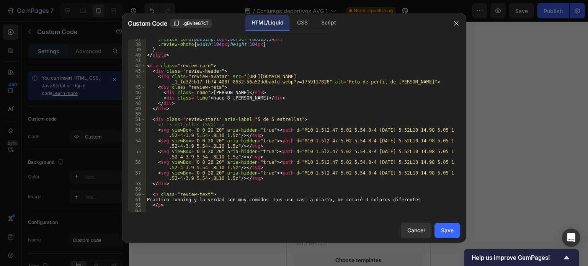
scroll to position [213, 0]
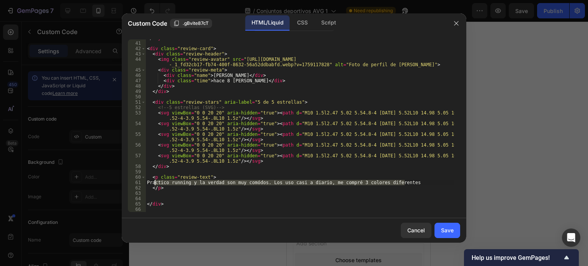
drag, startPoint x: 407, startPoint y: 185, endPoint x: 154, endPoint y: 183, distance: 253.0
click at [154, 183] on div "</ style > < div class = "review-card" > < div class = "review-header" > < img …" at bounding box center [299, 126] width 309 height 183
paste textarea "Mido 1,75 m y peso 61 kg, y la talla"
click at [208, 183] on div "</ style > < div class = "review-card" > < div class = "review-header" > < img …" at bounding box center [299, 126] width 309 height 183
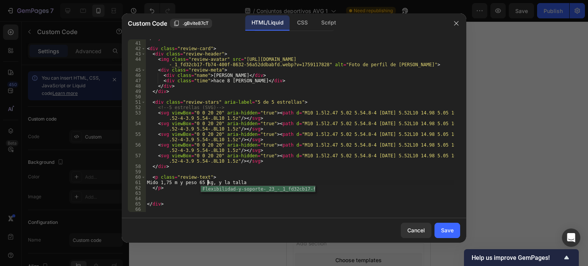
scroll to position [0, 5]
click at [252, 181] on div "</ style > < div class = "review-card" > < div class = "review-header" > < img …" at bounding box center [299, 126] width 309 height 183
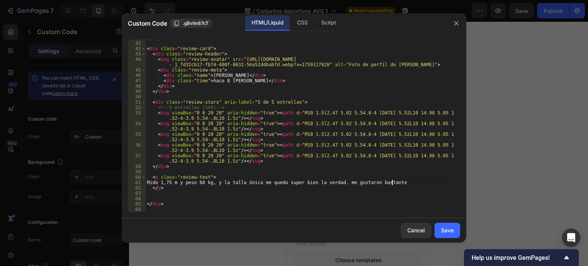
scroll to position [0, 20]
click at [343, 182] on div "</ style > < div class = "review-card" > < div class = "review-header" > < img …" at bounding box center [299, 126] width 309 height 183
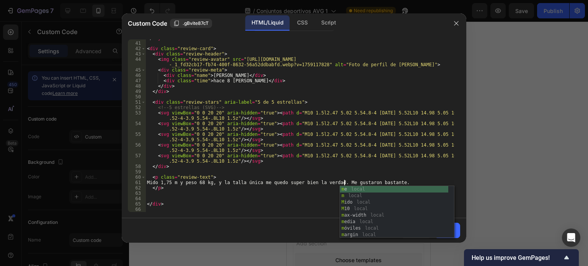
scroll to position [0, 16]
click at [372, 179] on div "</ style > < div class = "review-card" > < div class = "review-header" > < img …" at bounding box center [299, 126] width 309 height 183
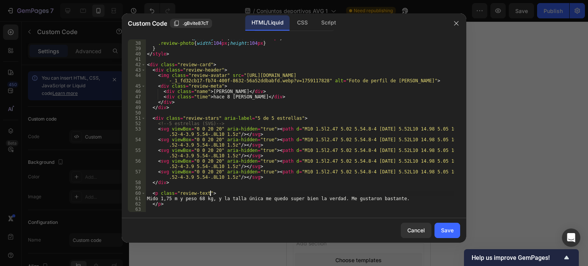
scroll to position [197, 0]
click at [223, 98] on div ".review-card { padding : 16 px ; border-radius : 14 px } .review-photo { width …" at bounding box center [299, 127] width 309 height 183
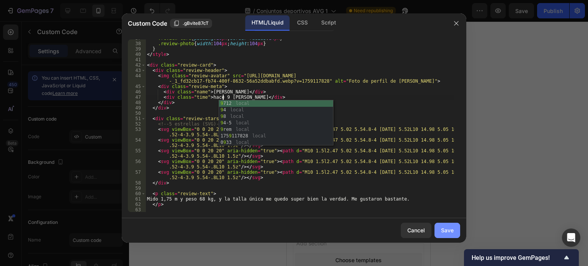
type textarea "<div class="time">hace 9 [PERSON_NAME]</div>"
click at [449, 228] on div "Save" at bounding box center [447, 230] width 13 height 8
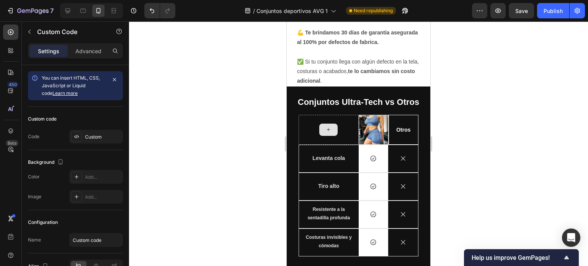
scroll to position [1833, 0]
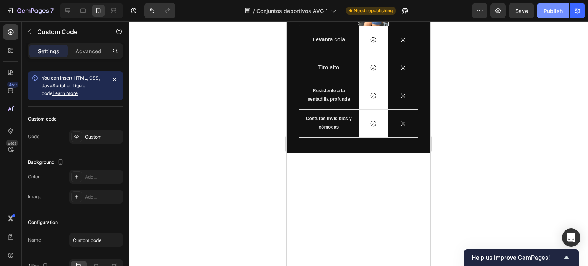
click at [558, 11] on div "Publish" at bounding box center [552, 11] width 19 height 8
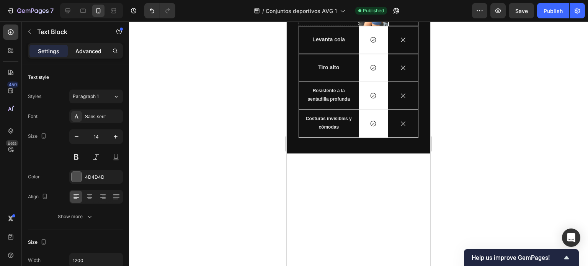
click at [91, 49] on p "Advanced" at bounding box center [88, 51] width 26 height 8
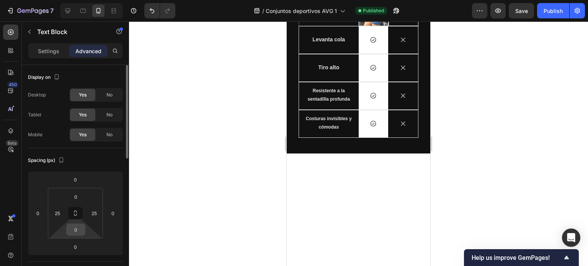
click at [78, 228] on input "0" at bounding box center [75, 229] width 15 height 11
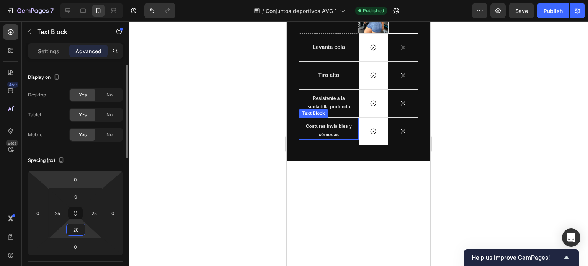
type input "20"
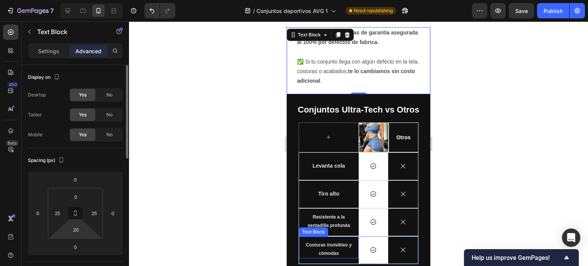
scroll to position [1872, 0]
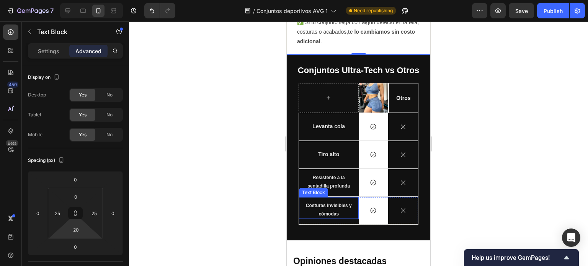
drag, startPoint x: 392, startPoint y: 187, endPoint x: 347, endPoint y: 220, distance: 56.0
click at [347, 220] on div "Costuras invisibles y cómodas Text Block" at bounding box center [329, 210] width 60 height 27
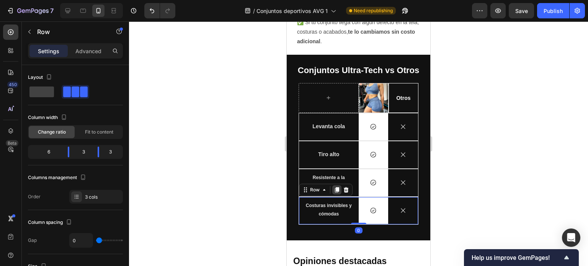
click at [334, 189] on icon at bounding box center [337, 190] width 6 height 6
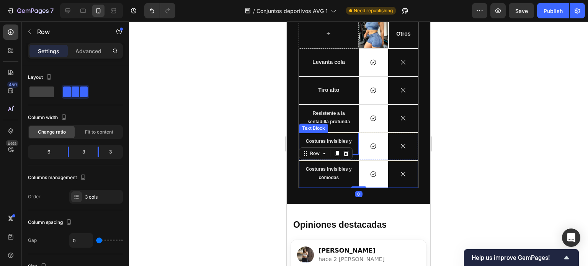
scroll to position [1953, 0]
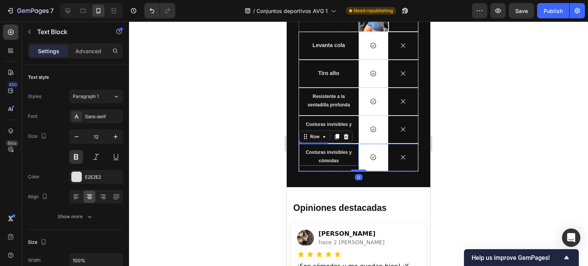
click at [329, 157] on span "Costuras invisibles y cómodas" at bounding box center [329, 157] width 46 height 14
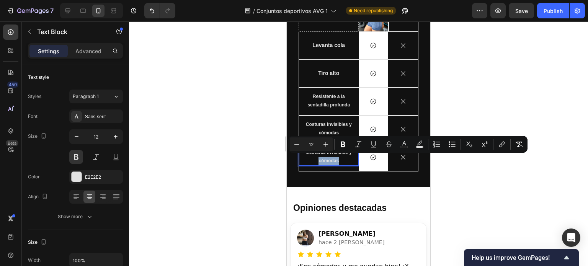
click at [329, 157] on span "Costuras invisibles y cómodas" at bounding box center [329, 157] width 46 height 14
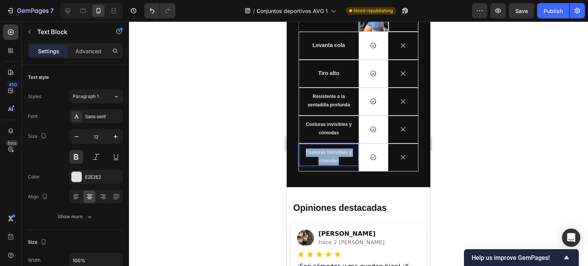
click at [329, 157] on span "Costuras invisibles y cómodas" at bounding box center [329, 157] width 46 height 14
click at [342, 148] on p "No se transparentan" at bounding box center [328, 152] width 47 height 8
click at [100, 47] on p "Advanced" at bounding box center [88, 51] width 26 height 8
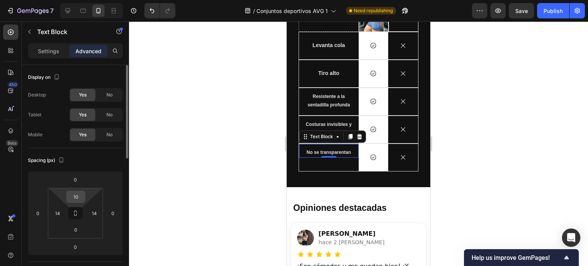
click at [82, 195] on input "10" at bounding box center [75, 196] width 15 height 11
type input "20"
click at [455, 150] on div at bounding box center [358, 143] width 459 height 245
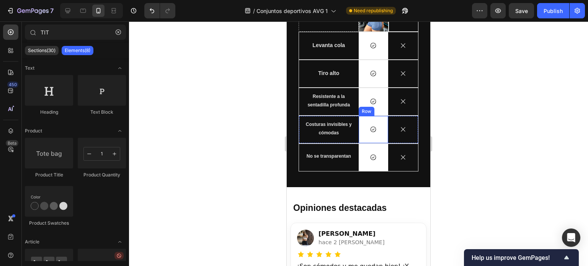
scroll to position [1904, 0]
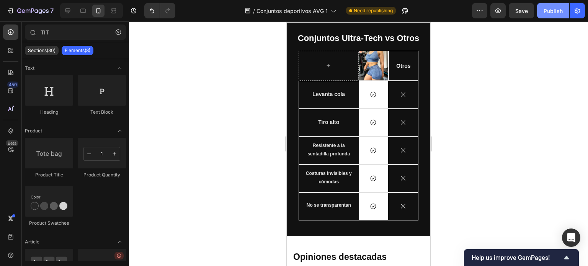
click at [555, 13] on div "Publish" at bounding box center [552, 11] width 19 height 8
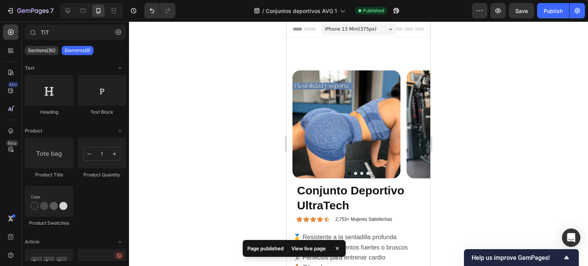
scroll to position [61, 0]
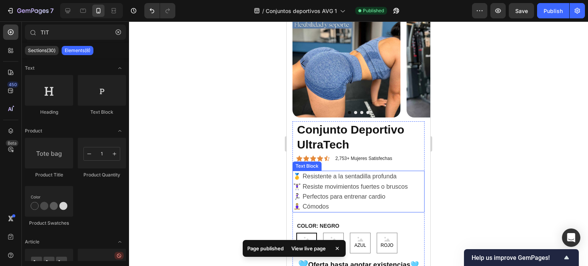
click at [329, 205] on span "🧘🏼‍♀️ Cómodos" at bounding box center [311, 206] width 36 height 7
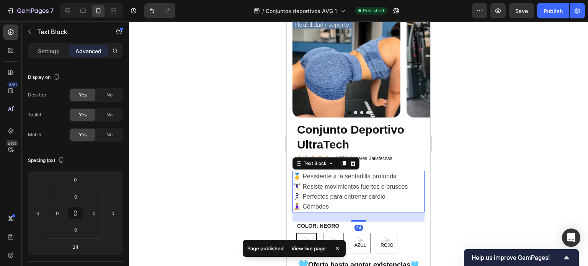
click at [329, 205] on span "🧘🏼‍♀️ Cómodos" at bounding box center [311, 206] width 36 height 7
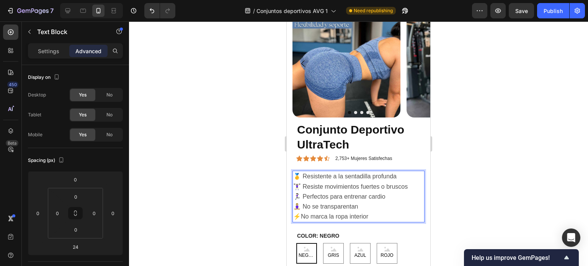
click at [302, 215] on span "⚡No marca la ropa interior" at bounding box center [330, 216] width 75 height 7
click at [371, 216] on p "⚡ No marca la ropa interior" at bounding box center [358, 217] width 131 height 10
click at [554, 13] on div "Publish" at bounding box center [552, 11] width 19 height 8
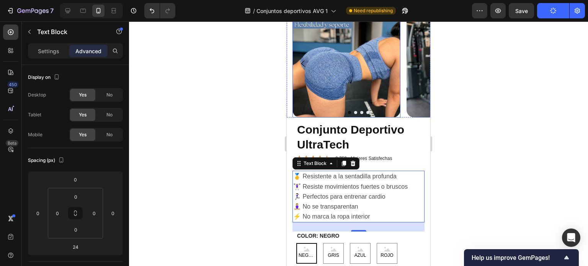
scroll to position [0, 0]
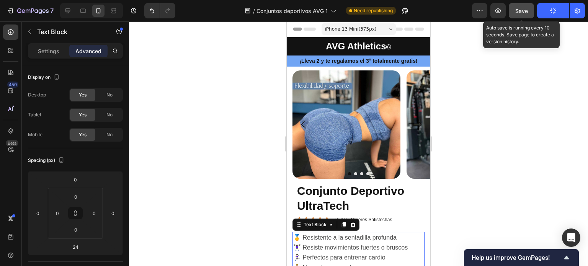
click at [528, 15] on button "Save" at bounding box center [521, 10] width 25 height 15
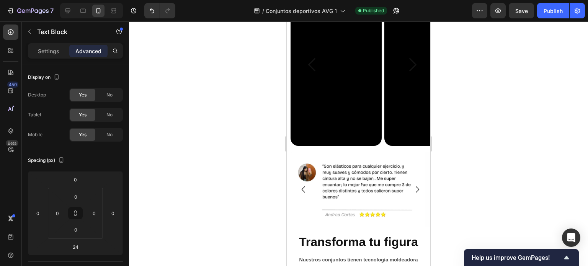
scroll to position [575, 0]
click at [413, 189] on icon "Carousel Next Arrow" at bounding box center [417, 189] width 9 height 9
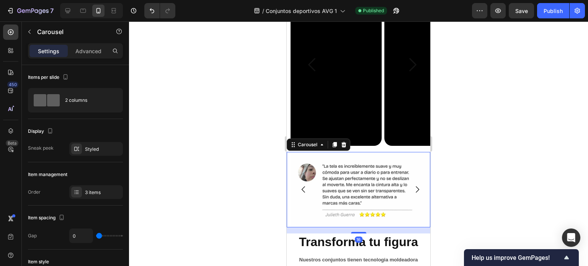
click at [413, 189] on icon "Carousel Next Arrow" at bounding box center [417, 189] width 9 height 9
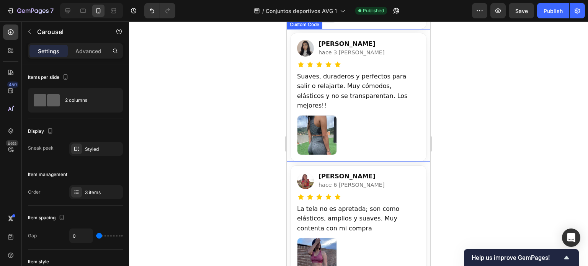
scroll to position [2245, 0]
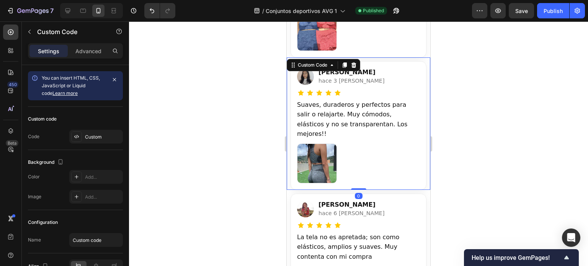
click at [308, 68] on img at bounding box center [305, 76] width 17 height 17
click at [83, 139] on div "Custom" at bounding box center [96, 137] width 54 height 14
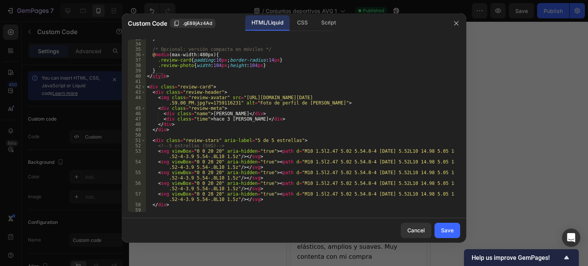
scroll to position [175, 0]
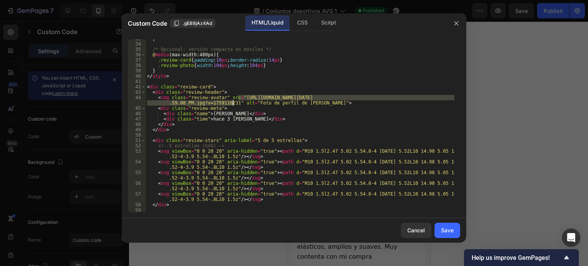
drag, startPoint x: 237, startPoint y: 96, endPoint x: 232, endPoint y: 101, distance: 7.0
click at [232, 101] on div "} /* Opcional: versión compacta en móviles */ @ media (max-width:480px) { .revi…" at bounding box center [299, 127] width 309 height 183
paste textarea "Flexibilidad-y-soporte-_24_-_1.webp?v=1759118332"
type textarea "<img class="review-avatar" src="[URL][DOMAIN_NAME]" alt="Foto de perfil de [PER…"
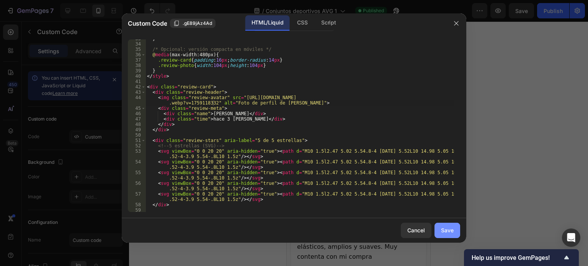
click at [445, 234] on div "Save" at bounding box center [447, 230] width 13 height 8
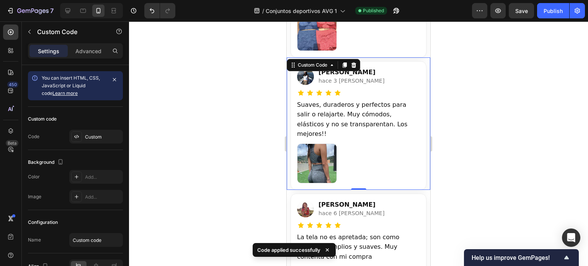
click at [511, 81] on div at bounding box center [358, 143] width 459 height 245
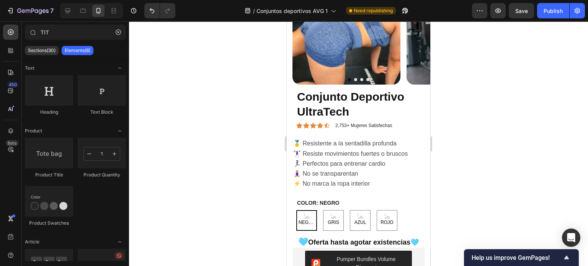
scroll to position [0, 0]
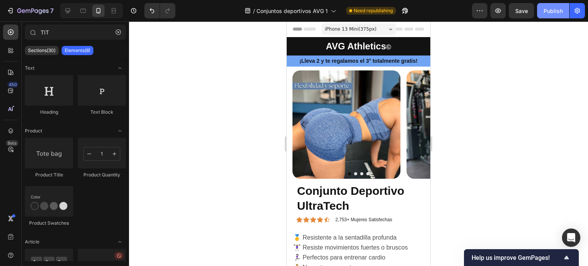
click at [545, 12] on div "Publish" at bounding box center [552, 11] width 19 height 8
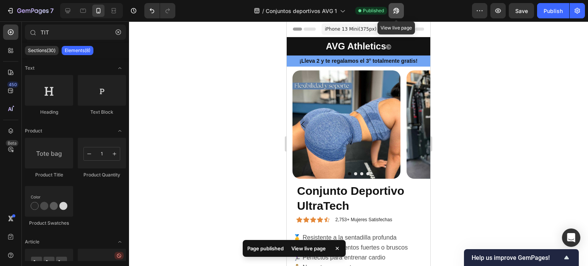
click at [397, 7] on icon "button" at bounding box center [396, 11] width 8 height 8
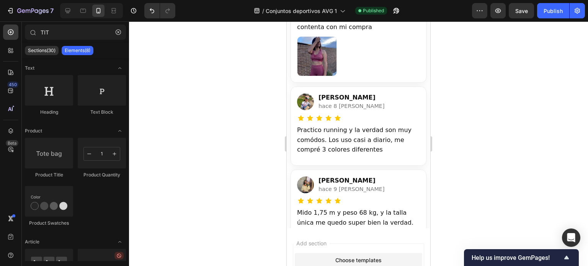
scroll to position [2561, 0]
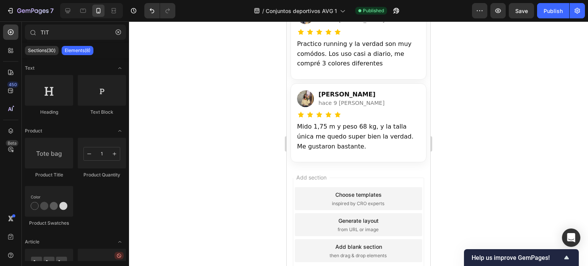
click at [330, 178] on div "Add section Choose templates inspired by CRO experts Generate layout from URL o…" at bounding box center [358, 225] width 131 height 94
click at [66, 36] on input "TIT" at bounding box center [75, 31] width 101 height 15
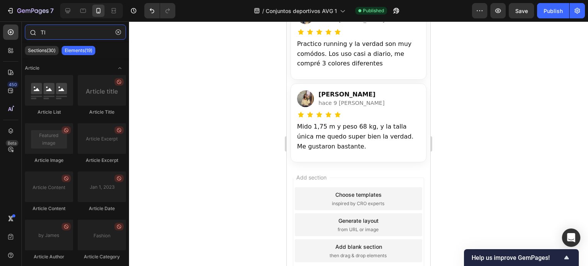
type input "T"
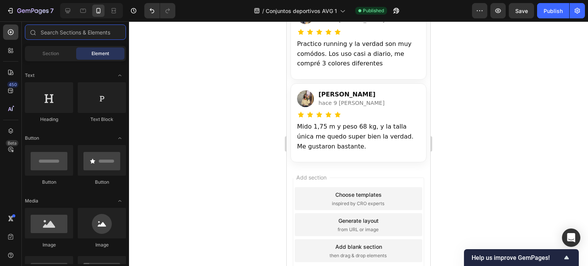
scroll to position [109, 0]
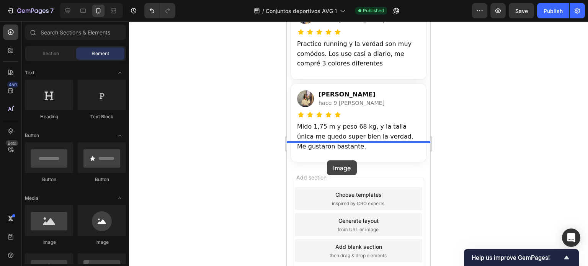
drag, startPoint x: 335, startPoint y: 253, endPoint x: 327, endPoint y: 160, distance: 93.0
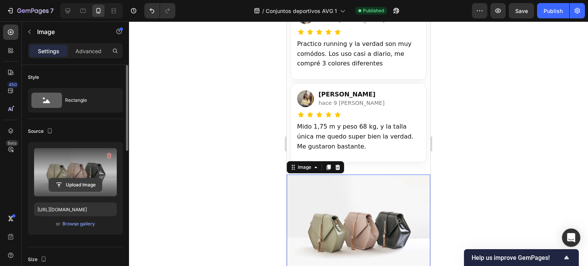
click at [74, 182] on input "file" at bounding box center [75, 184] width 53 height 13
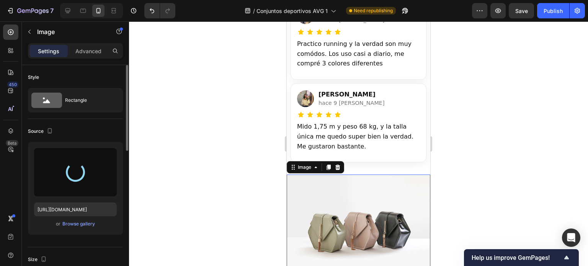
type input "[URL][DOMAIN_NAME]"
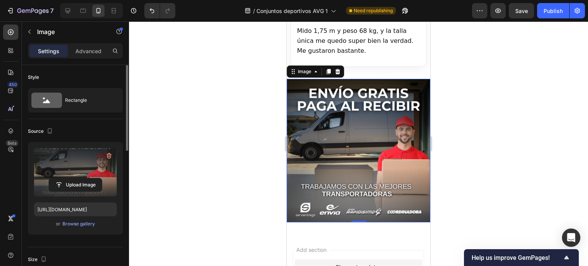
scroll to position [2657, 0]
click at [554, 14] on div "Publish" at bounding box center [552, 11] width 19 height 8
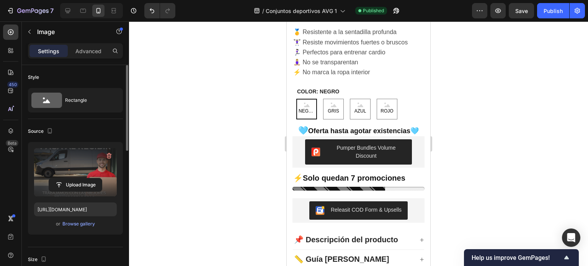
scroll to position [211, 0]
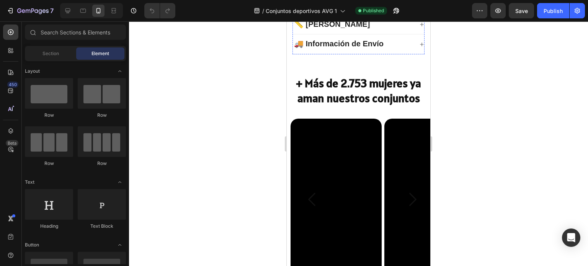
scroll to position [523, 0]
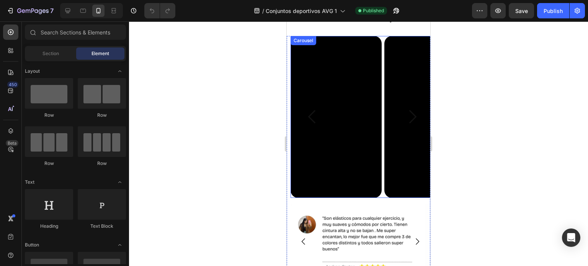
click at [409, 113] on icon "Carousel Next Arrow" at bounding box center [412, 116] width 7 height 13
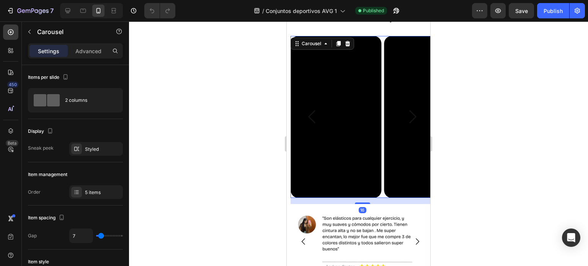
click at [409, 113] on icon "Carousel Next Arrow" at bounding box center [412, 116] width 7 height 13
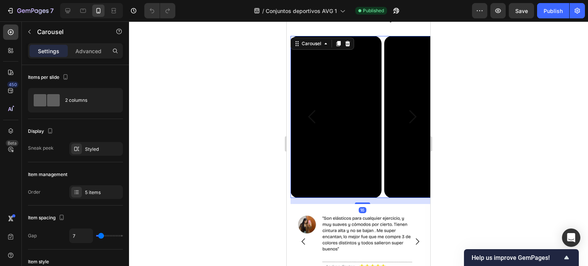
click at [409, 113] on icon "Carousel Next Arrow" at bounding box center [412, 116] width 7 height 13
click at [451, 129] on div at bounding box center [358, 143] width 459 height 245
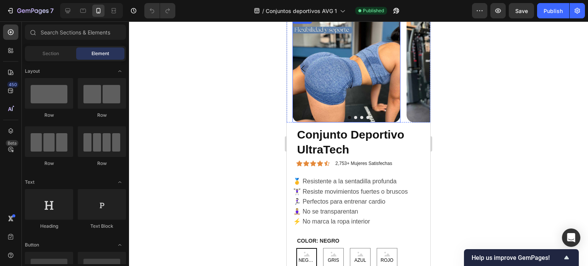
scroll to position [0, 0]
